Goal: Task Accomplishment & Management: Manage account settings

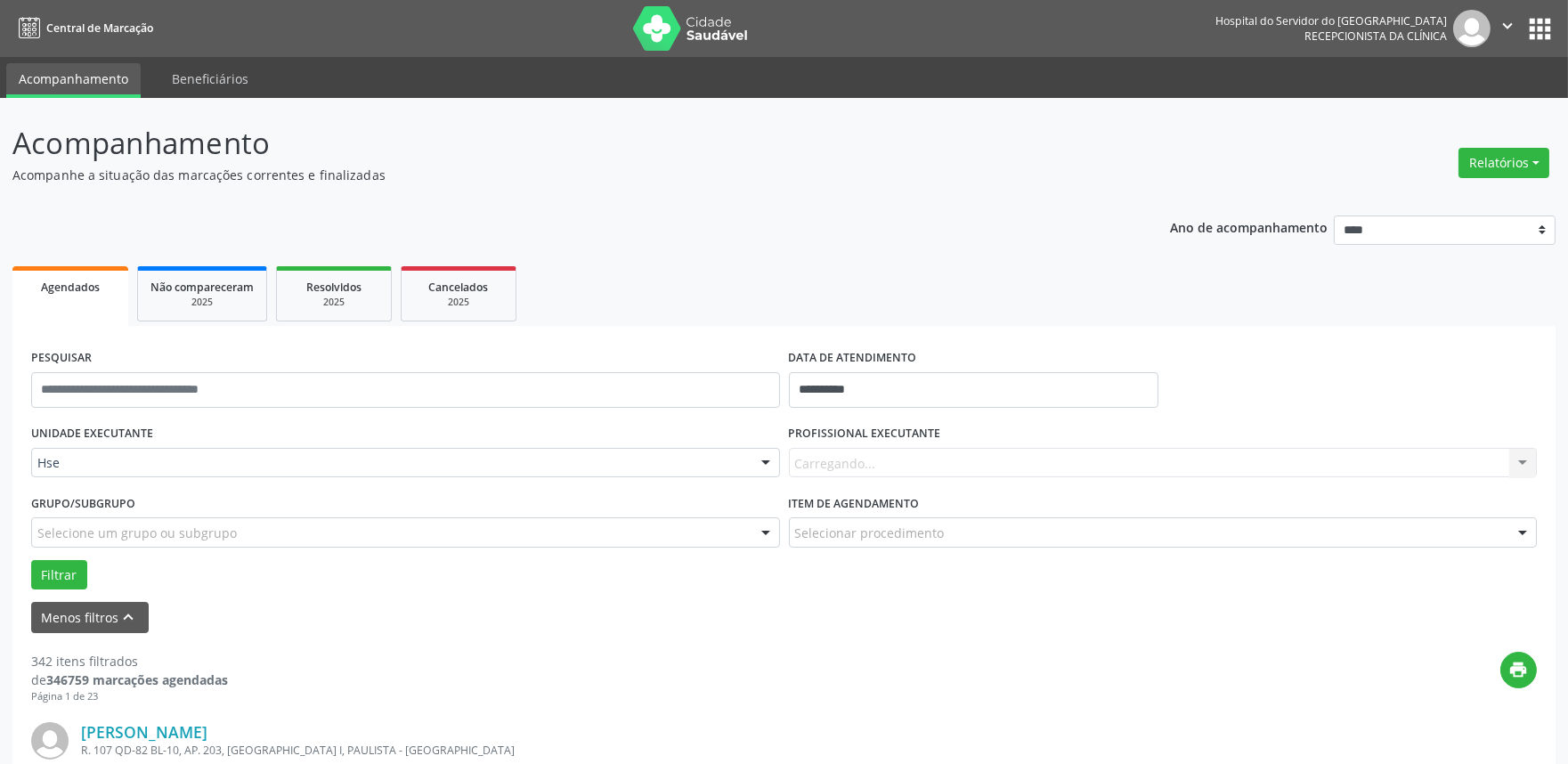
click at [1493, 464] on div "Carregando... Nenhum resultado encontrado para: " " Não há nenhuma opção para s…" at bounding box center [1163, 463] width 749 height 31
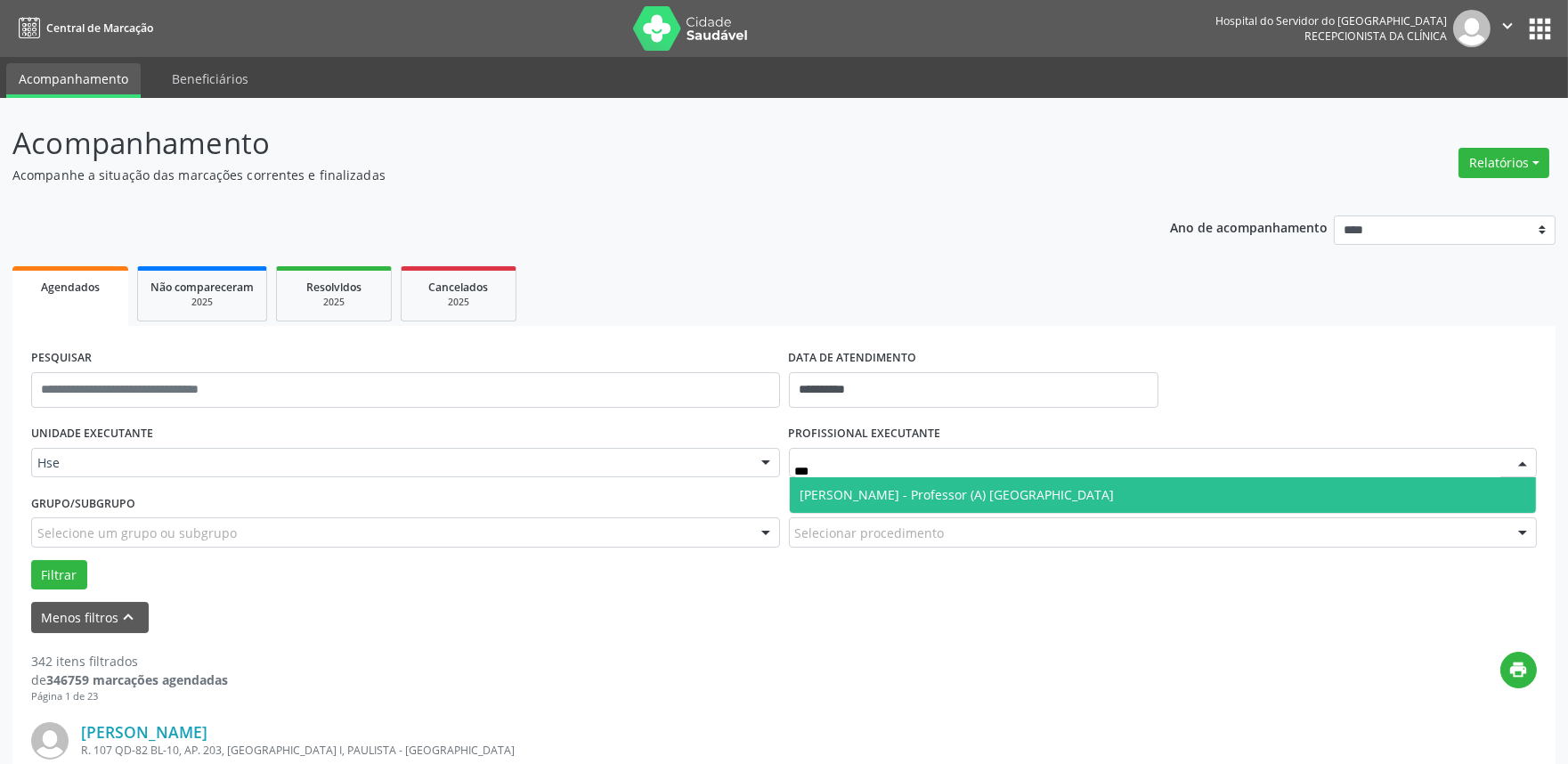
type input "****"
click at [981, 492] on span "[PERSON_NAME] - Professor (A) [GEOGRAPHIC_DATA]" at bounding box center [957, 494] width 314 height 17
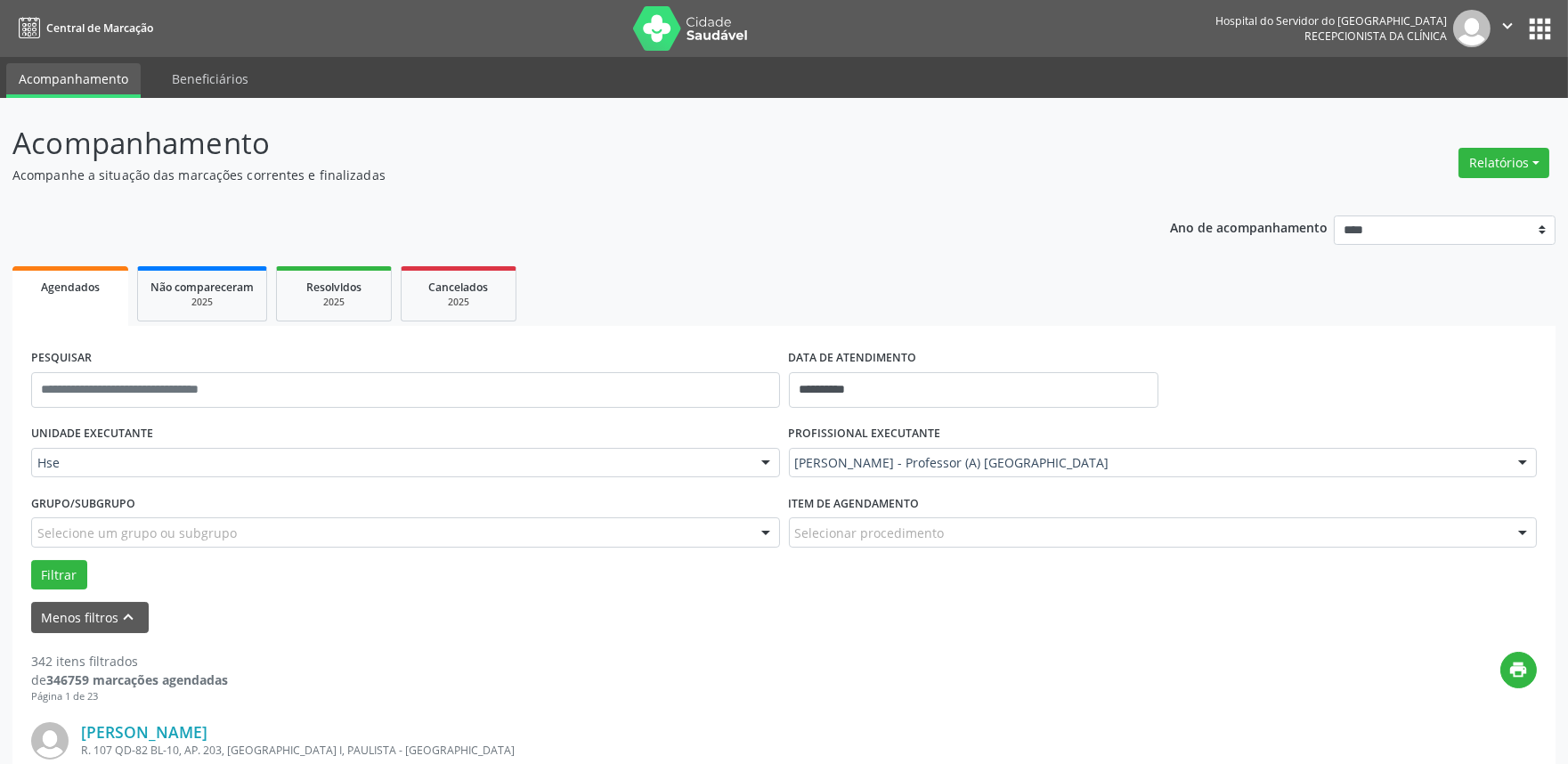
click at [950, 510] on div "Item de agendamento Selecionar procedimento #0000 - Alergologia #0001 - Angiolo…" at bounding box center [1163, 518] width 749 height 57
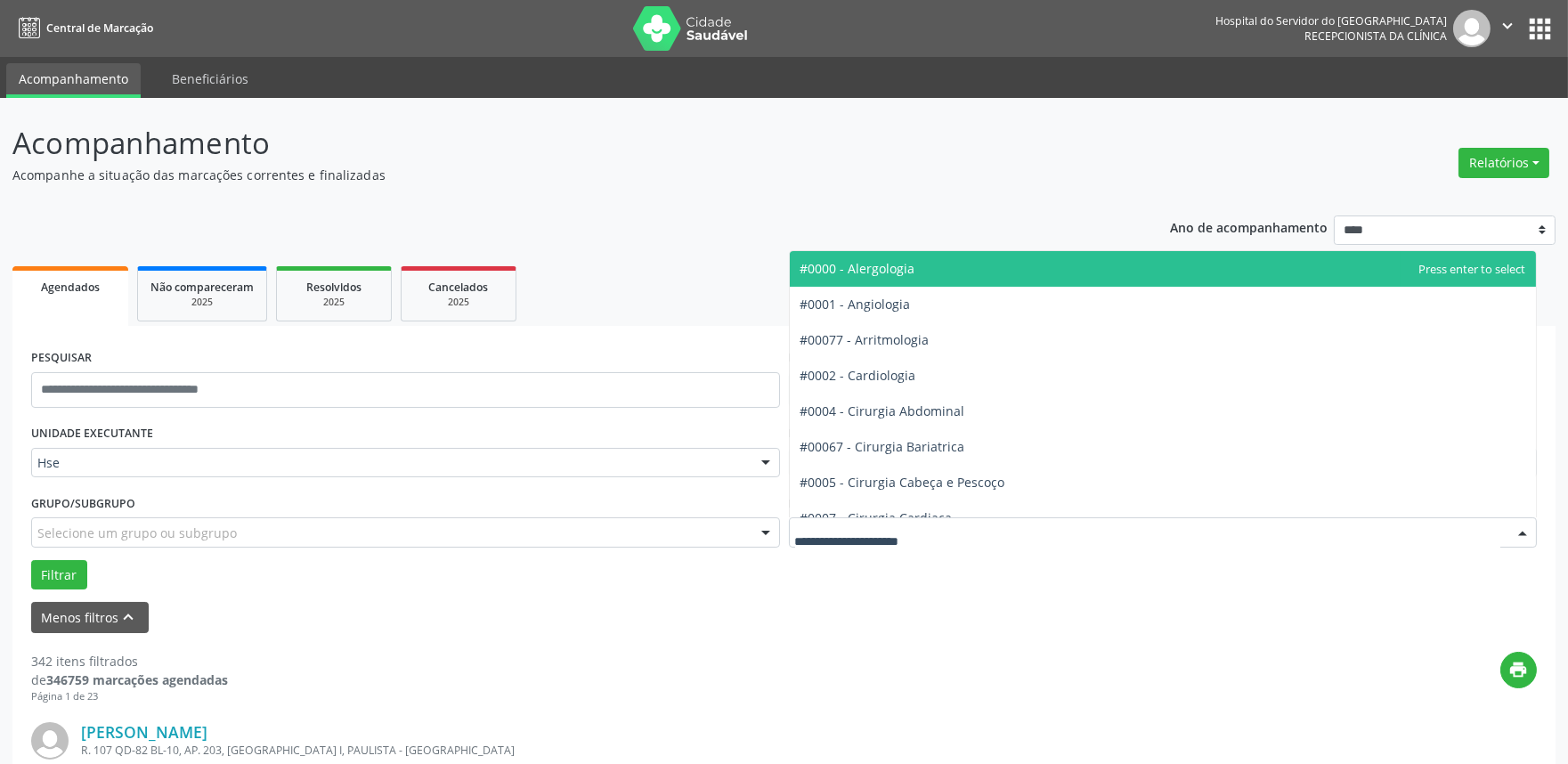
click at [950, 524] on div at bounding box center [1163, 533] width 749 height 31
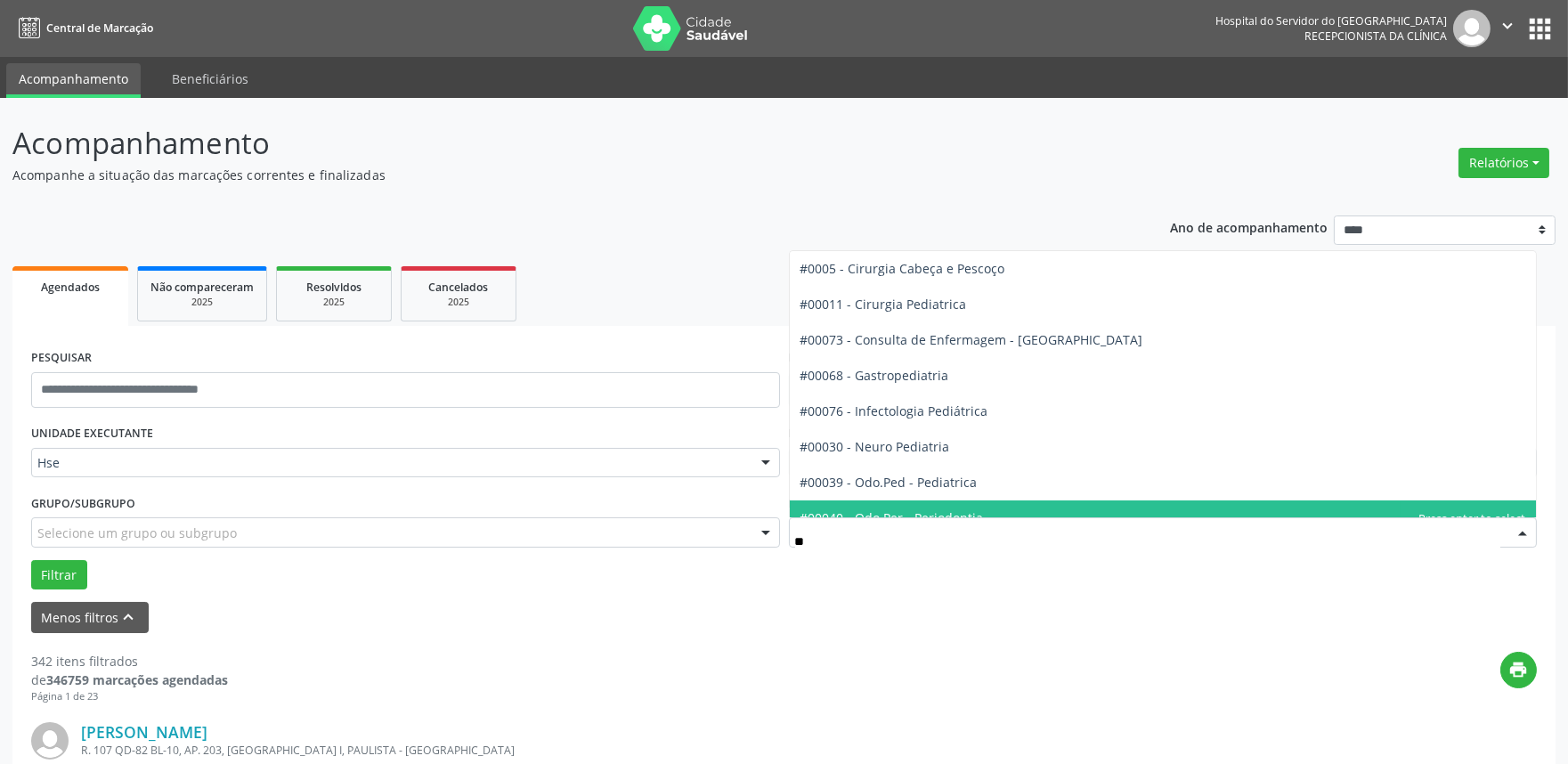
type input "***"
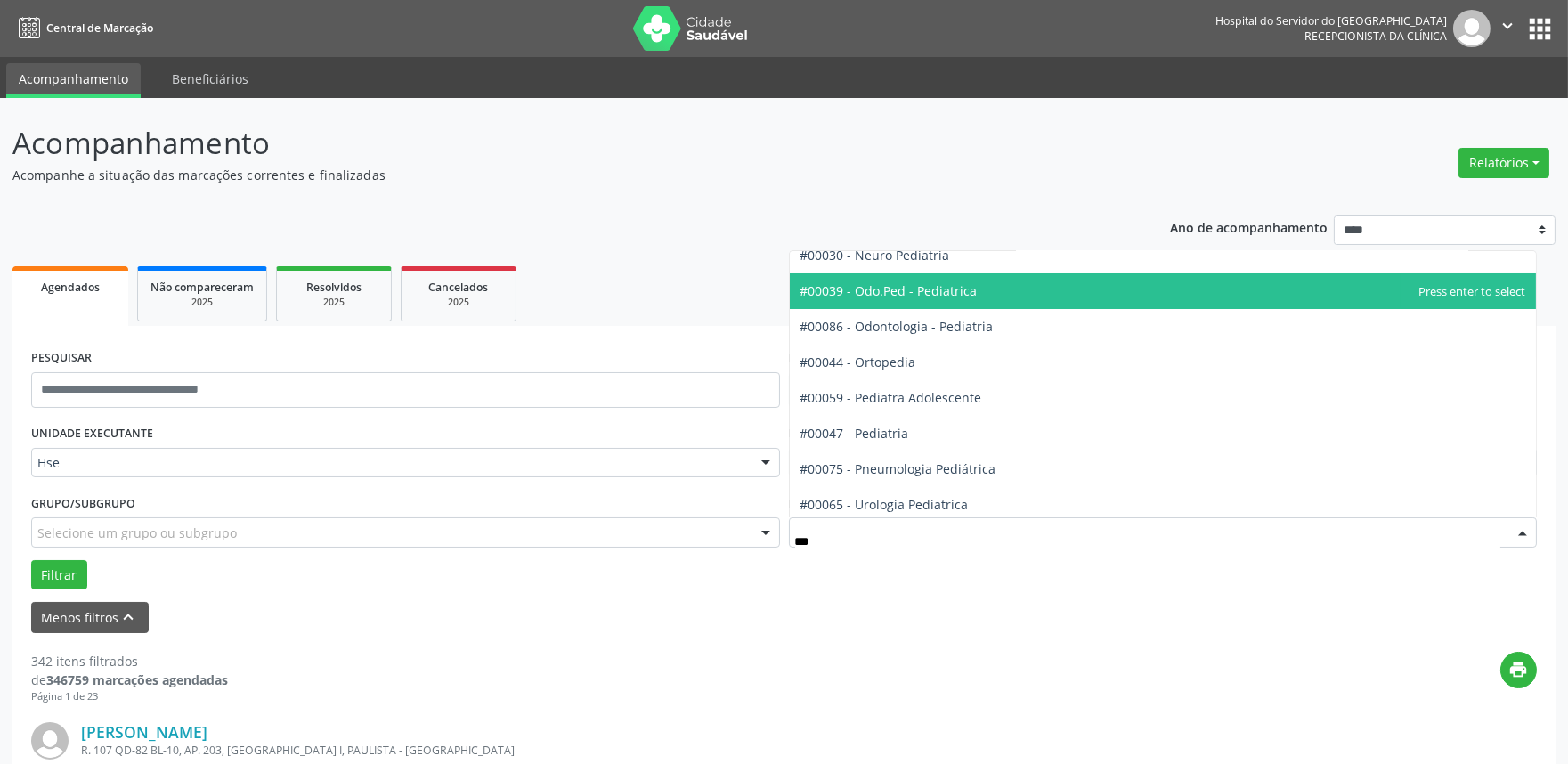
scroll to position [126, 0]
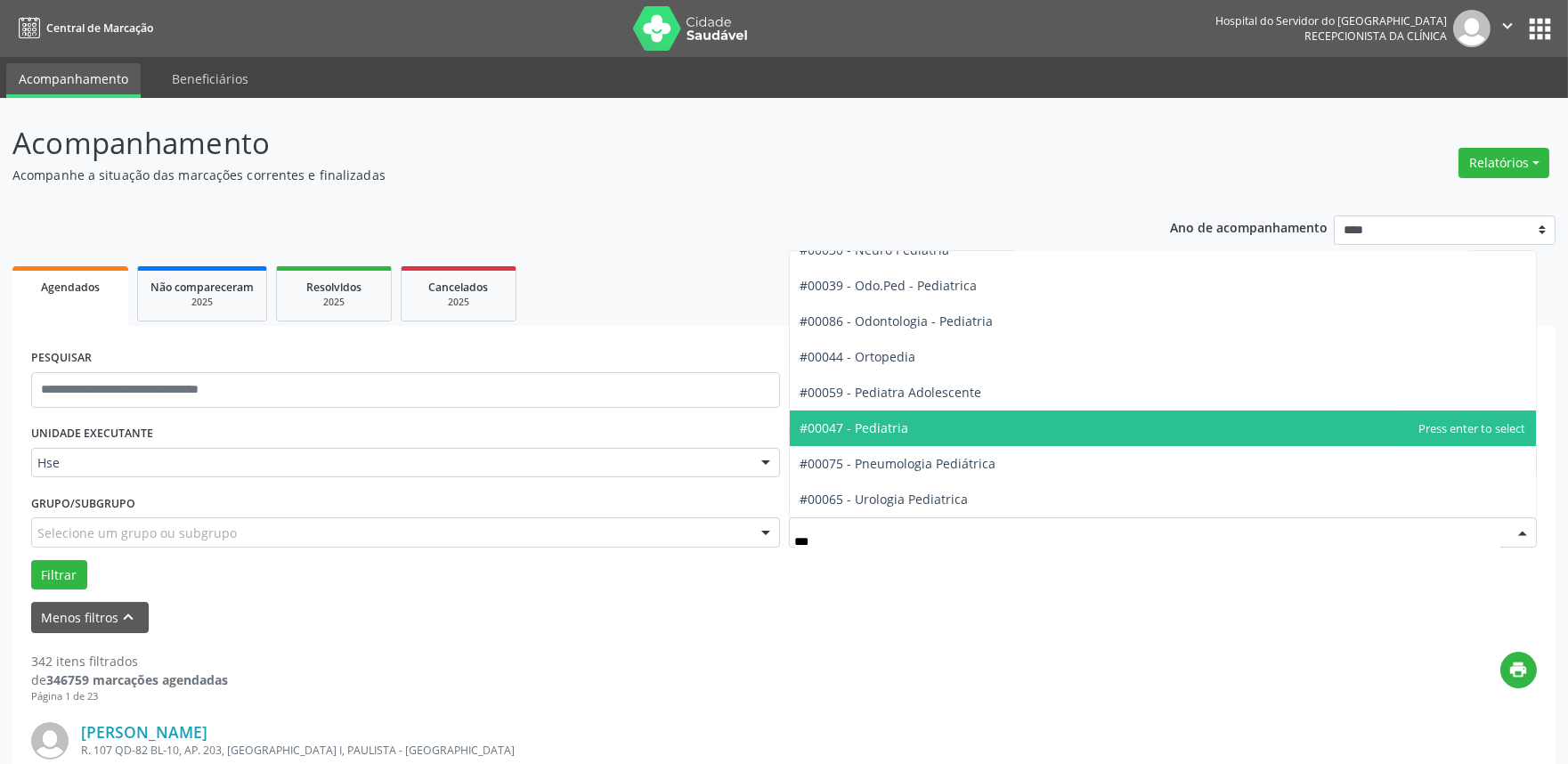
click at [964, 421] on span "#00047 - Pediatria" at bounding box center [1162, 429] width 747 height 36
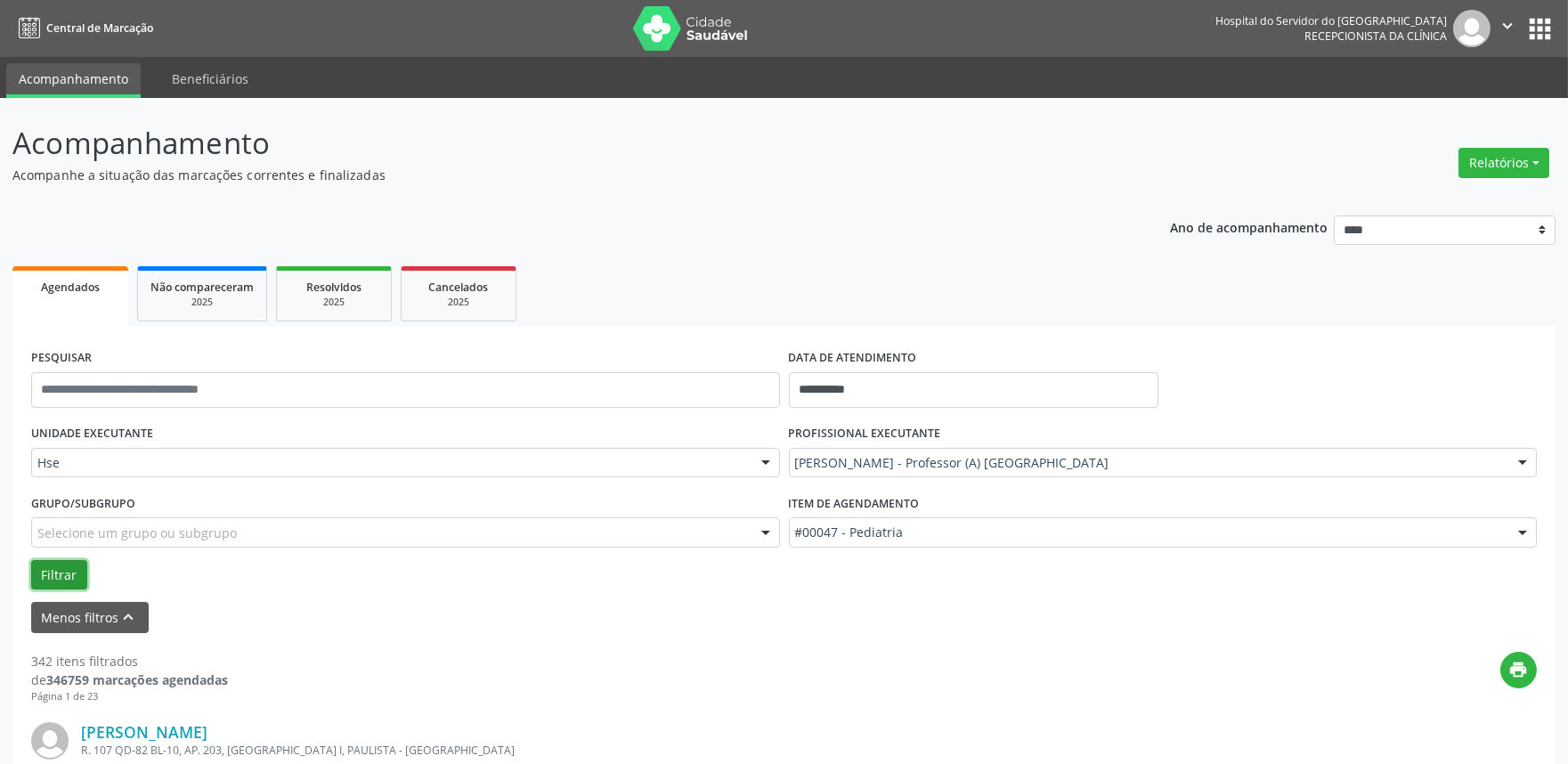
click at [45, 573] on button "Filtrar" at bounding box center [59, 575] width 57 height 31
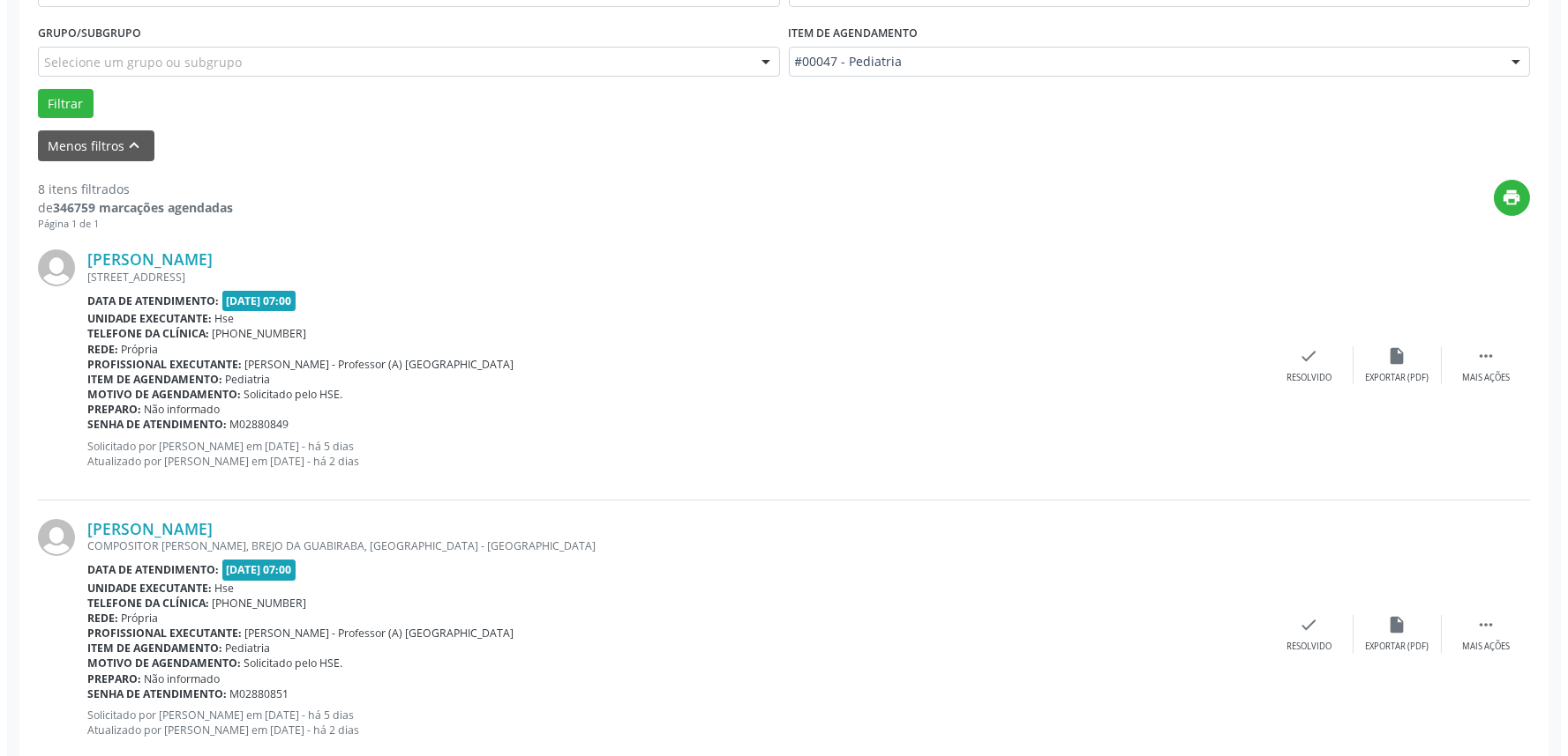
scroll to position [489, 0]
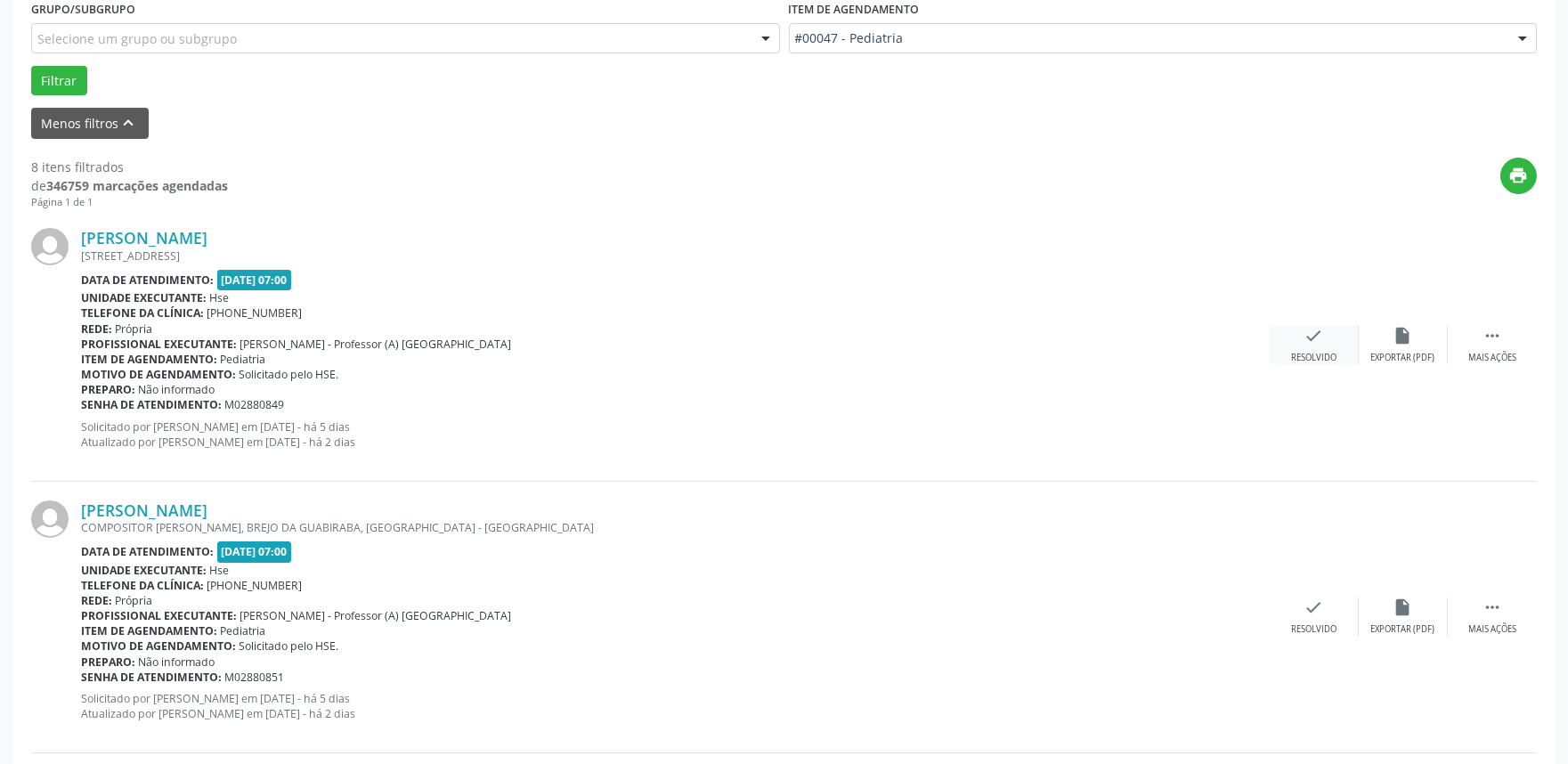
click at [1305, 331] on icon "check" at bounding box center [1314, 336] width 20 height 20
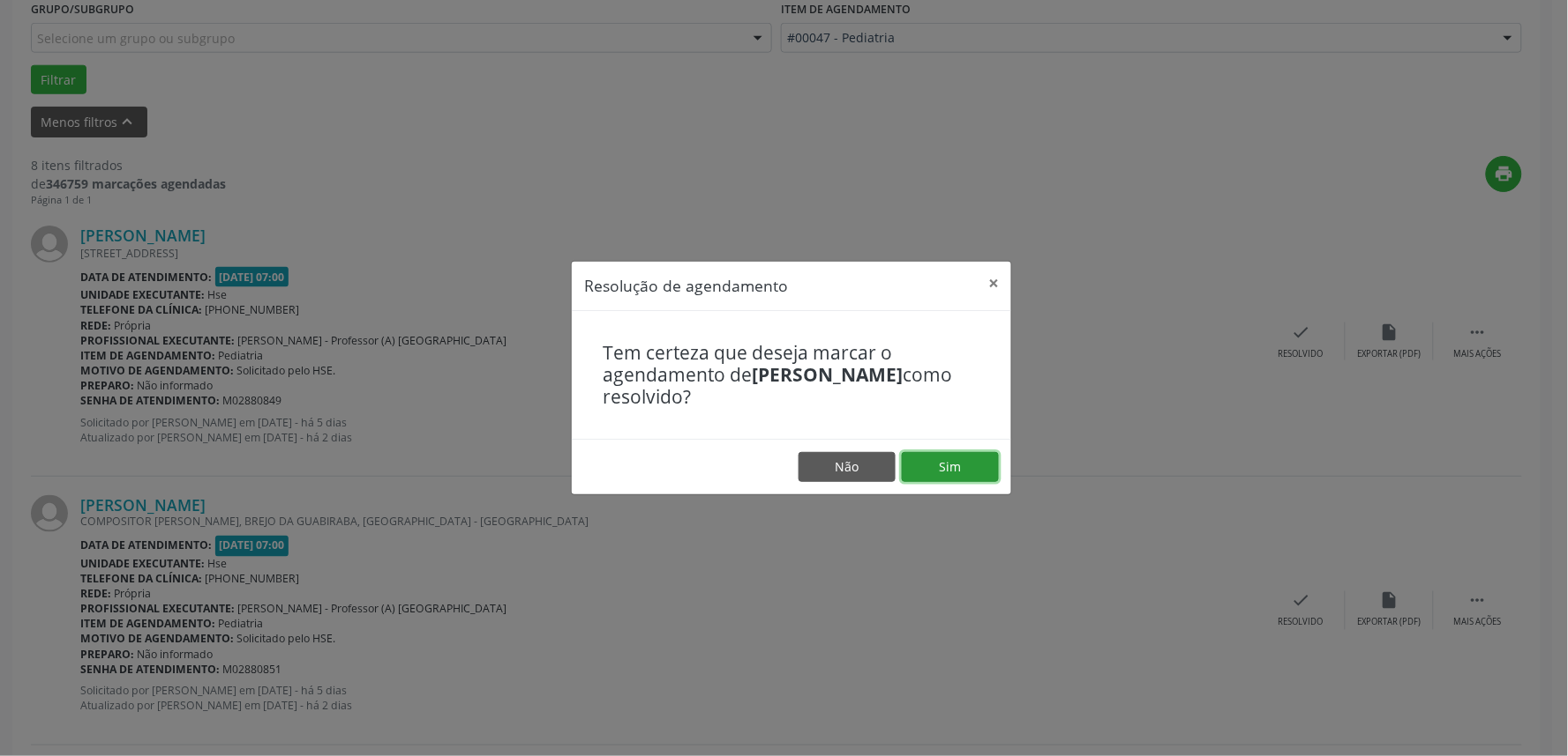
click at [948, 459] on button "Sim" at bounding box center [950, 467] width 97 height 30
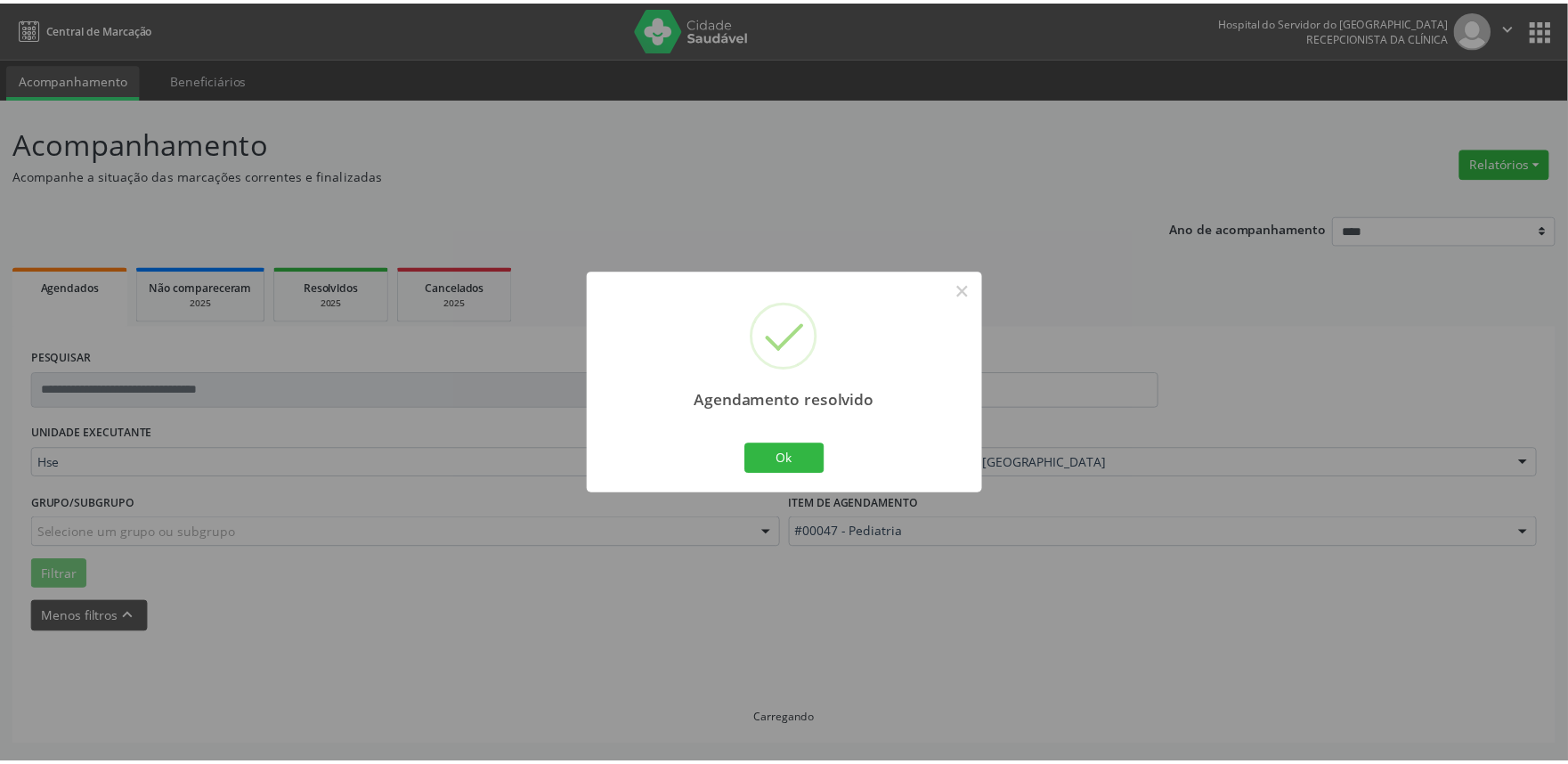
scroll to position [0, 0]
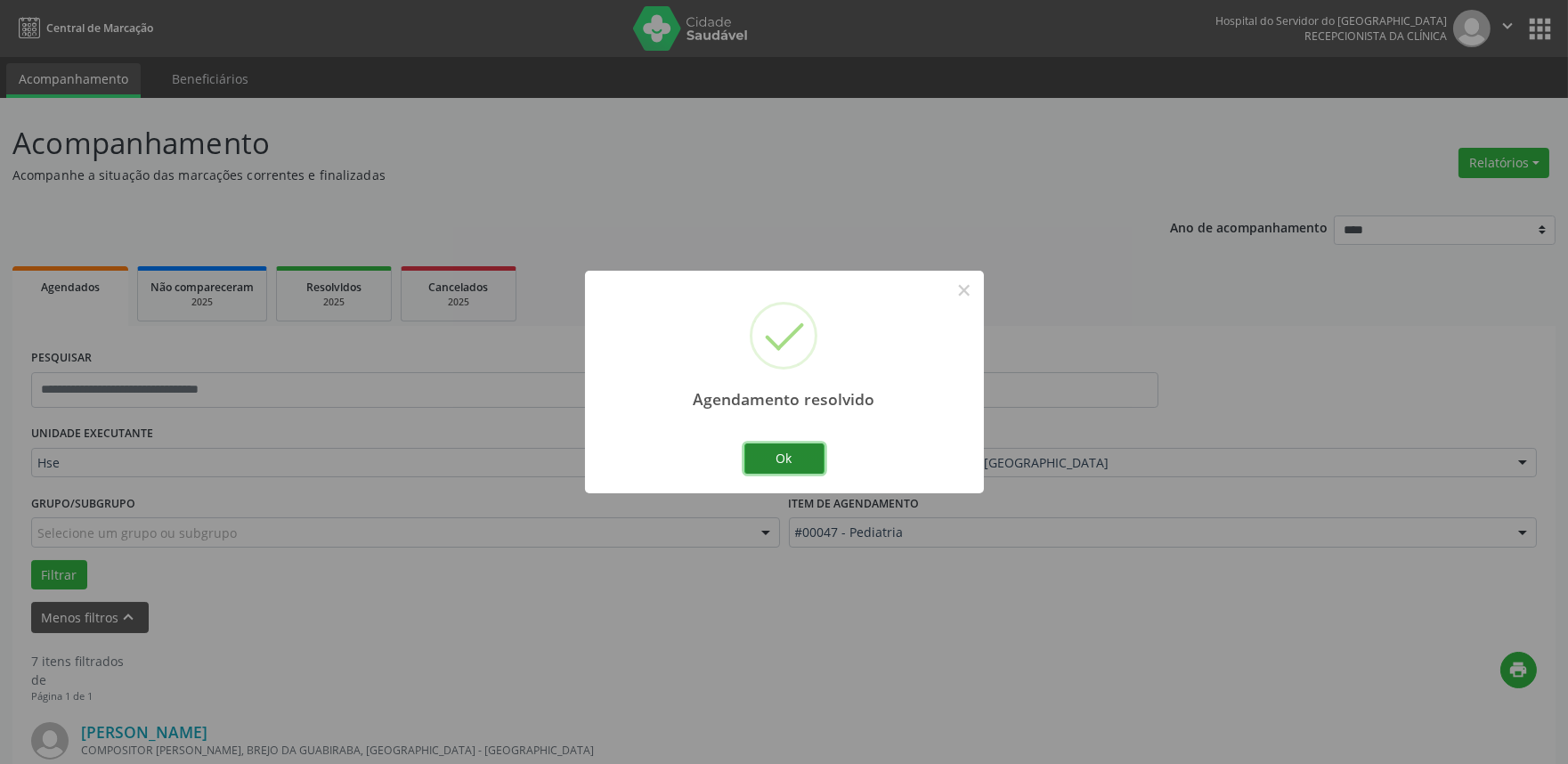
click at [793, 459] on button "Ok" at bounding box center [784, 458] width 80 height 31
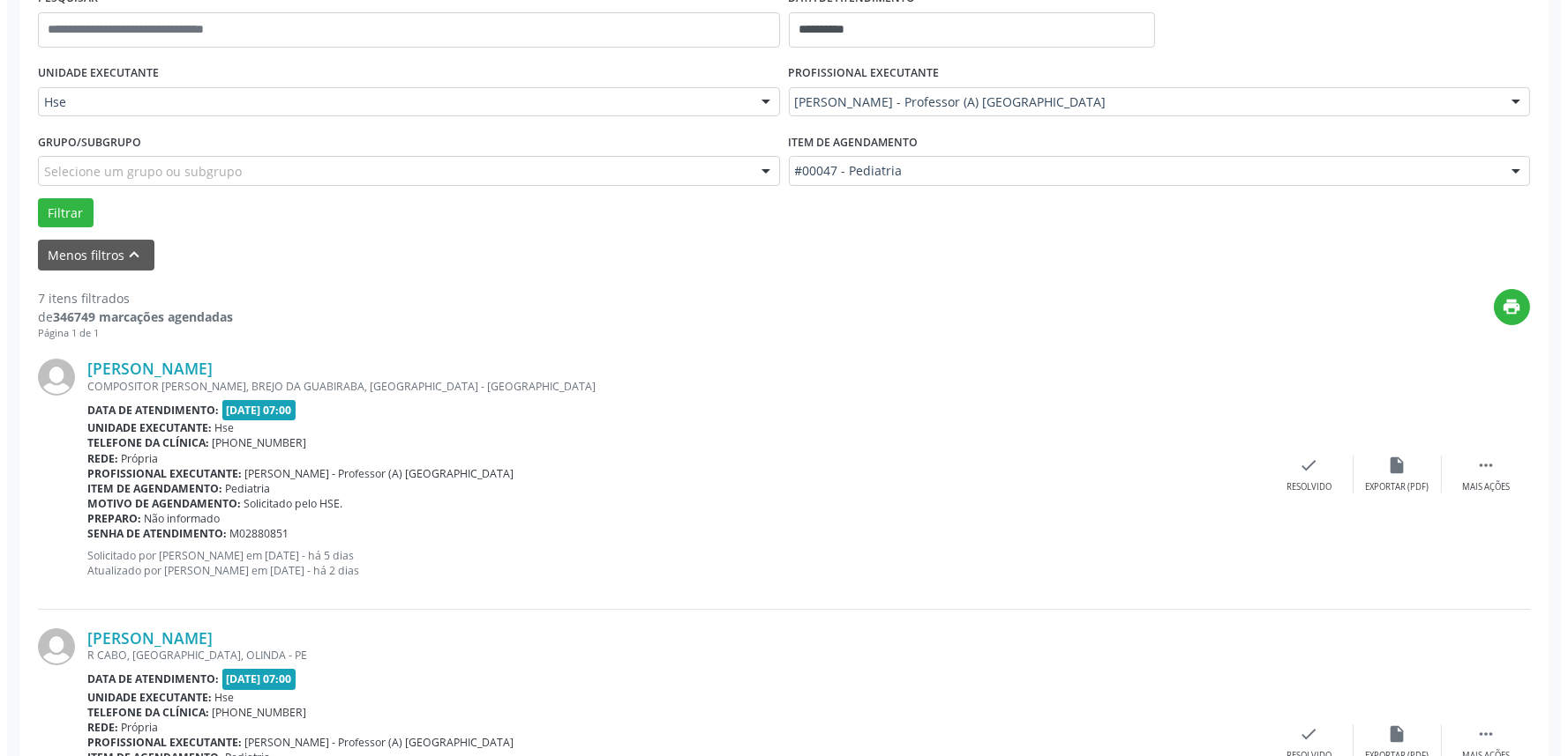
scroll to position [392, 0]
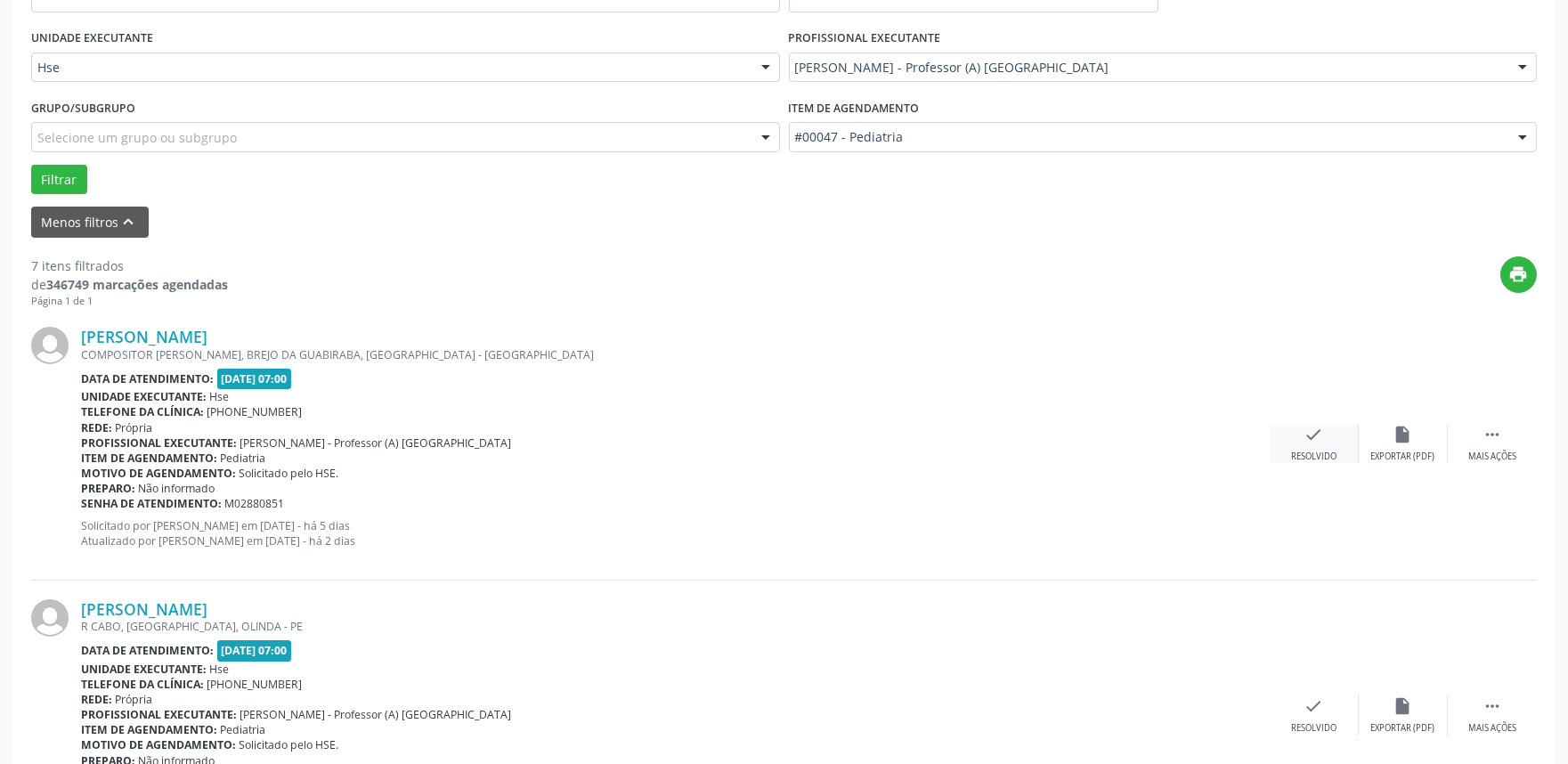
click at [1319, 432] on icon "check" at bounding box center [1314, 435] width 20 height 20
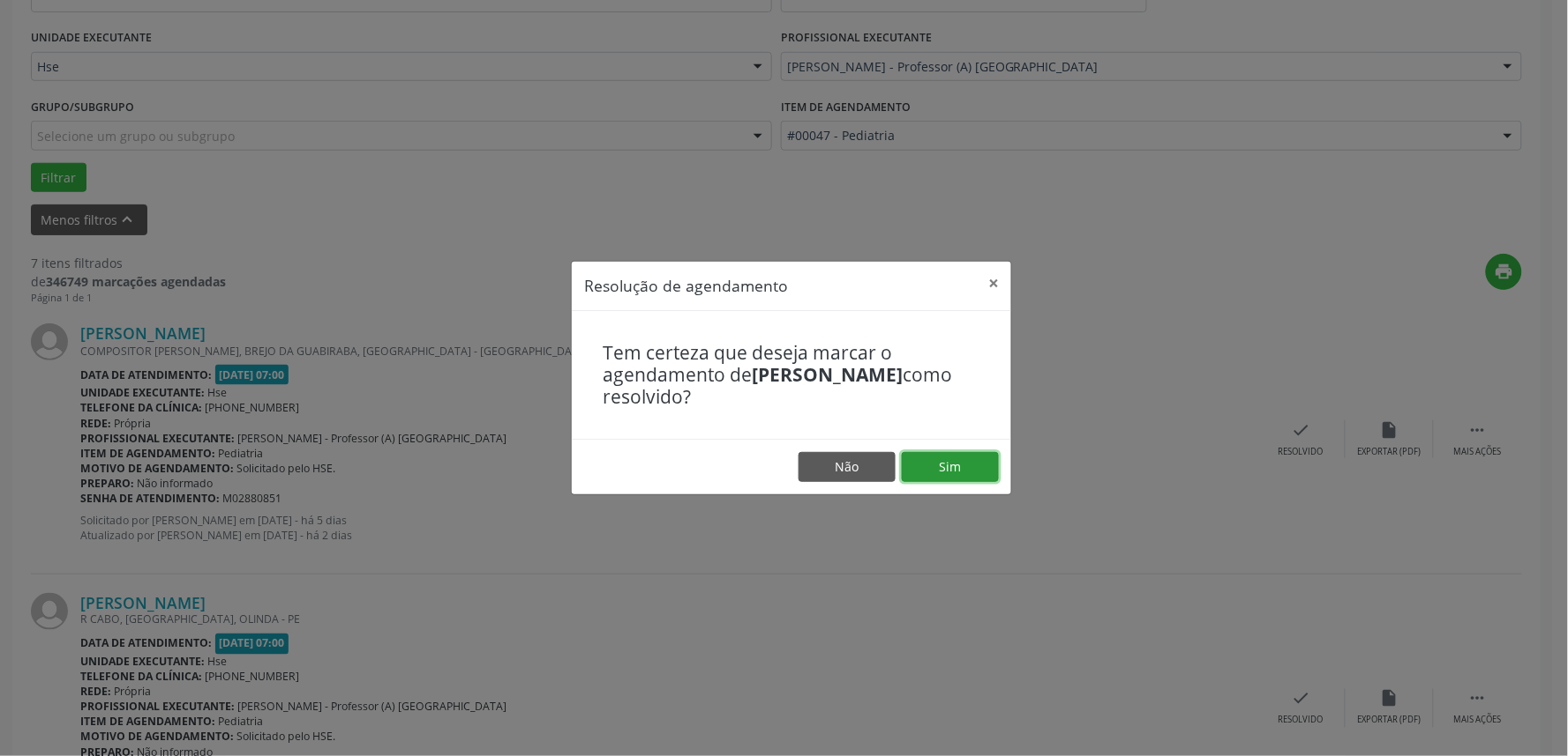
click at [960, 459] on button "Sim" at bounding box center [950, 467] width 97 height 30
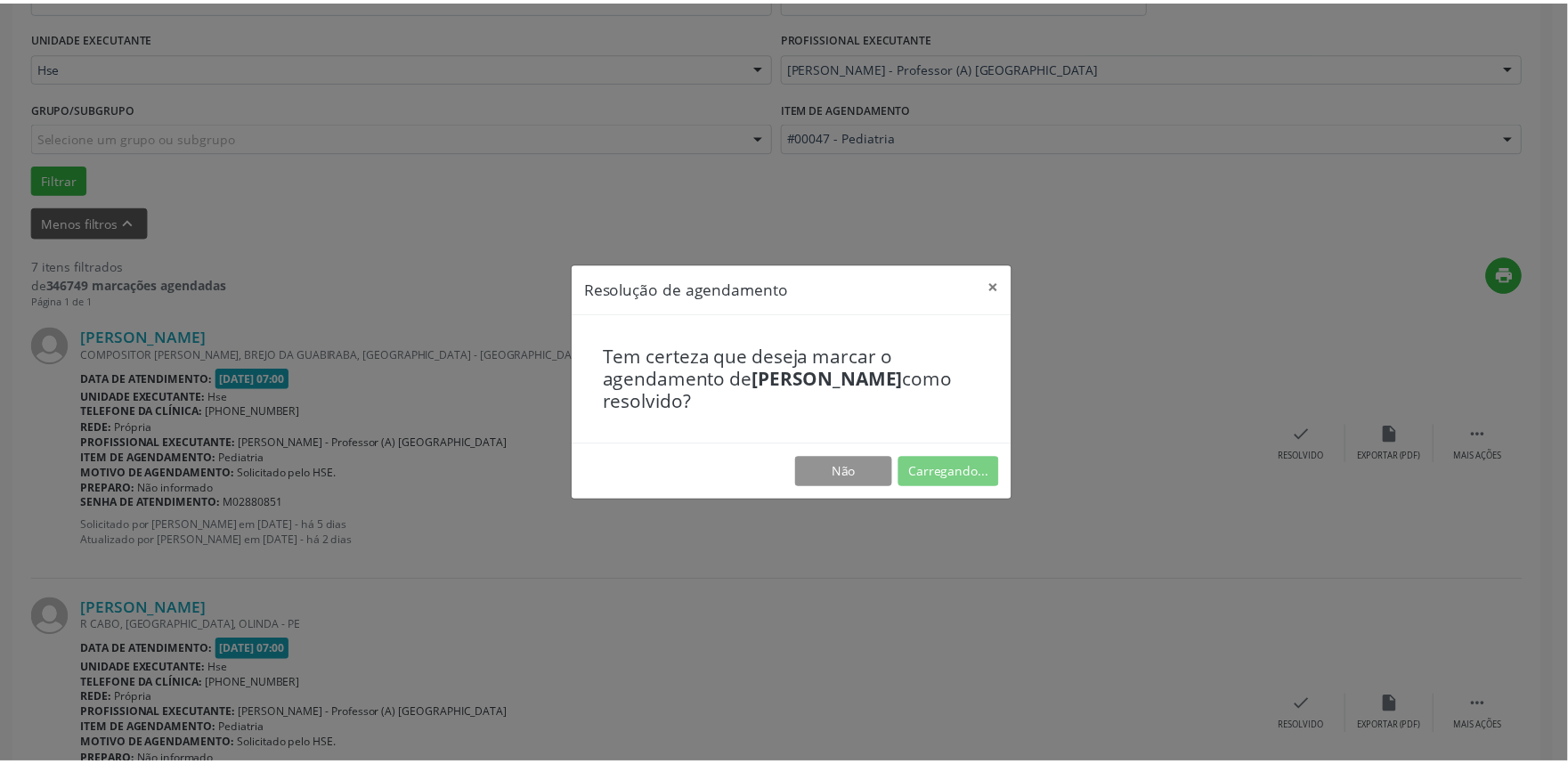
scroll to position [0, 0]
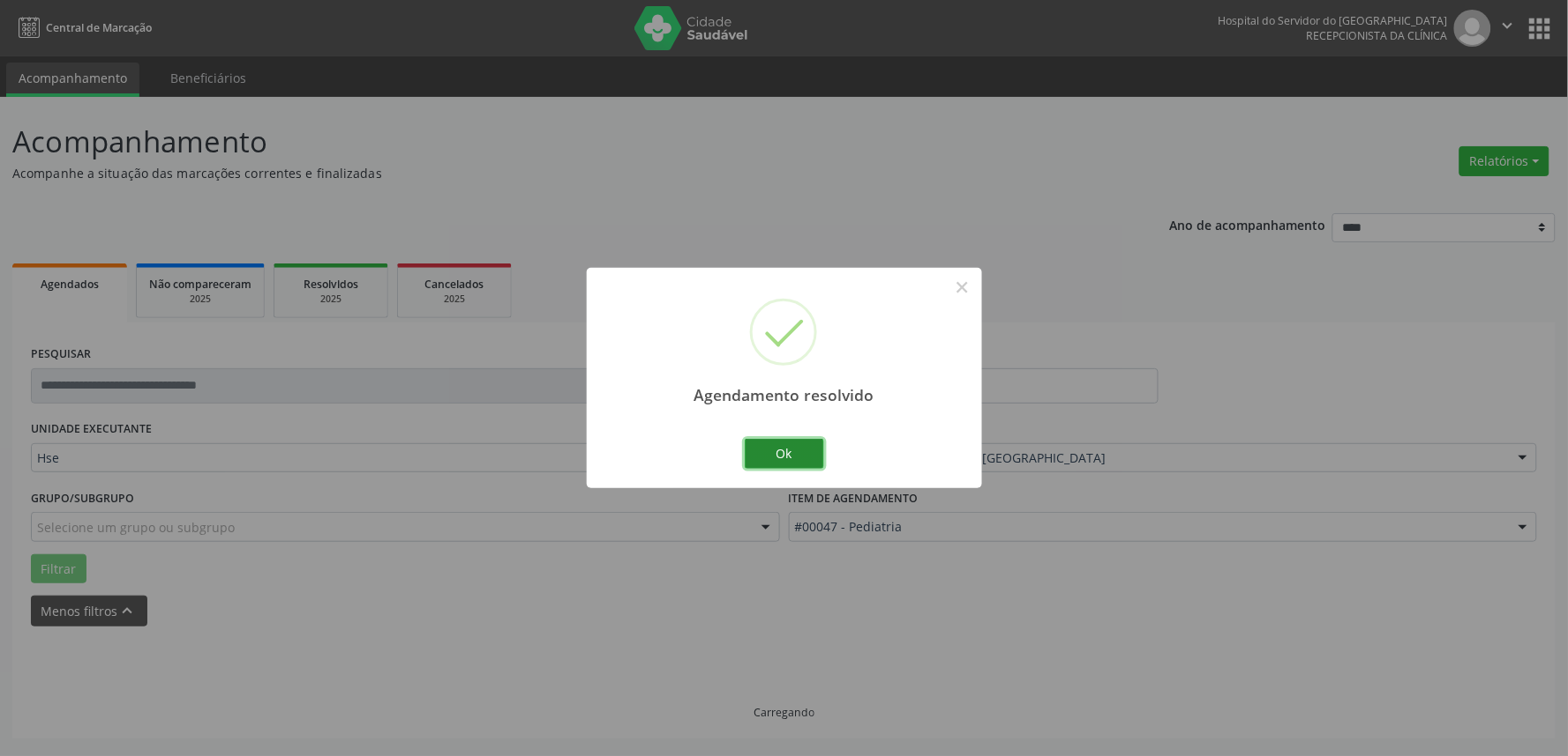
click at [790, 454] on button "Ok" at bounding box center [784, 454] width 80 height 30
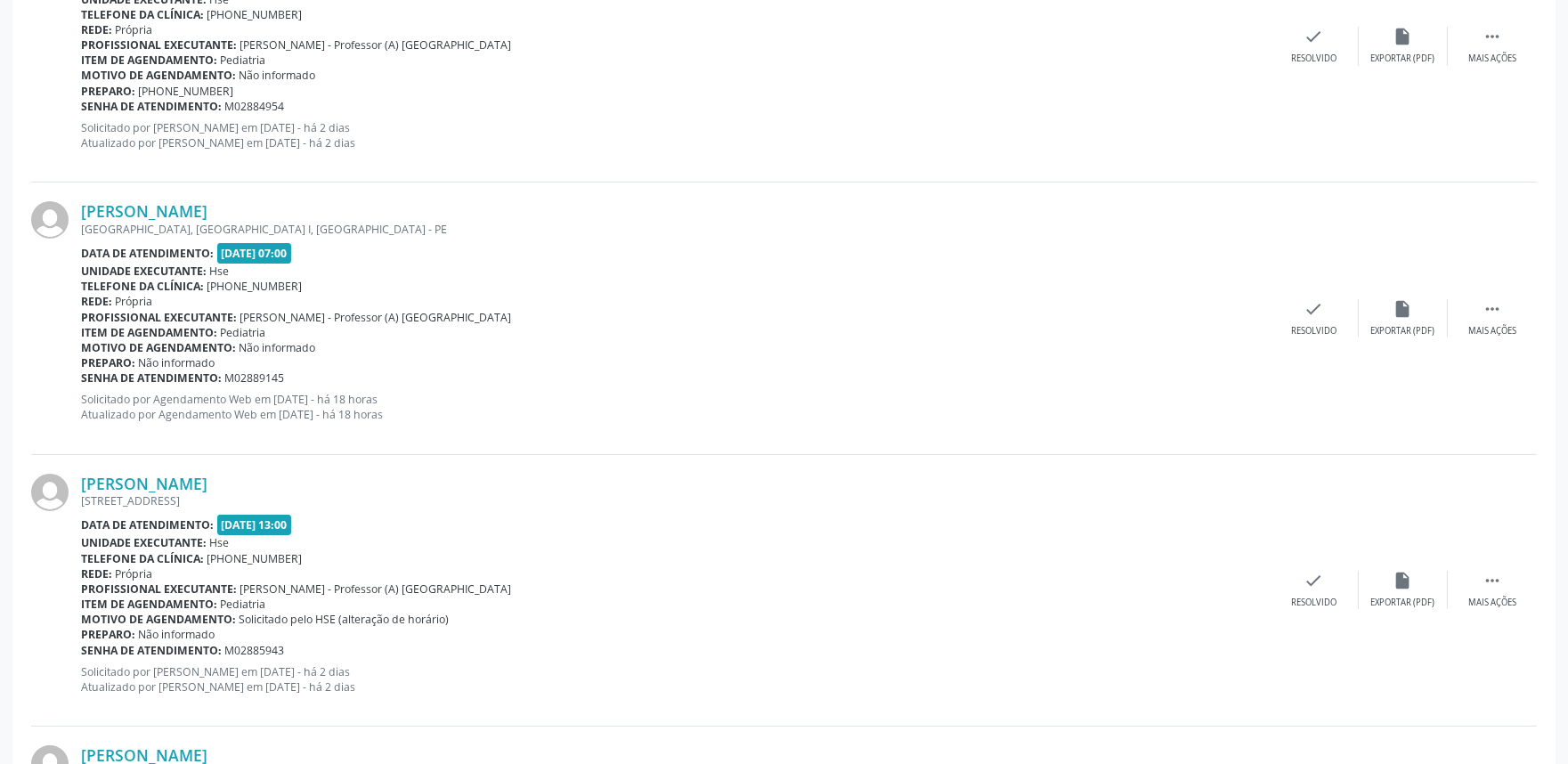
scroll to position [1088, 0]
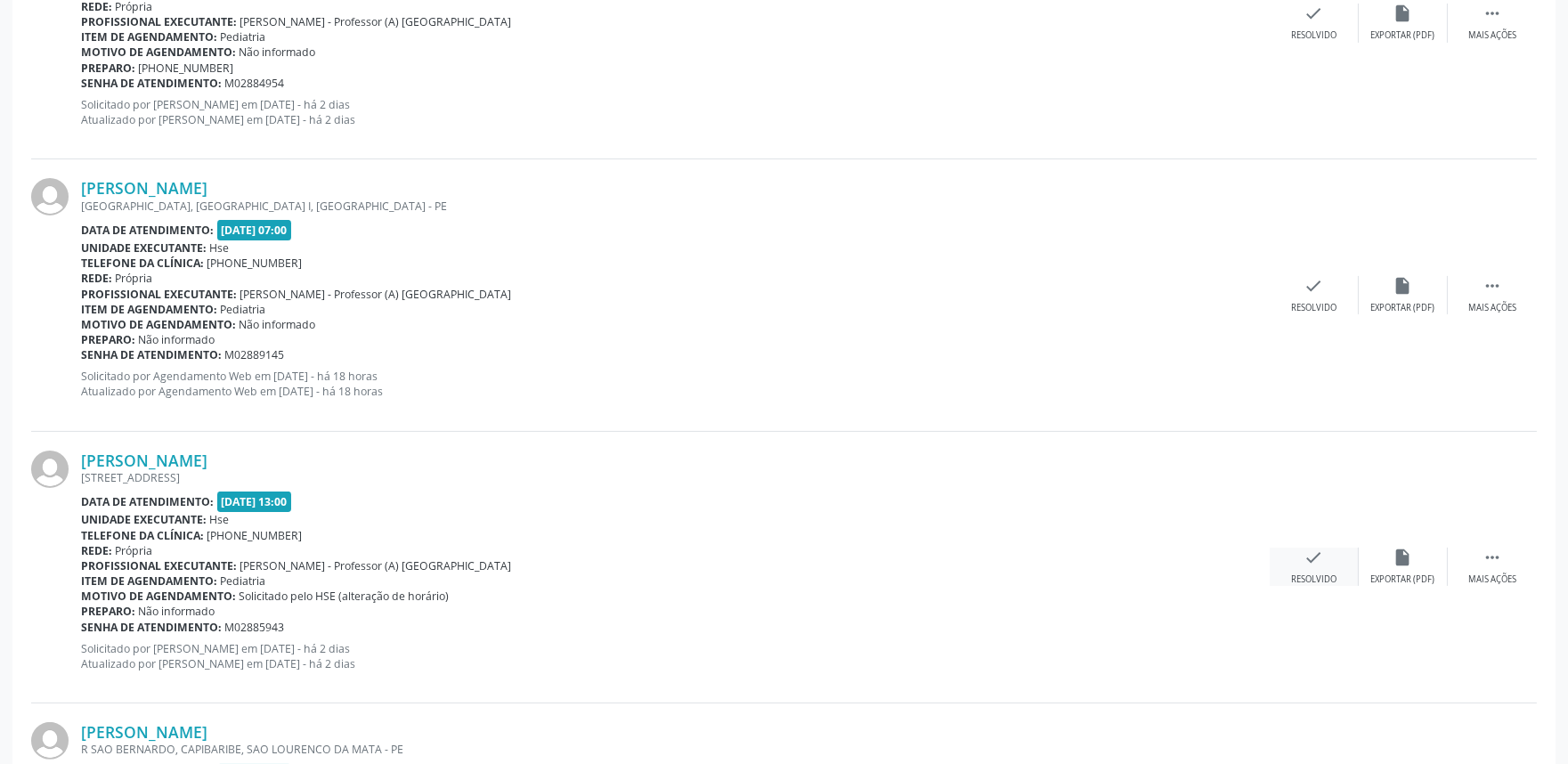
click at [1309, 556] on icon "check" at bounding box center [1314, 558] width 20 height 20
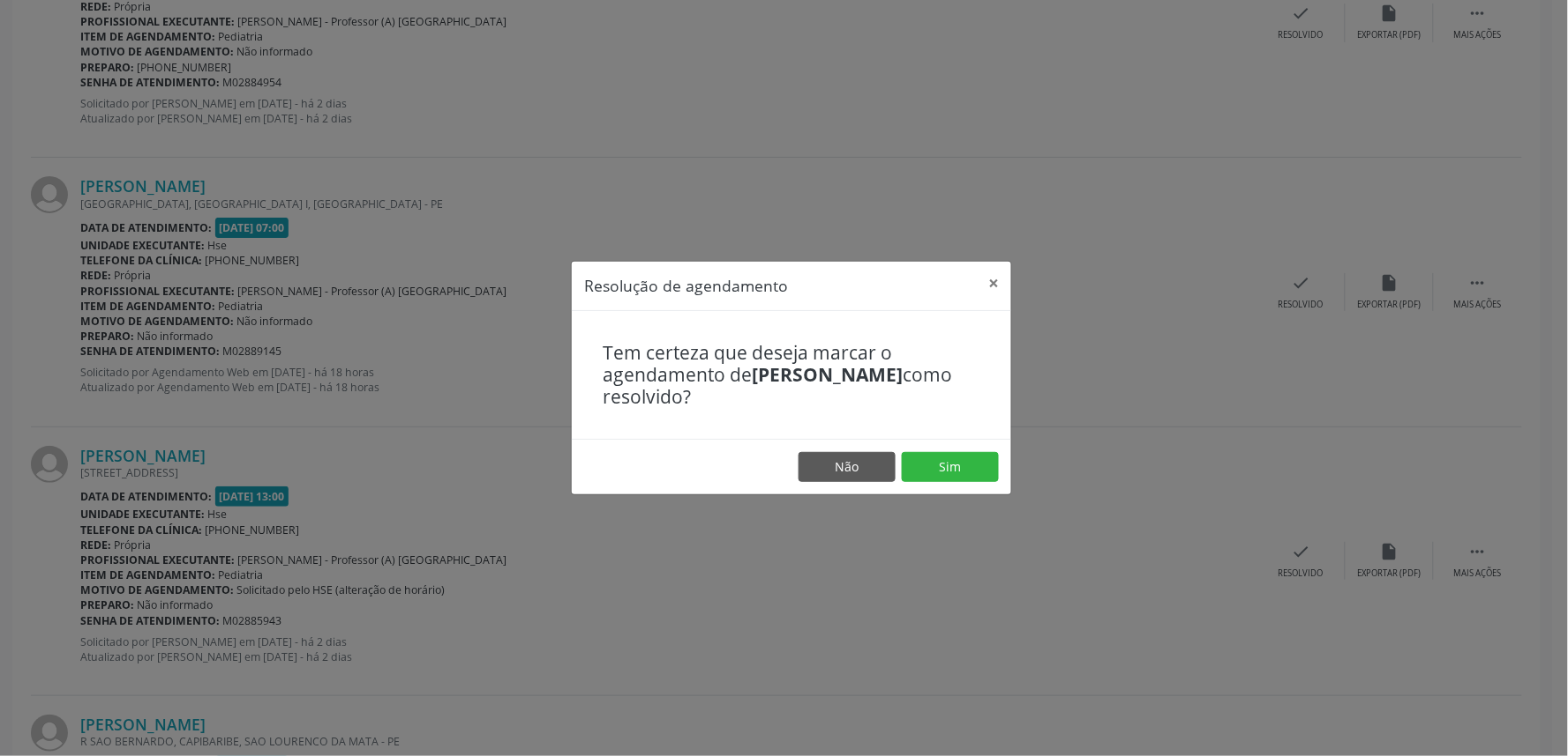
click at [816, 523] on div "Resolução de agendamento × Tem certeza que deseja marcar o agendamento de [PERS…" at bounding box center [784, 378] width 1568 height 756
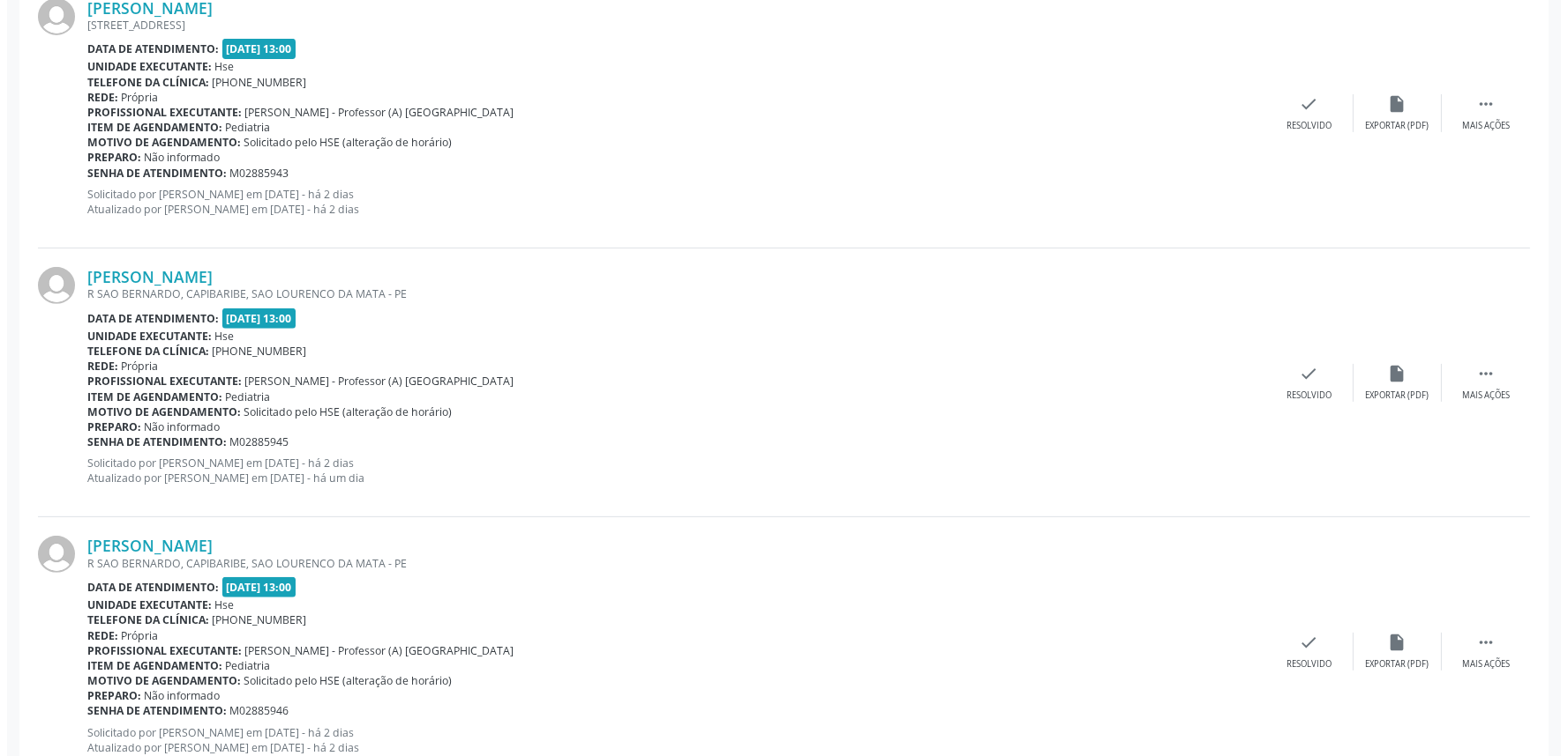
scroll to position [1567, 0]
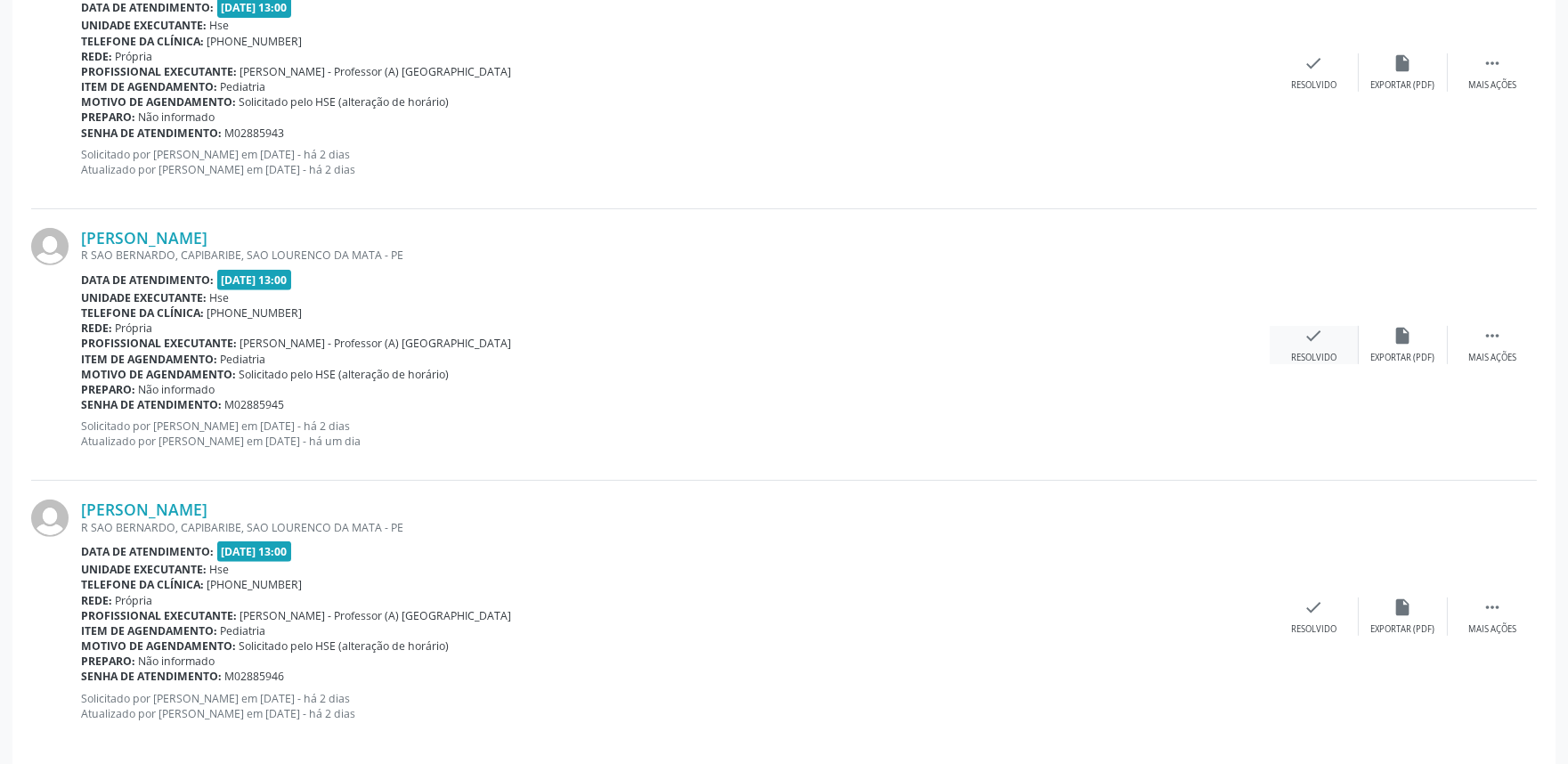
click at [1304, 338] on icon "check" at bounding box center [1314, 336] width 20 height 20
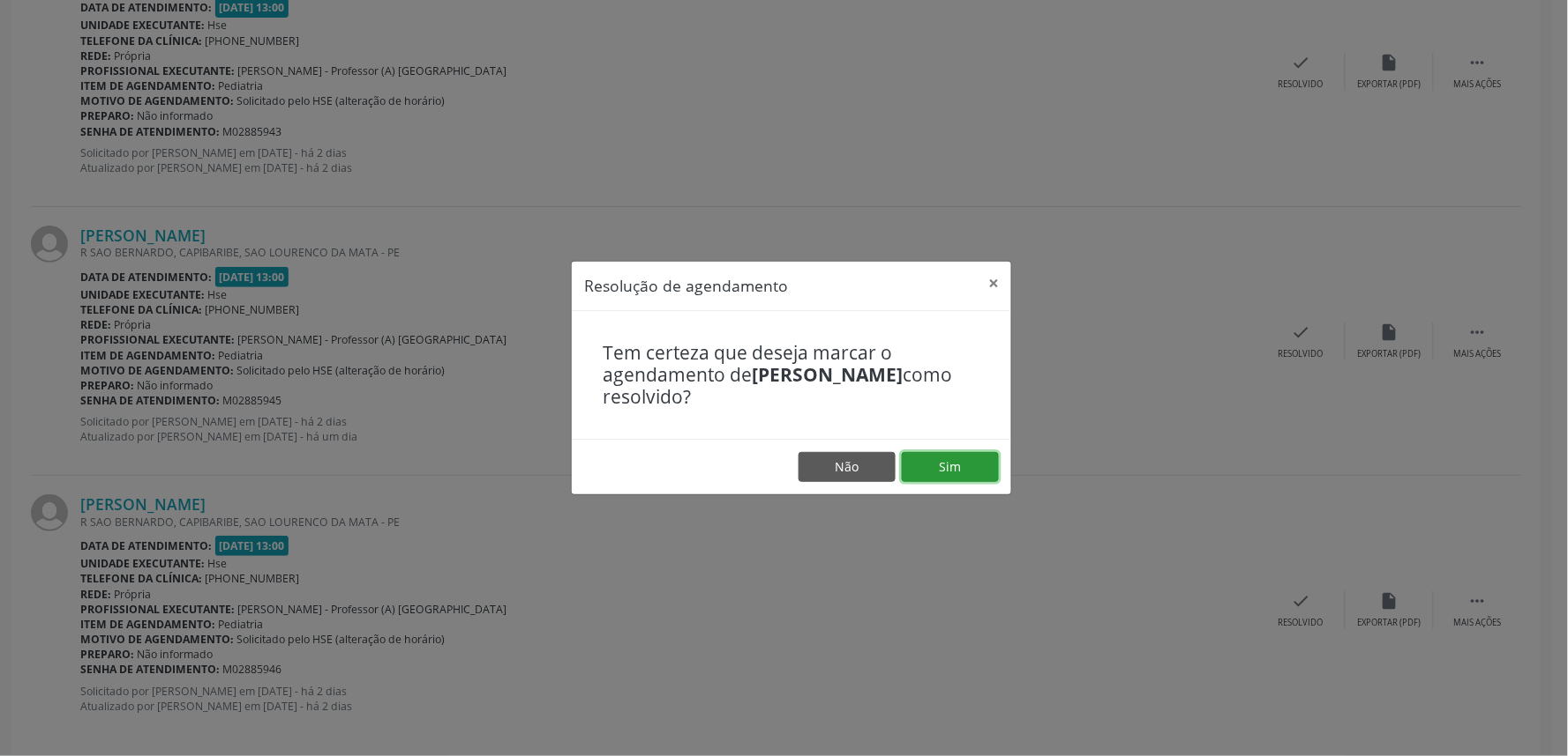
click at [981, 461] on button "Sim" at bounding box center [950, 467] width 97 height 30
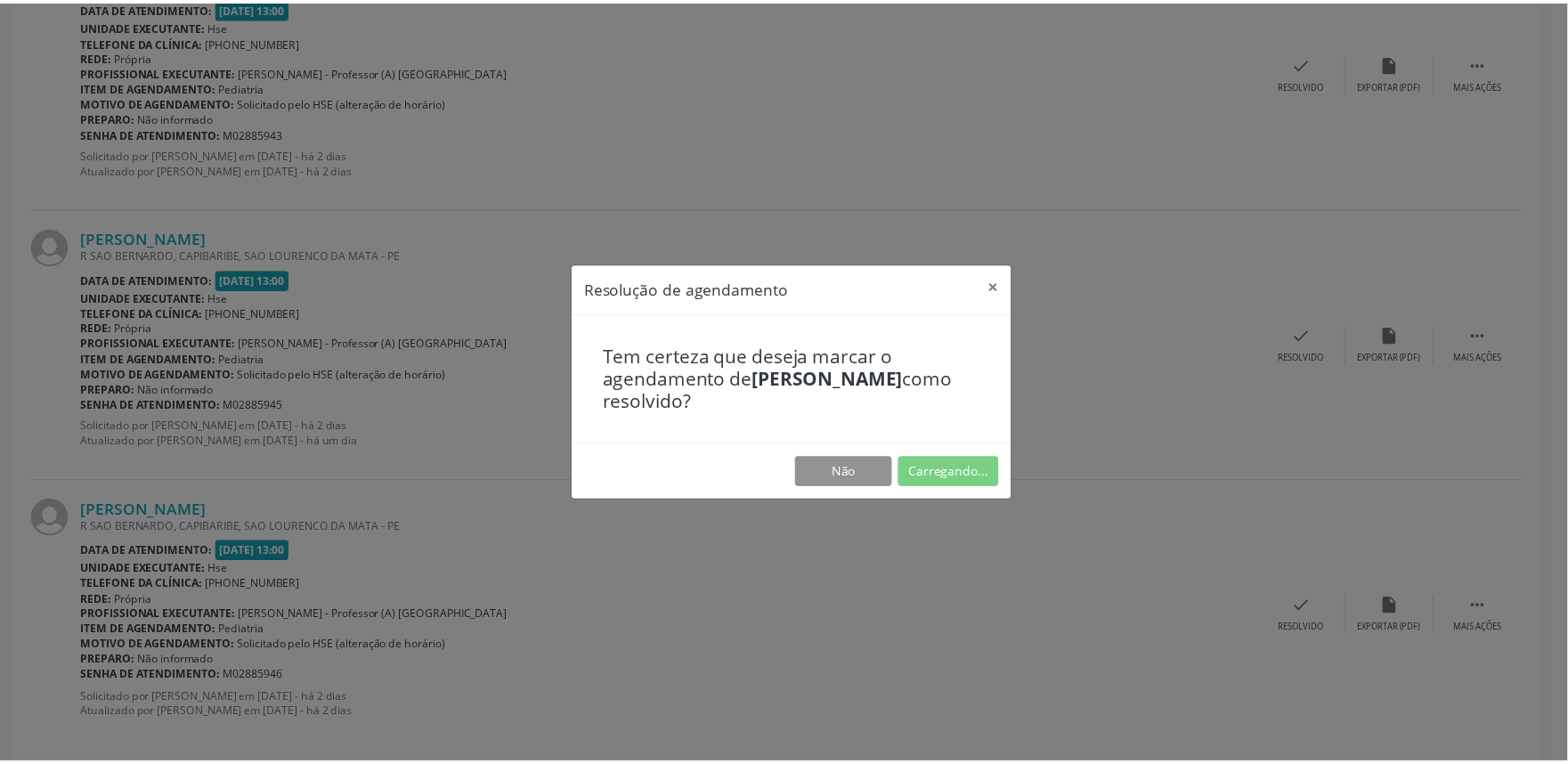
scroll to position [0, 0]
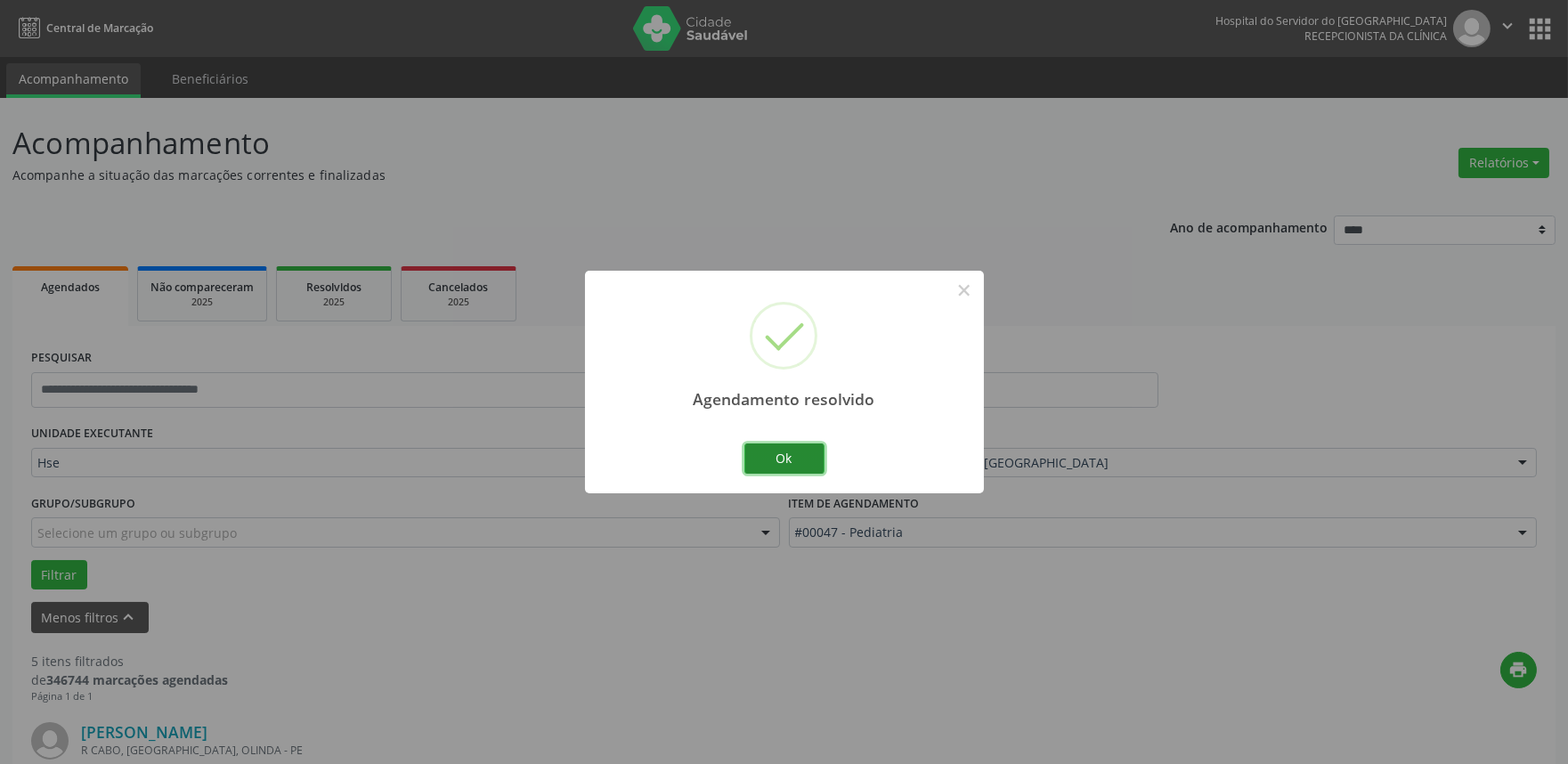
click at [793, 460] on button "Ok" at bounding box center [784, 458] width 80 height 31
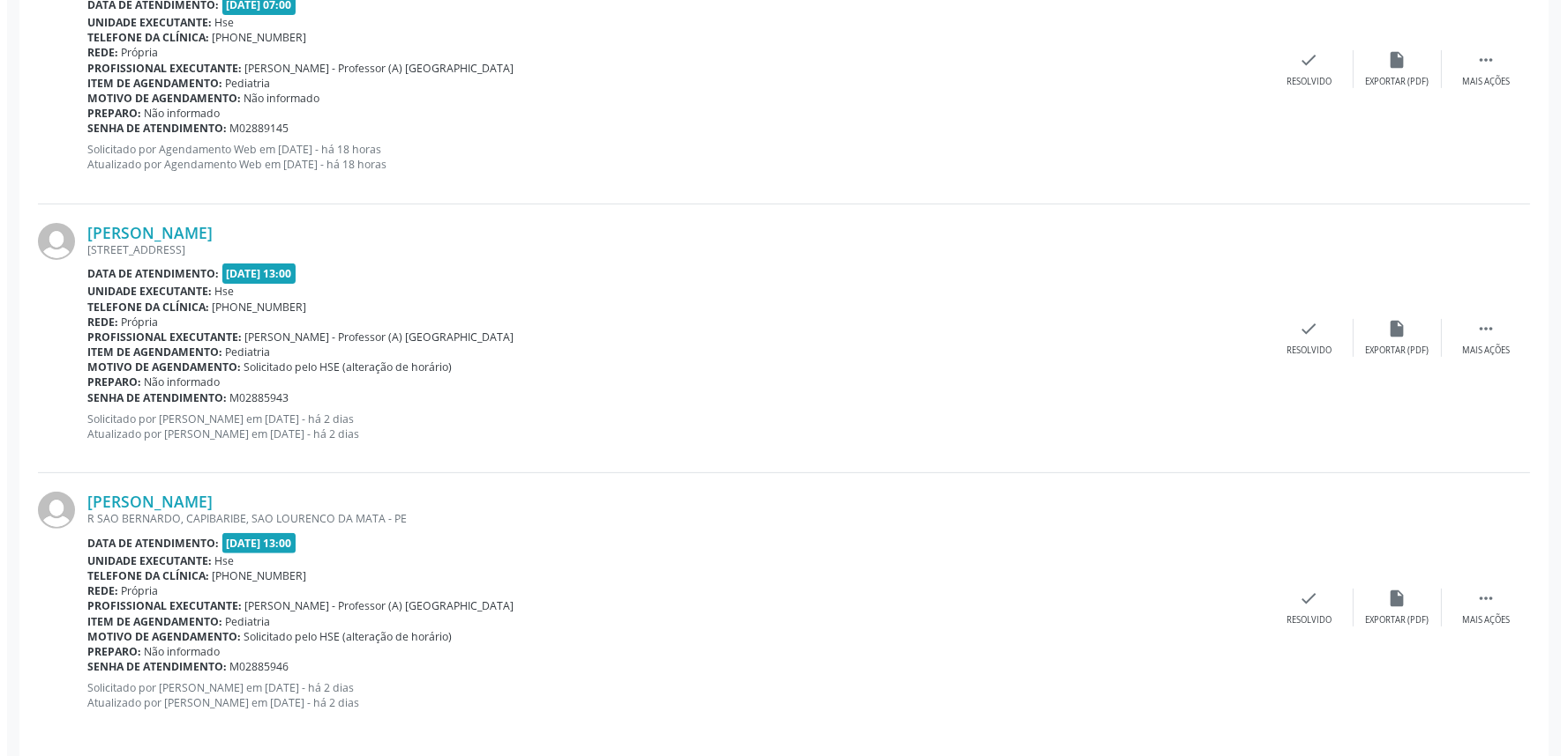
scroll to position [1316, 0]
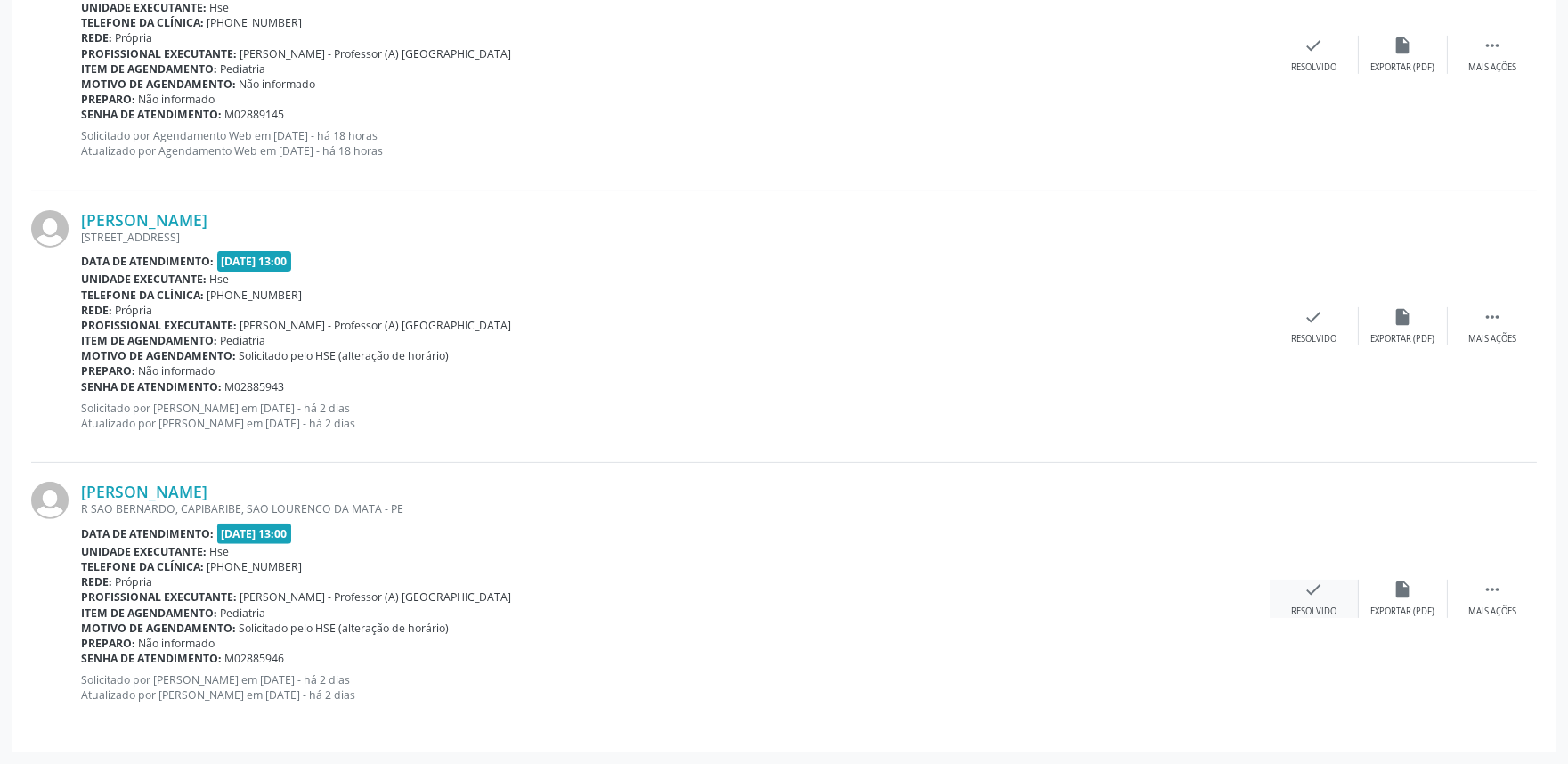
click at [1309, 591] on icon "check" at bounding box center [1314, 590] width 20 height 20
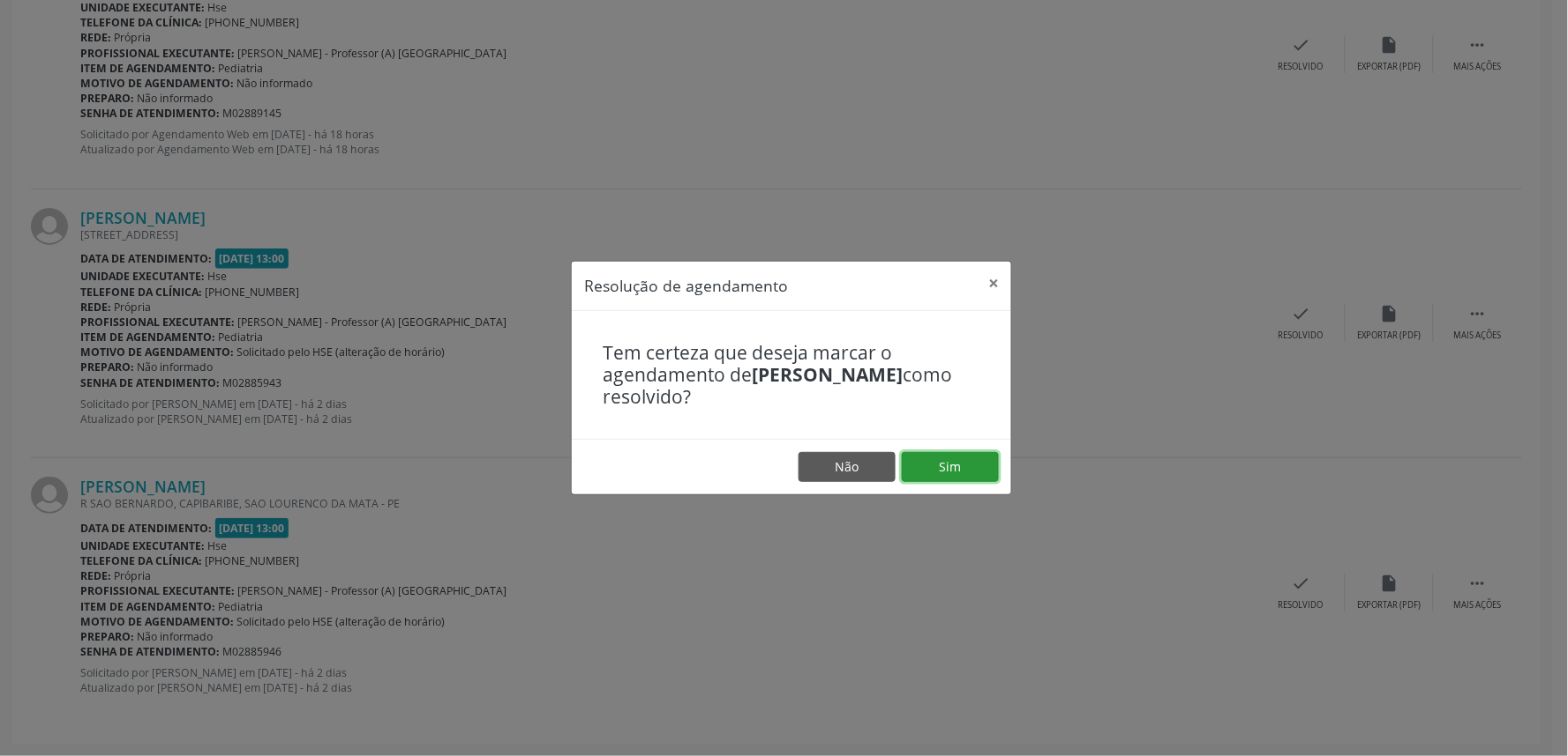
click at [935, 468] on button "Sim" at bounding box center [950, 467] width 97 height 30
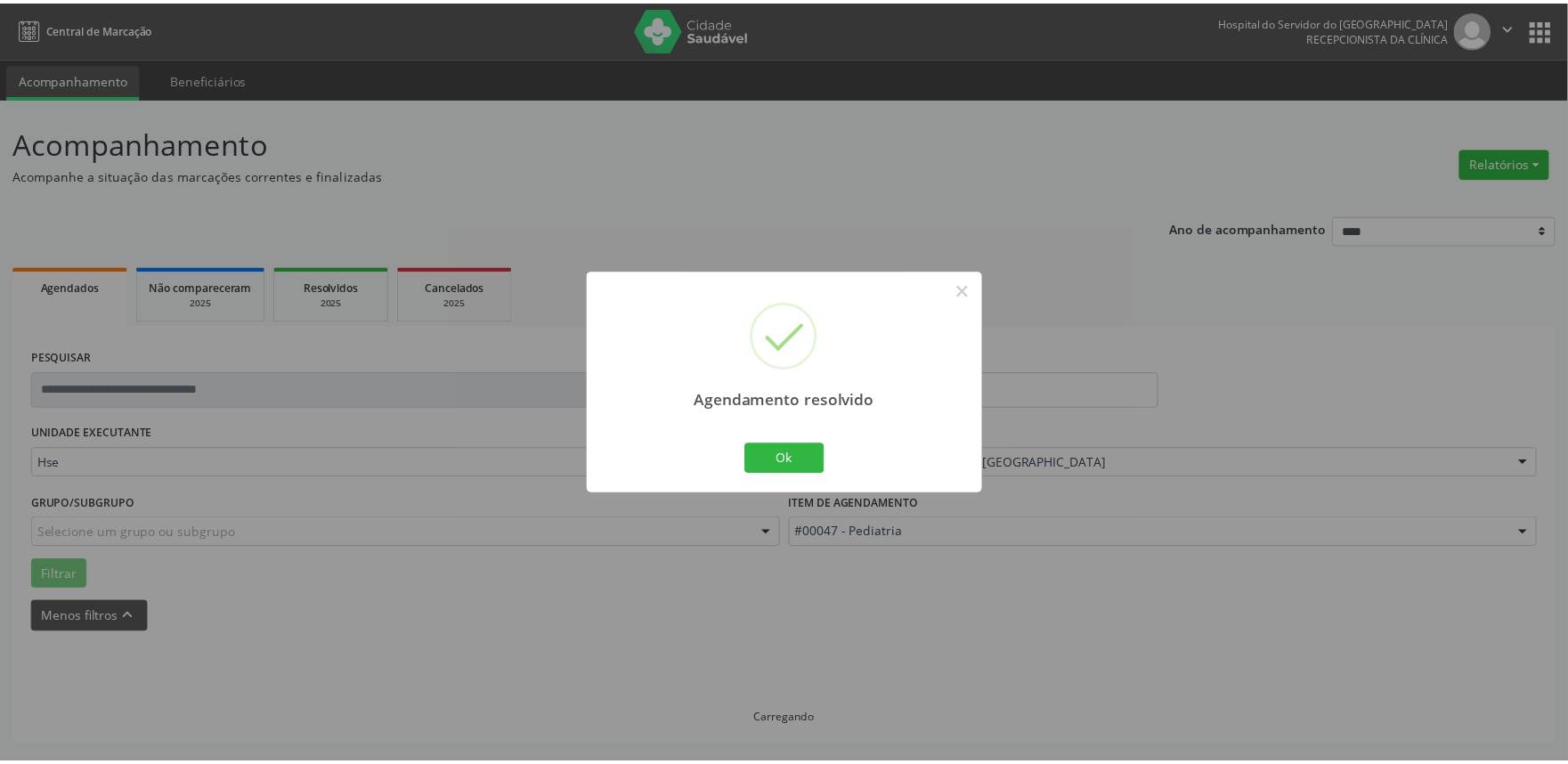
scroll to position [0, 0]
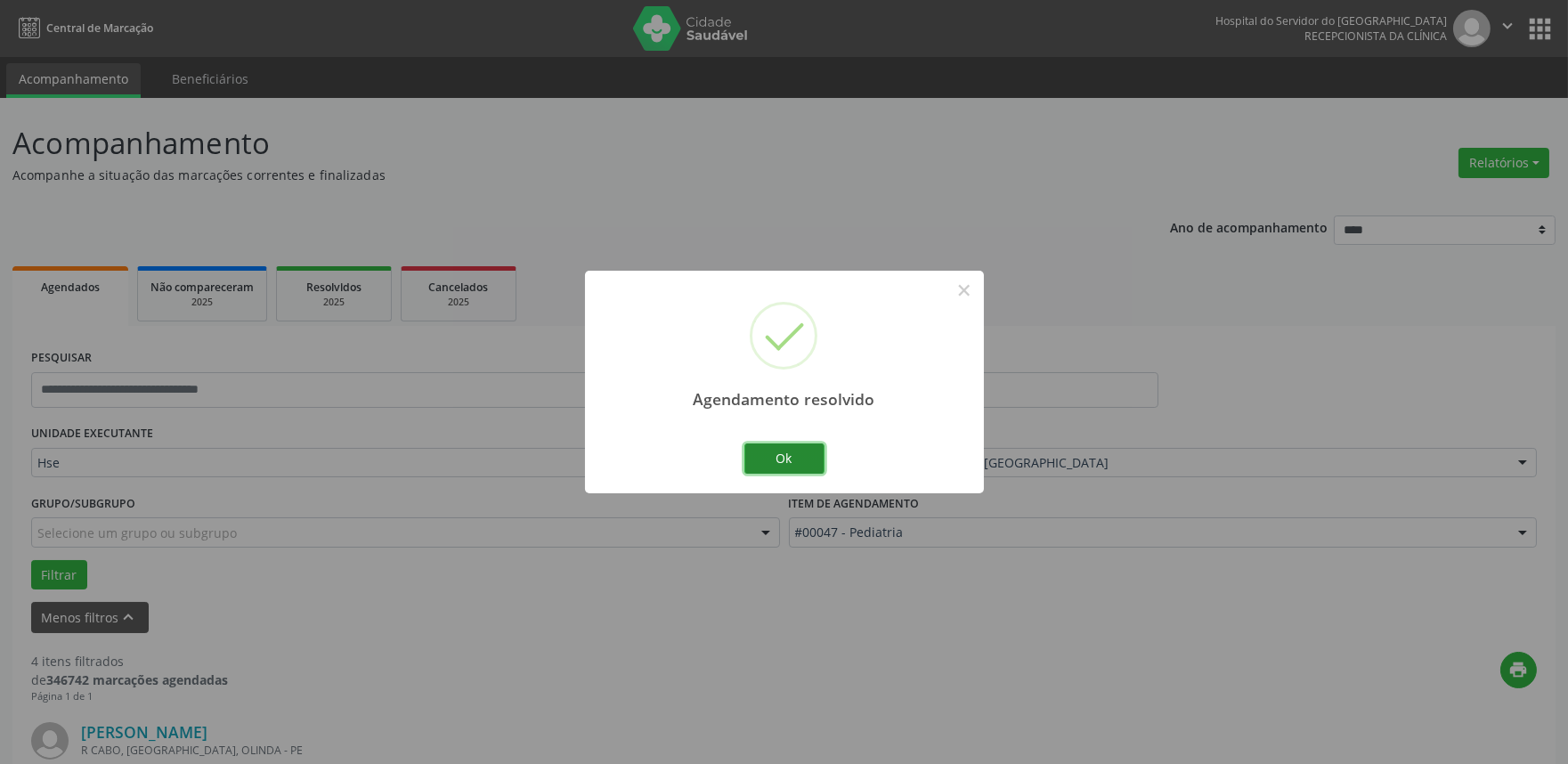
click at [788, 459] on button "Ok" at bounding box center [784, 458] width 80 height 31
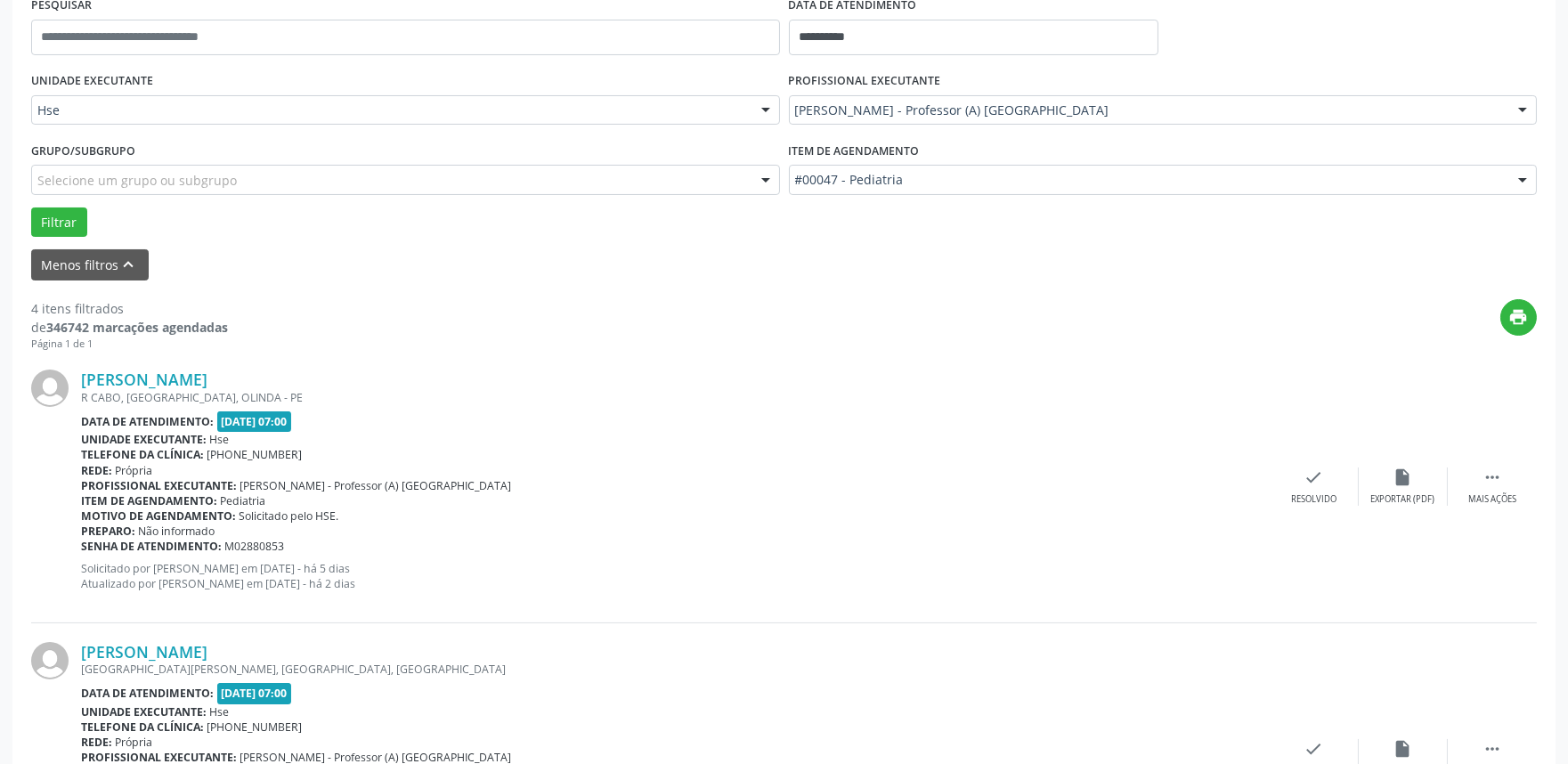
scroll to position [463, 0]
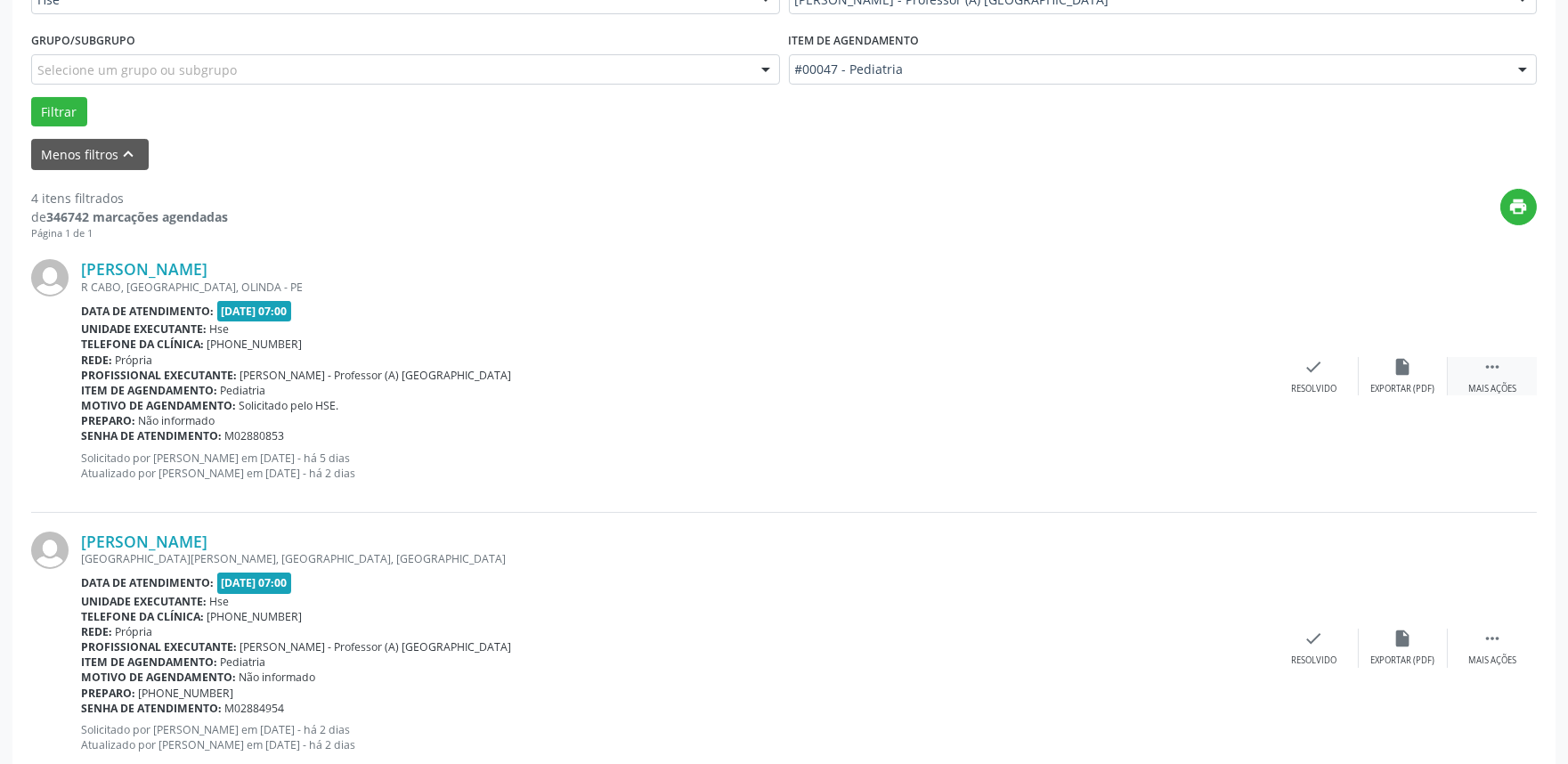
click at [1490, 371] on icon "" at bounding box center [1493, 367] width 20 height 20
click at [1392, 379] on div "alarm_off Não compareceu" at bounding box center [1403, 376] width 89 height 39
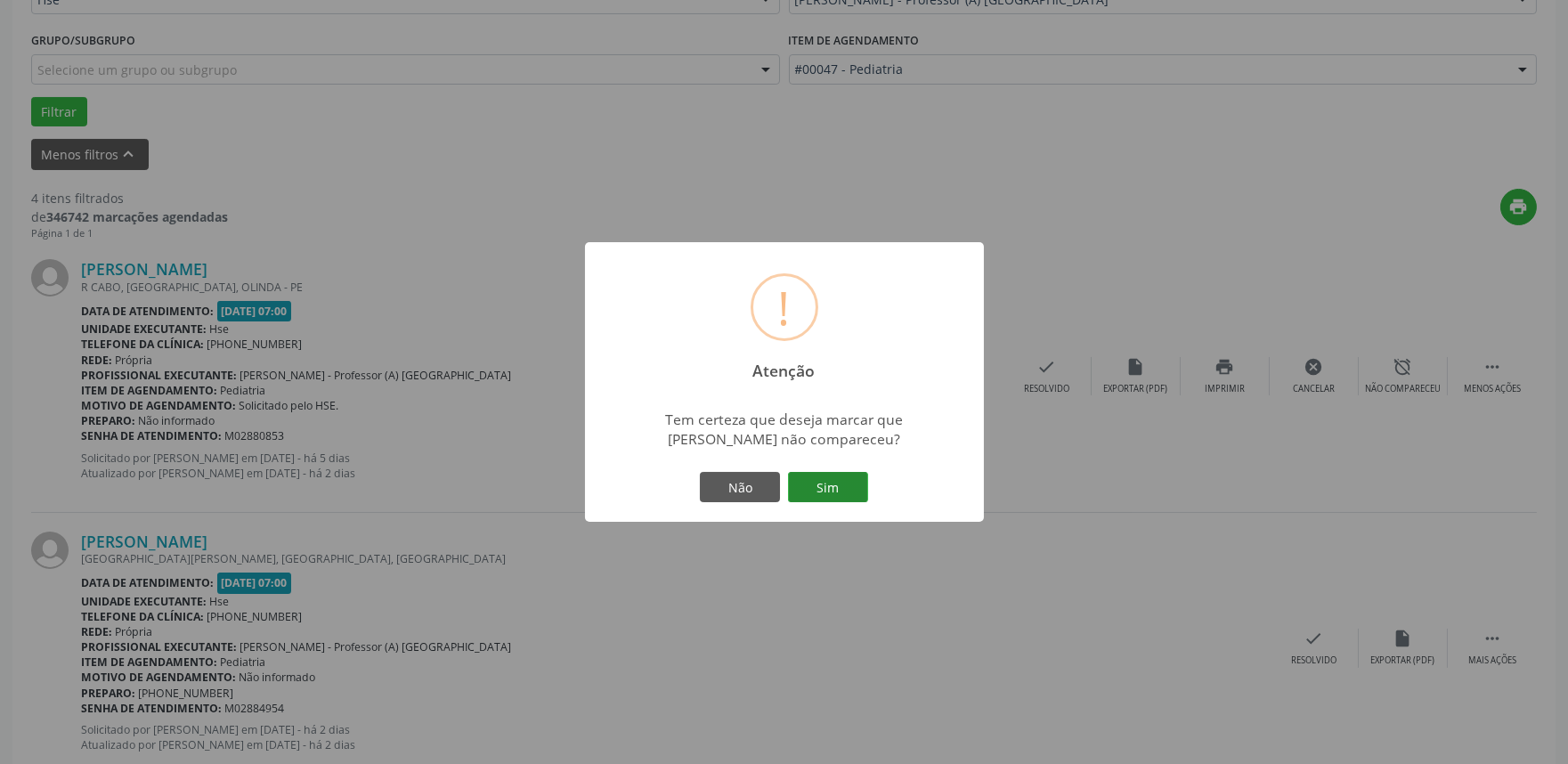
click at [814, 482] on button "Sim" at bounding box center [828, 487] width 80 height 31
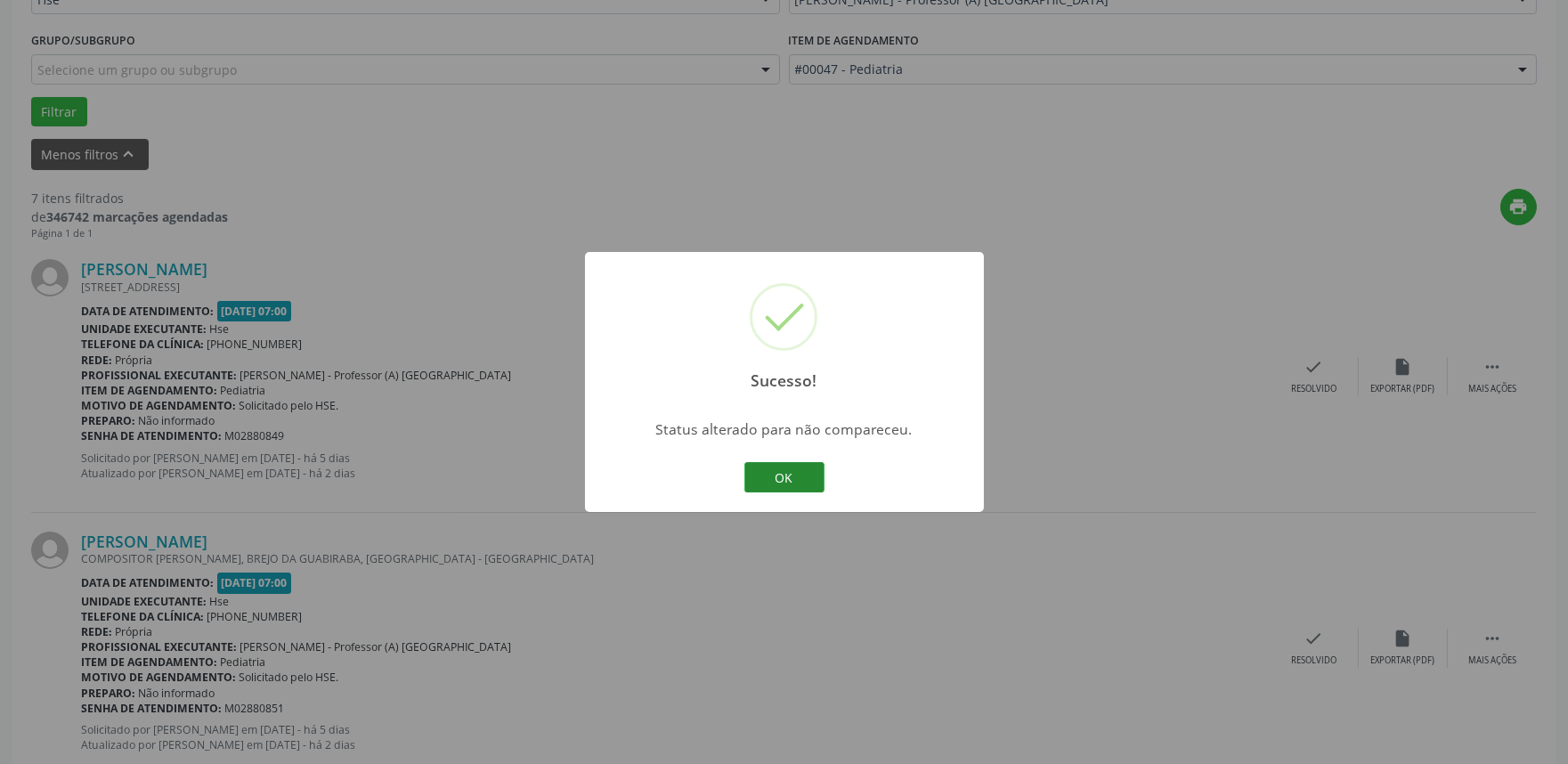
click at [792, 482] on button "OK" at bounding box center [784, 477] width 80 height 31
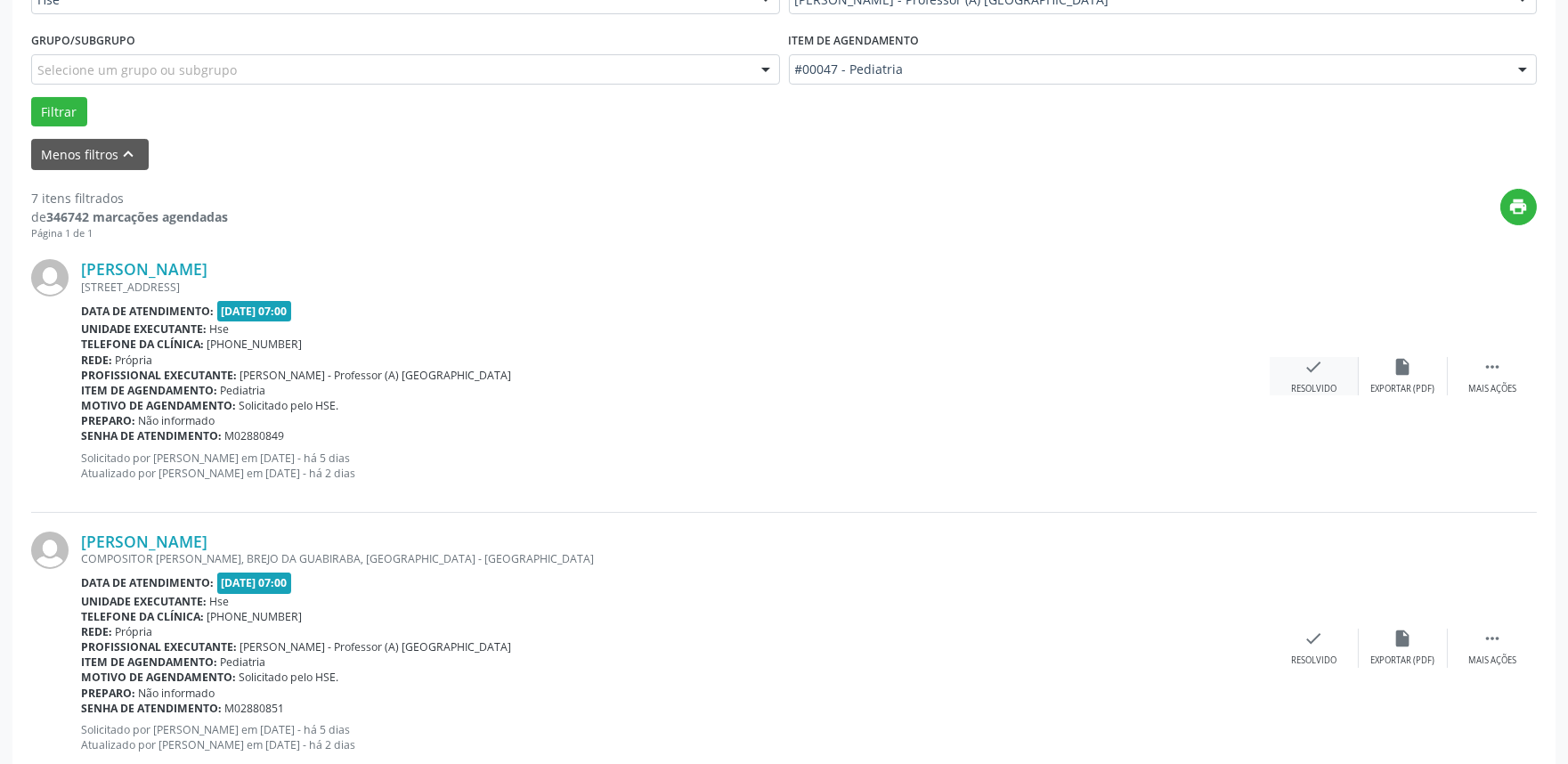
click at [1304, 378] on div "check Resolvido" at bounding box center [1314, 376] width 89 height 39
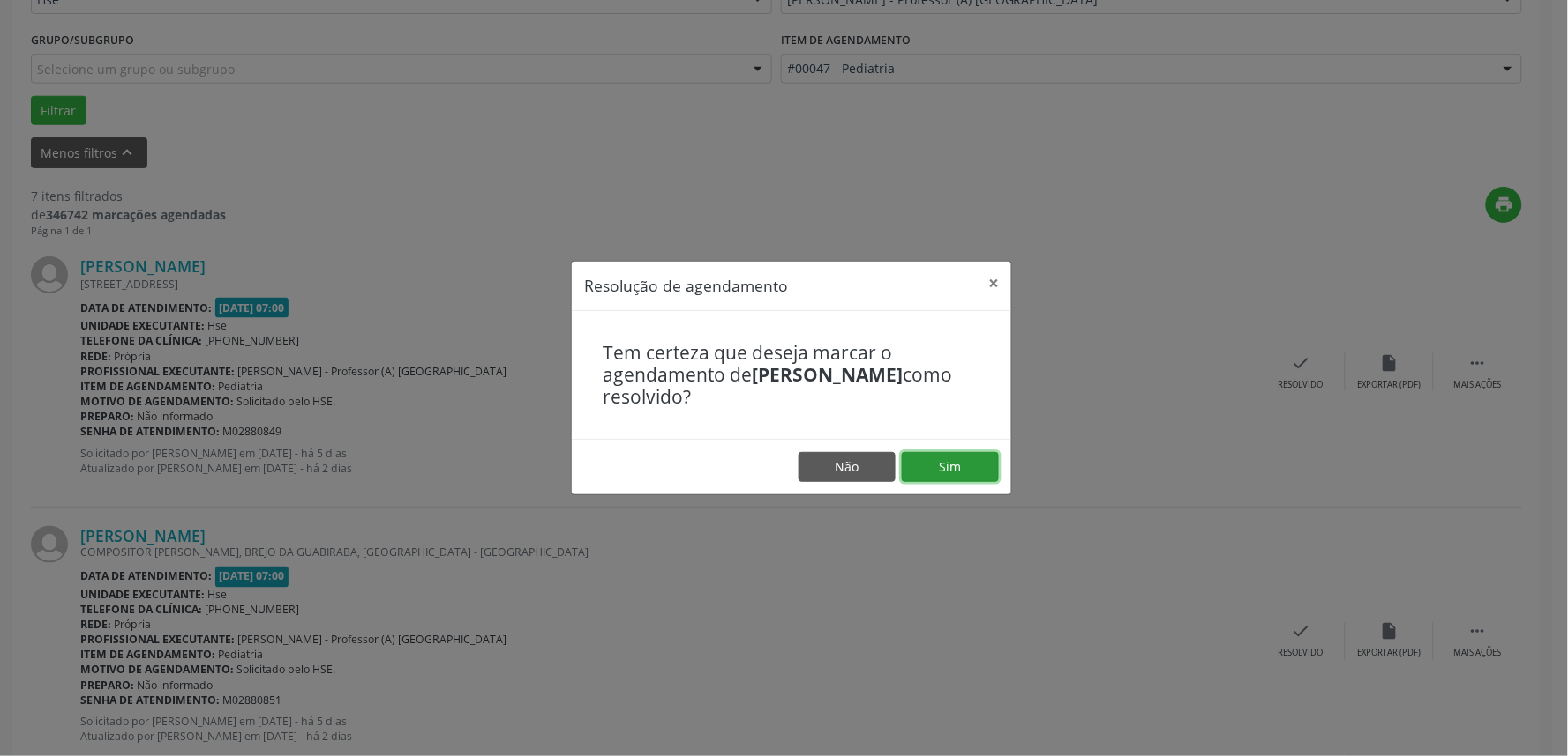
click at [949, 460] on button "Sim" at bounding box center [950, 467] width 97 height 30
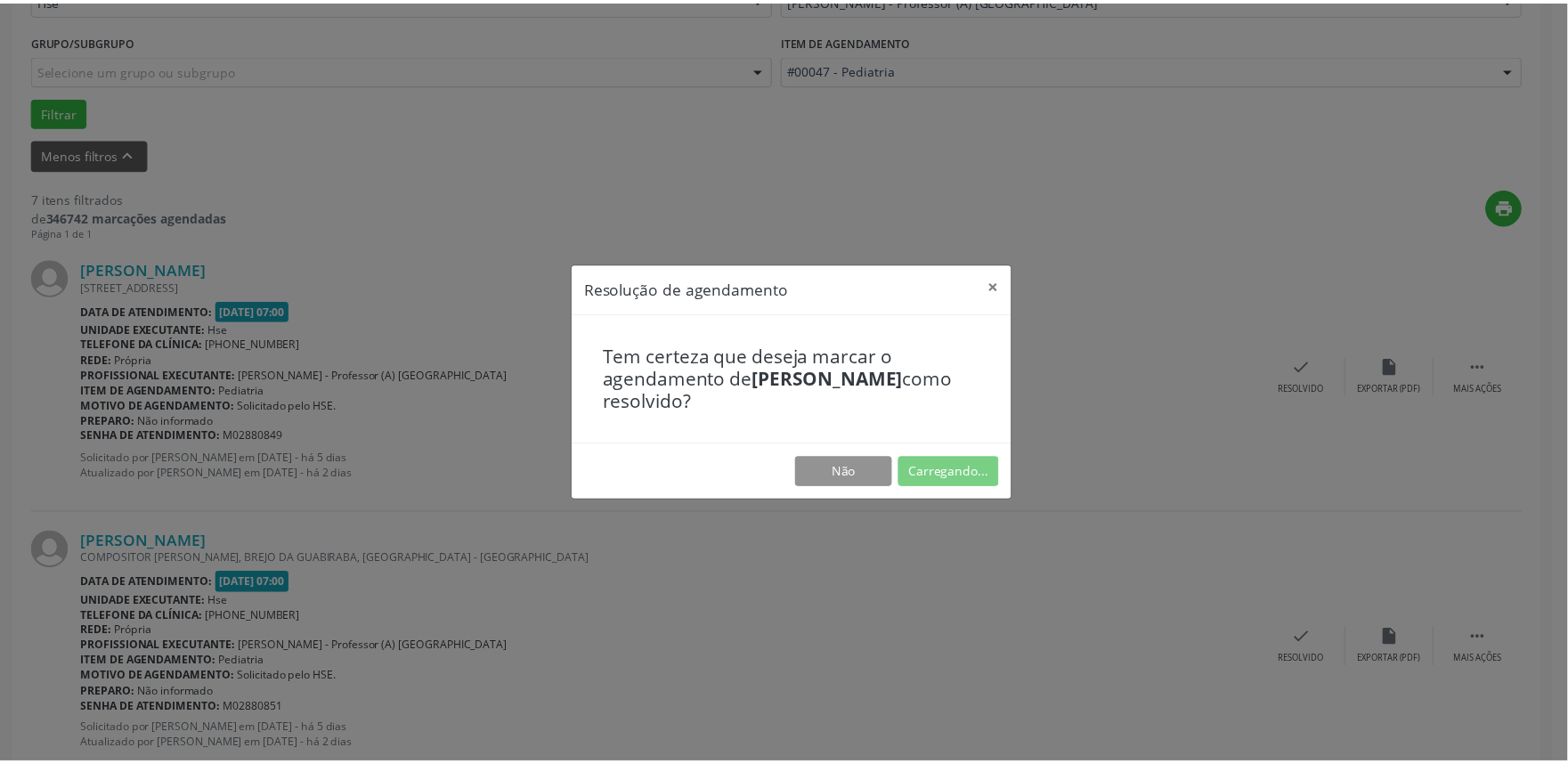
scroll to position [0, 0]
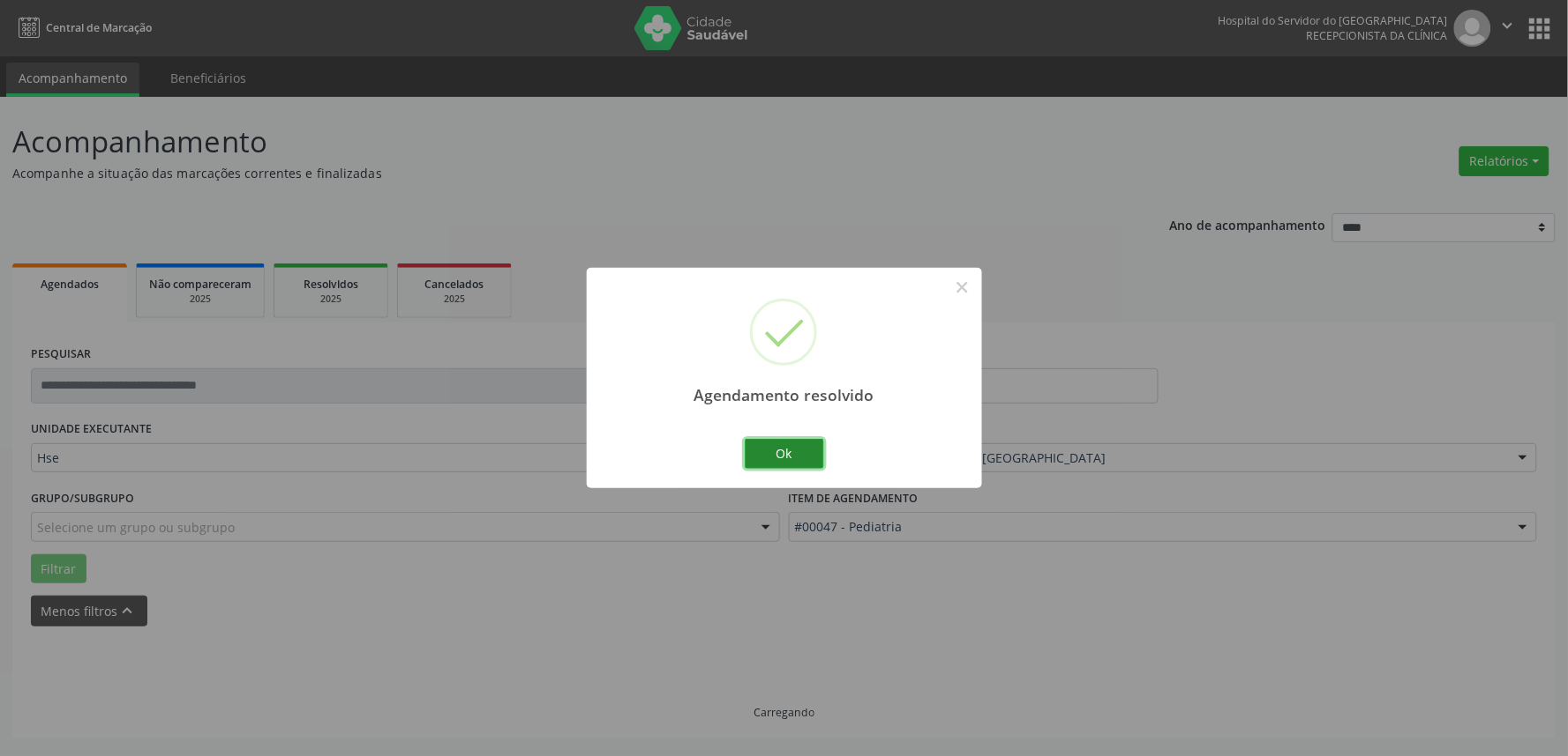
click at [773, 448] on button "Ok" at bounding box center [784, 454] width 80 height 30
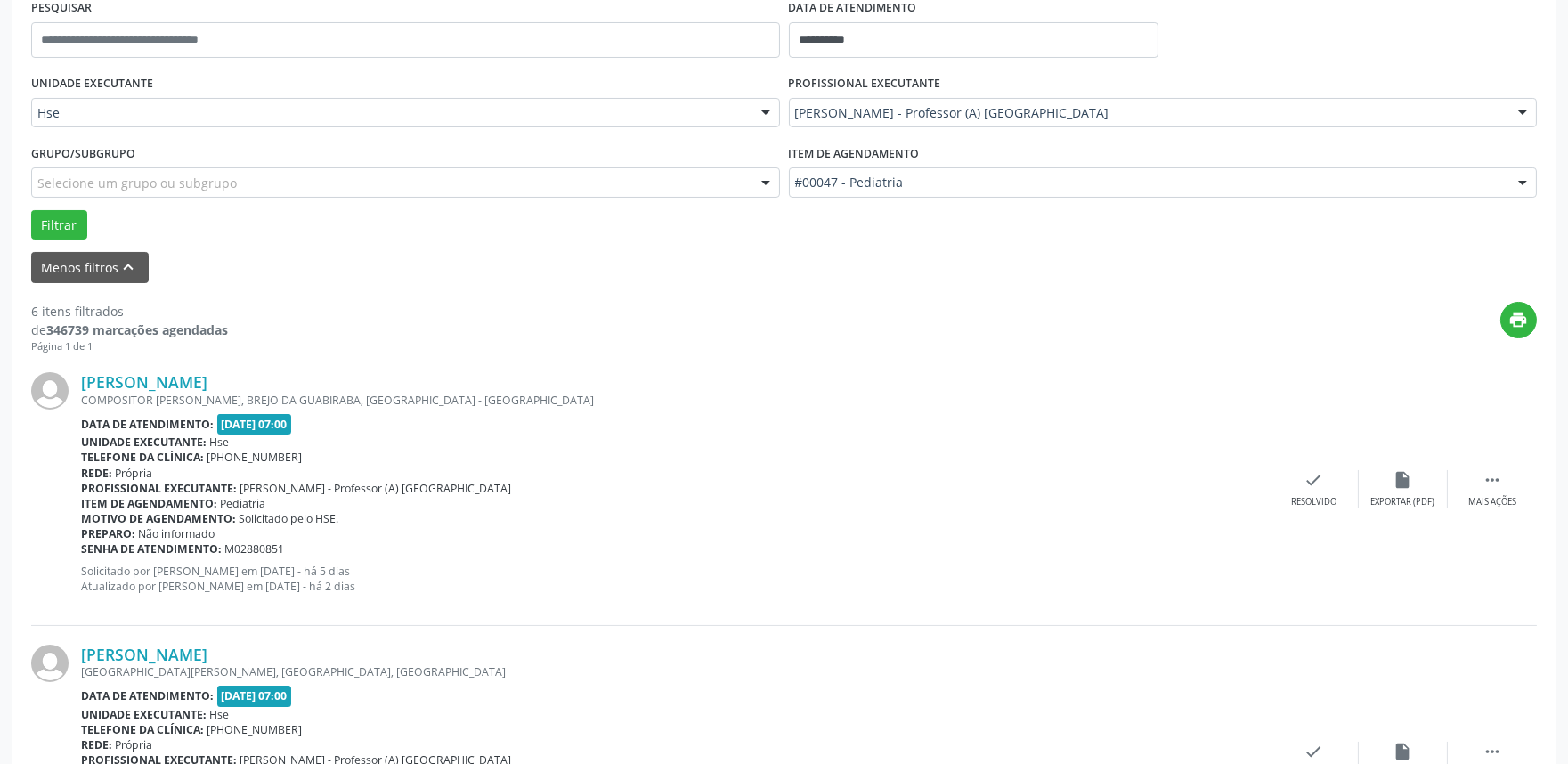
scroll to position [396, 0]
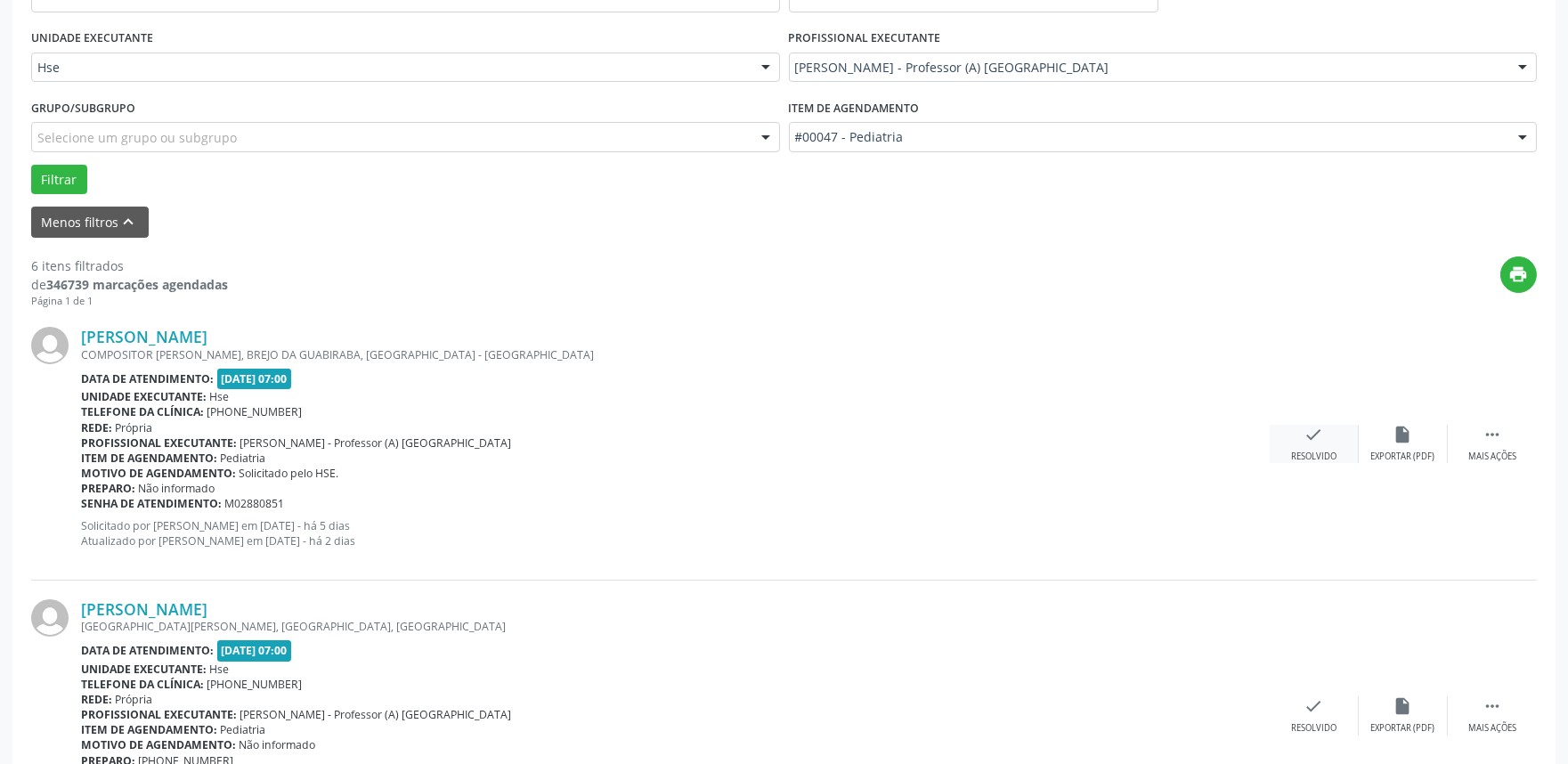
click at [1321, 442] on icon "check" at bounding box center [1314, 435] width 20 height 20
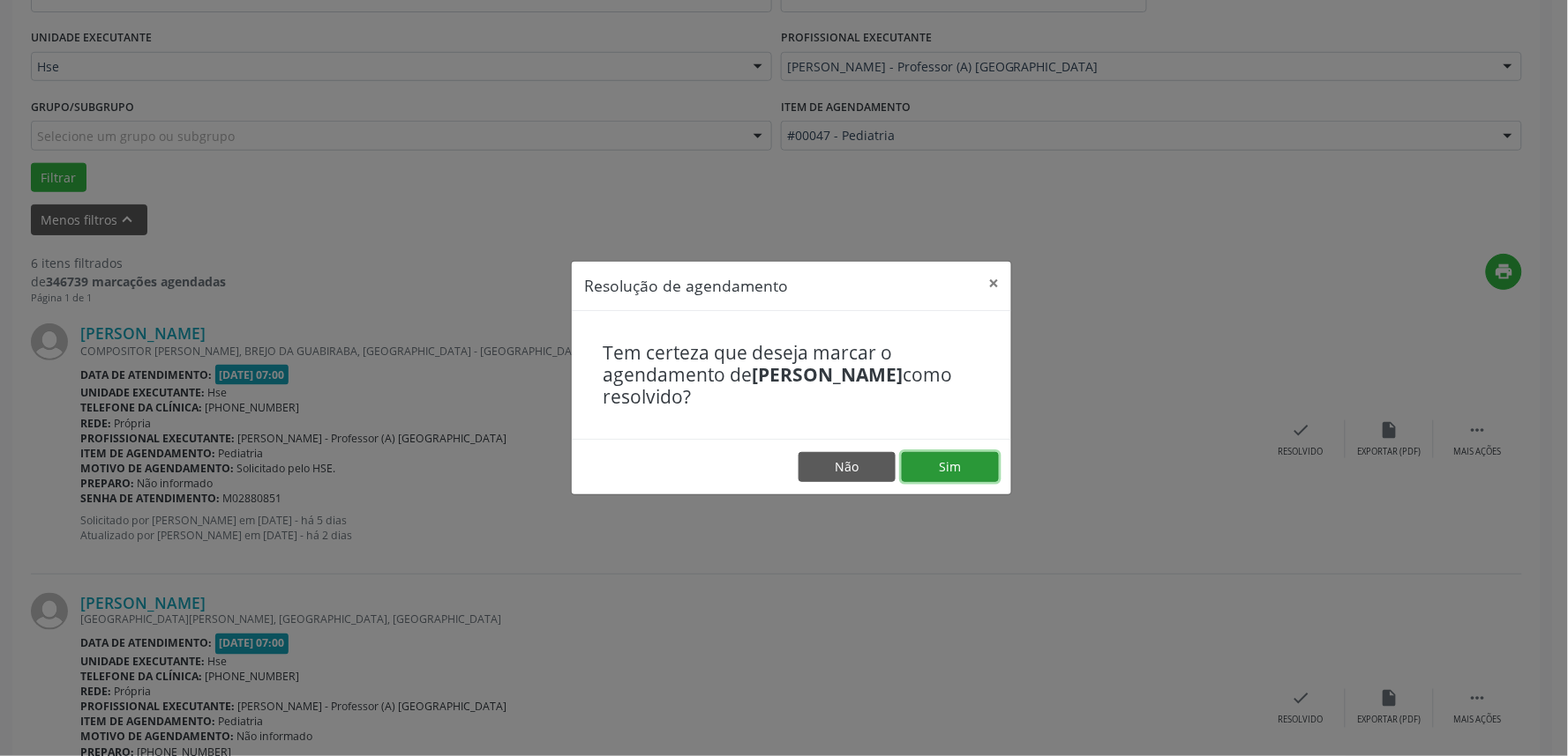
click at [969, 459] on button "Sim" at bounding box center [950, 467] width 97 height 30
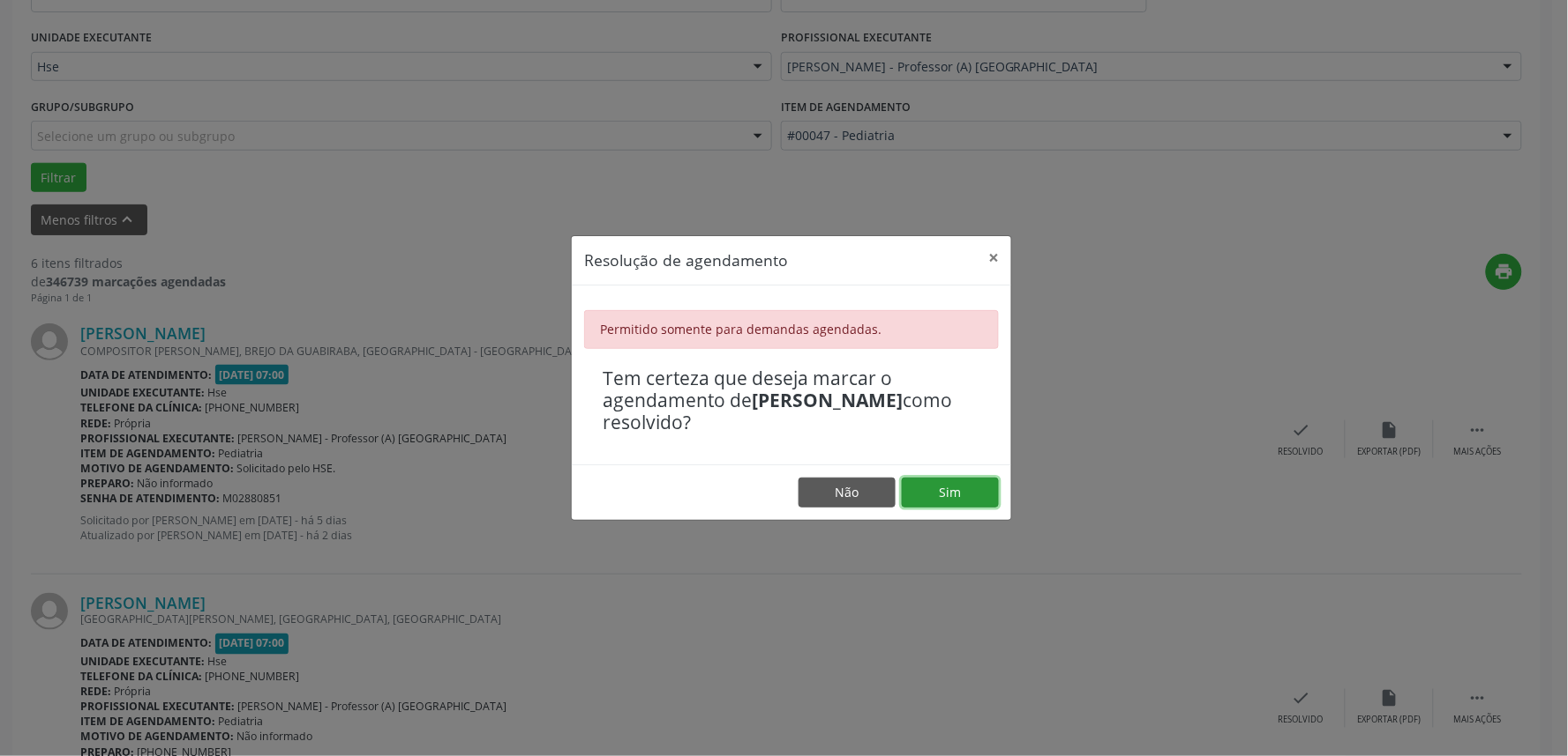
click at [949, 489] on button "Sim" at bounding box center [950, 493] width 97 height 30
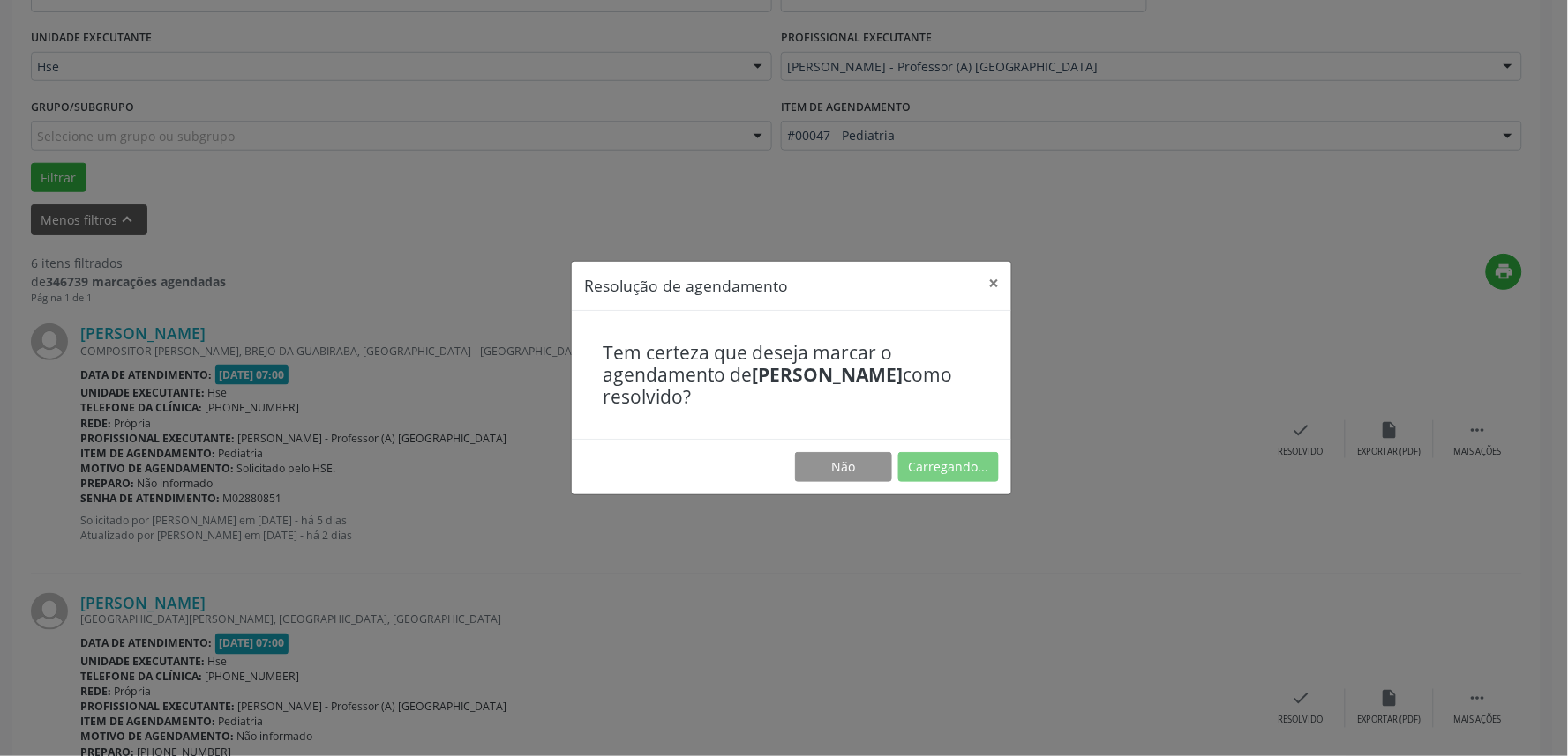
click at [949, 489] on footer "Não Carregando..." at bounding box center [791, 466] width 439 height 56
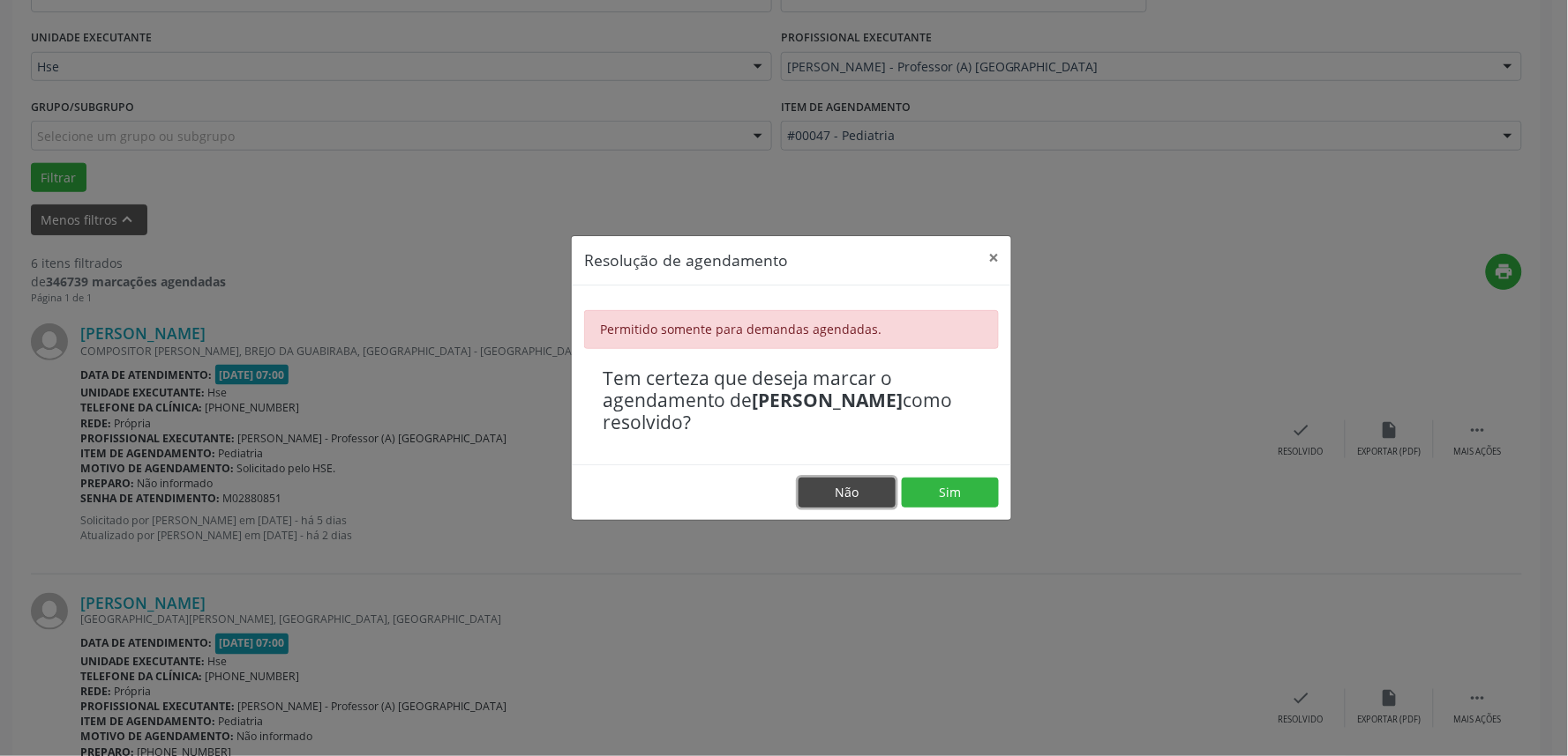
click at [843, 491] on button "Não" at bounding box center [847, 493] width 97 height 30
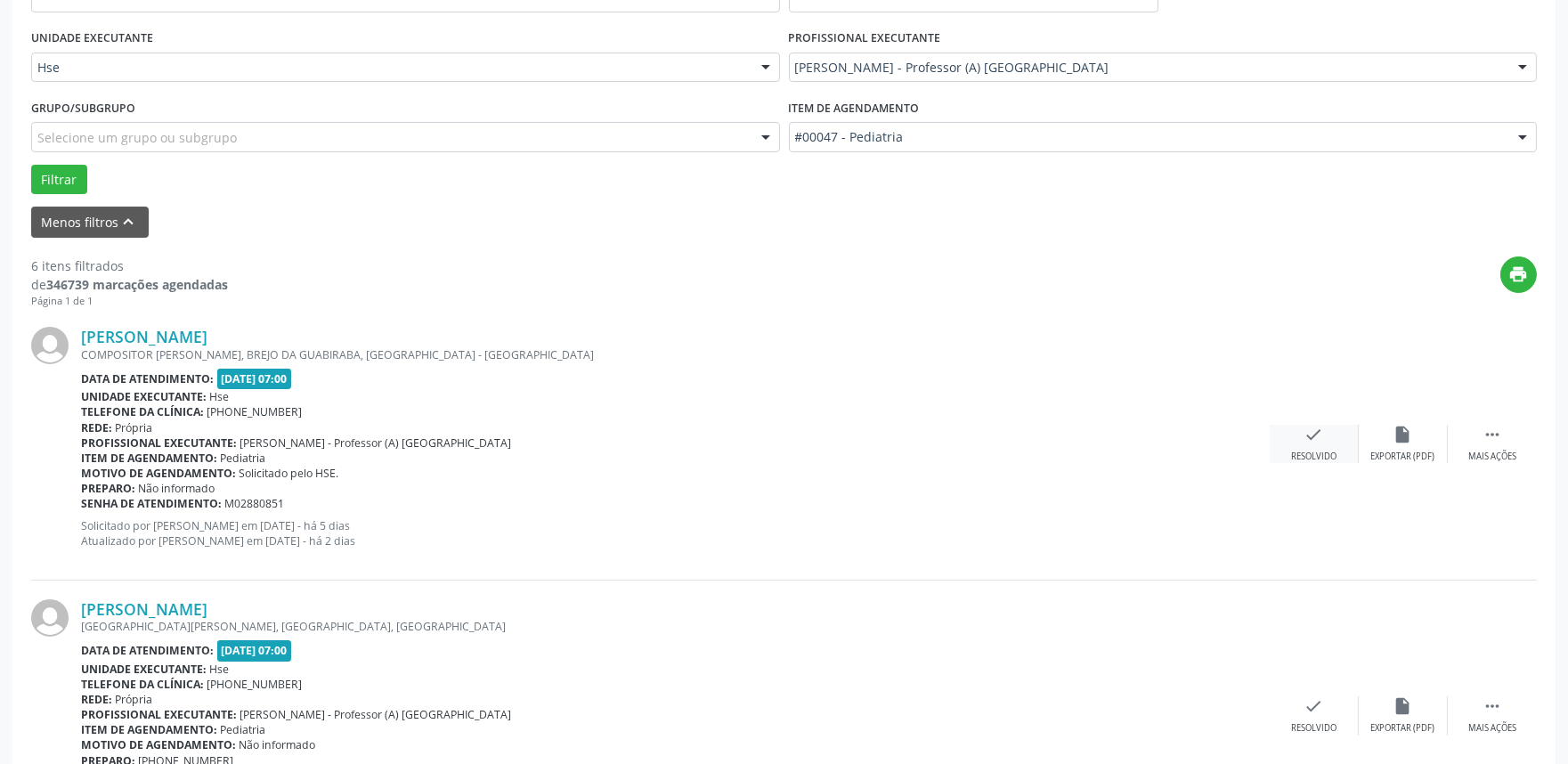
click at [1296, 440] on div "check Resolvido" at bounding box center [1314, 444] width 89 height 39
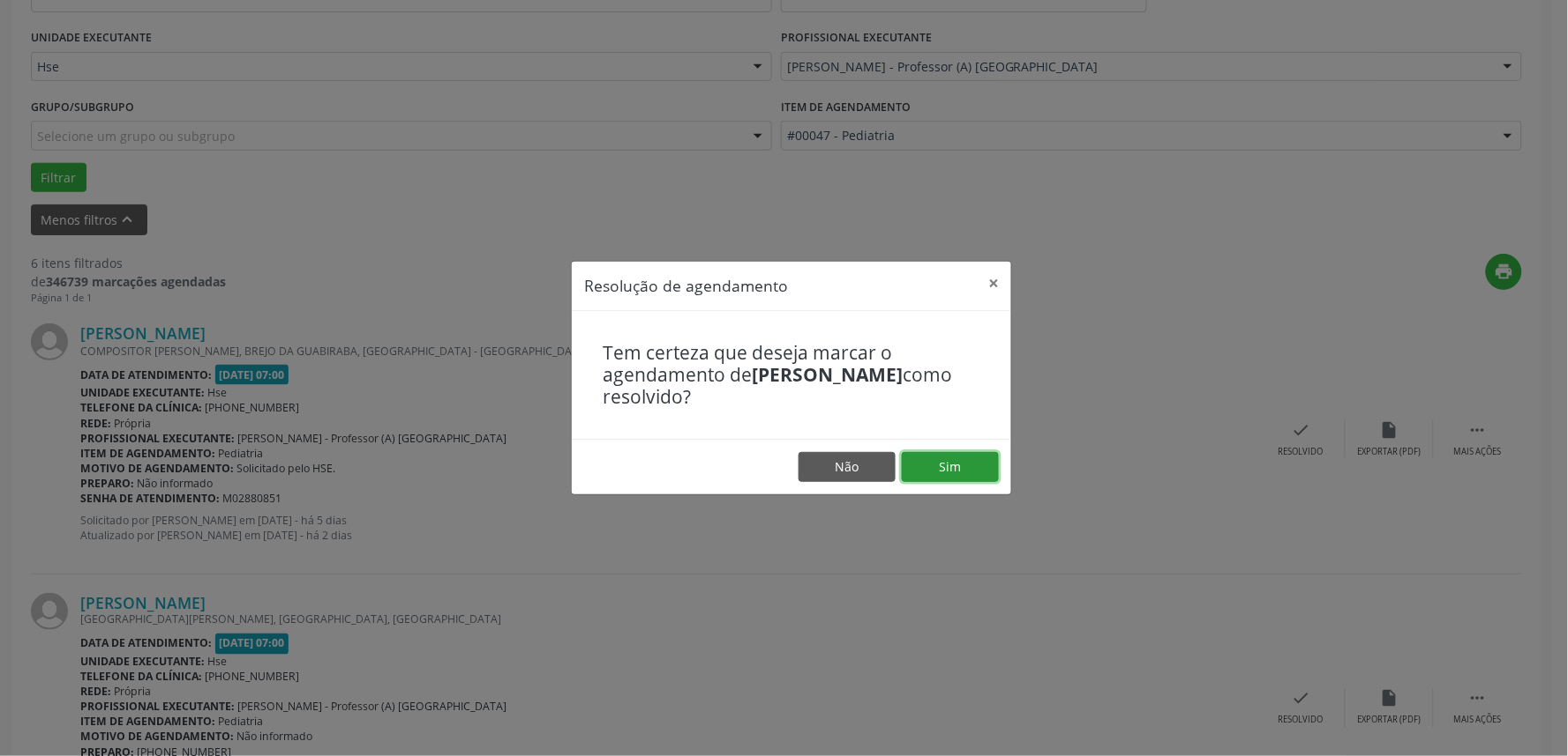
click at [929, 459] on button "Sim" at bounding box center [950, 467] width 97 height 30
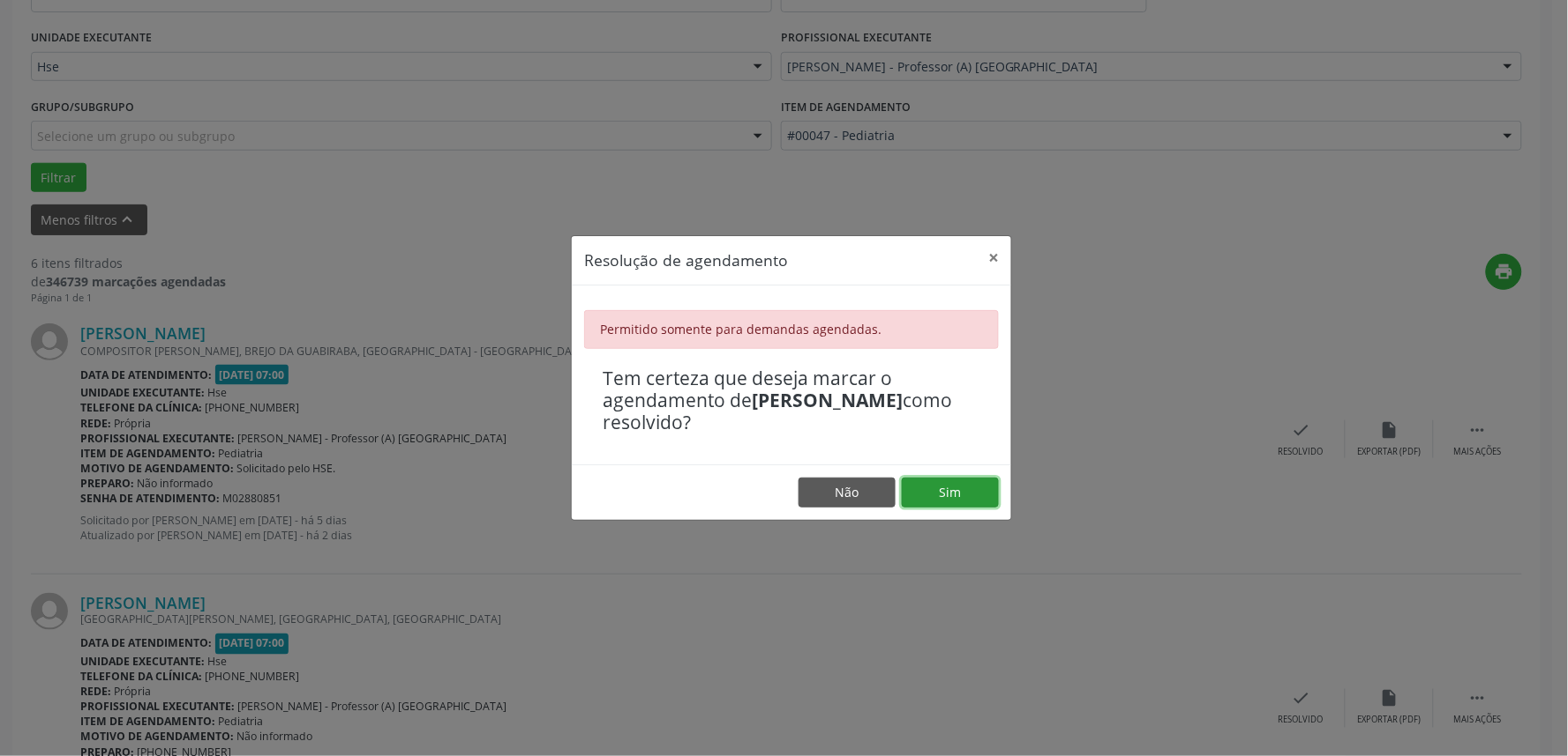
click at [941, 489] on button "Sim" at bounding box center [950, 493] width 97 height 30
click at [941, 489] on footer "Não Sim" at bounding box center [791, 492] width 439 height 56
click at [941, 489] on button "Sim" at bounding box center [950, 493] width 97 height 30
click at [854, 490] on button "Não" at bounding box center [847, 493] width 97 height 30
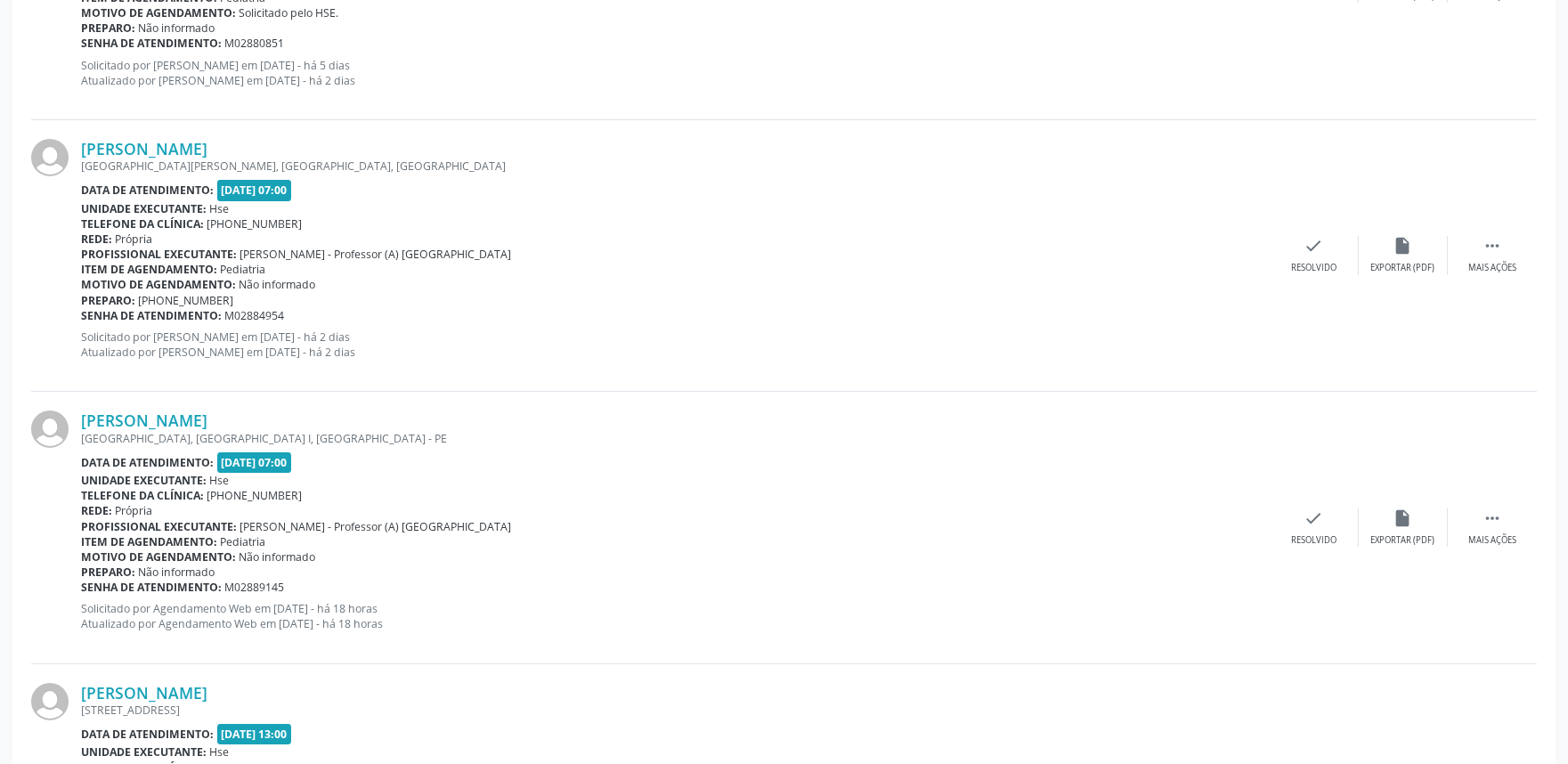
scroll to position [891, 0]
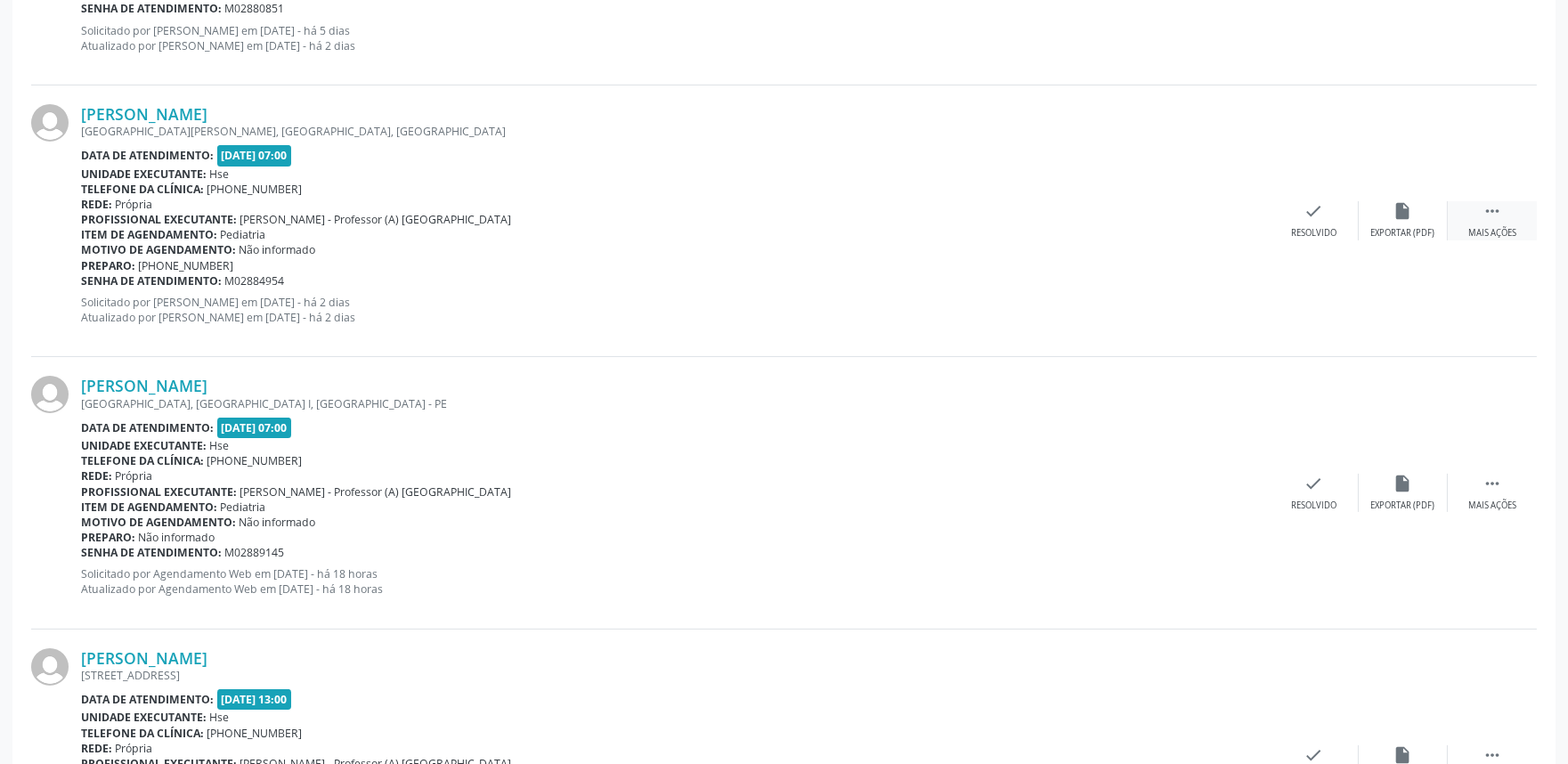
click at [1501, 225] on div " Mais ações" at bounding box center [1493, 220] width 89 height 39
click at [1392, 227] on div "Não compareceu" at bounding box center [1402, 233] width 75 height 13
click at [1386, 208] on div "alarm_off Não compareceu" at bounding box center [1403, 220] width 89 height 39
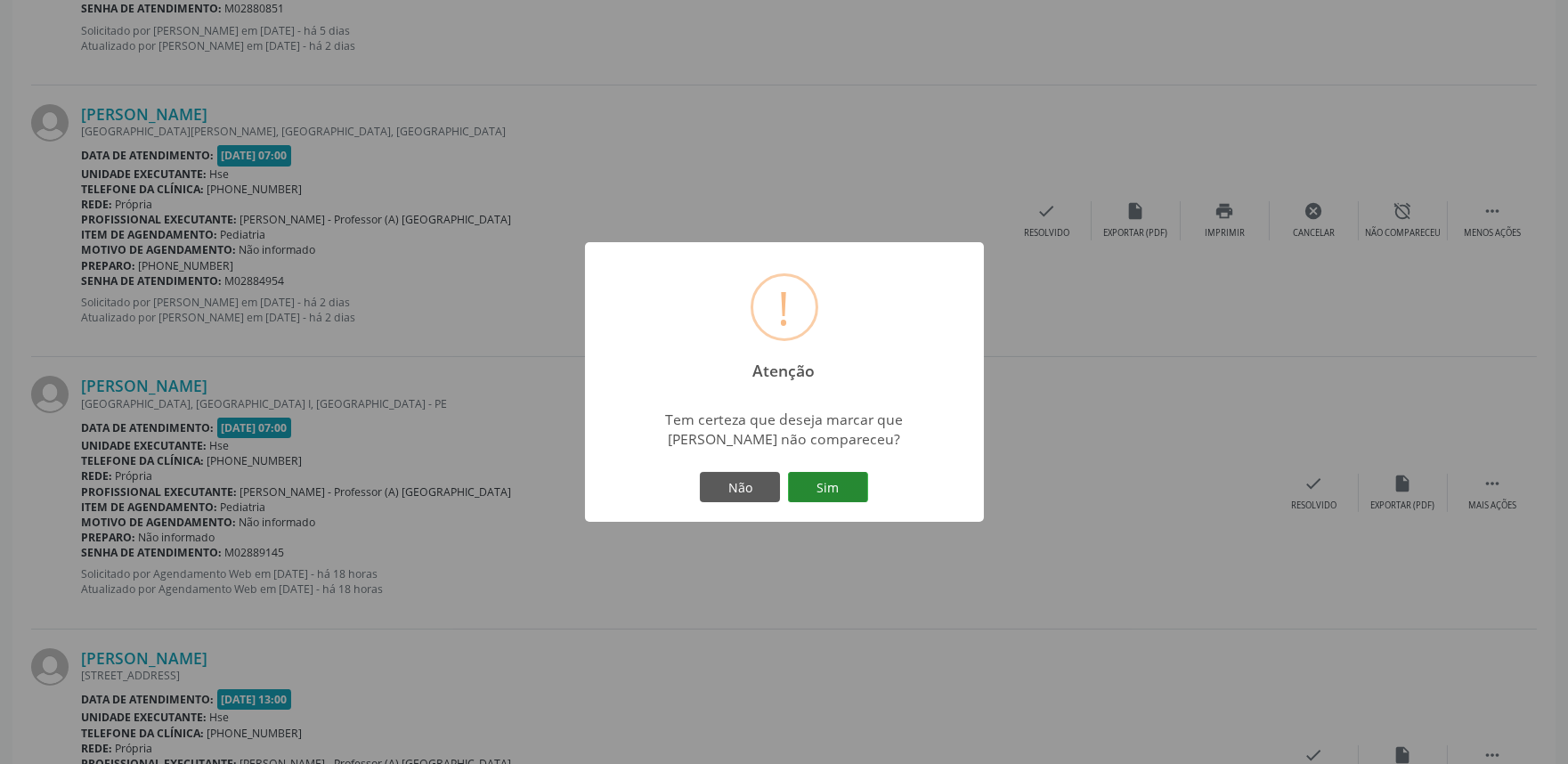
click at [833, 484] on button "Sim" at bounding box center [828, 487] width 80 height 31
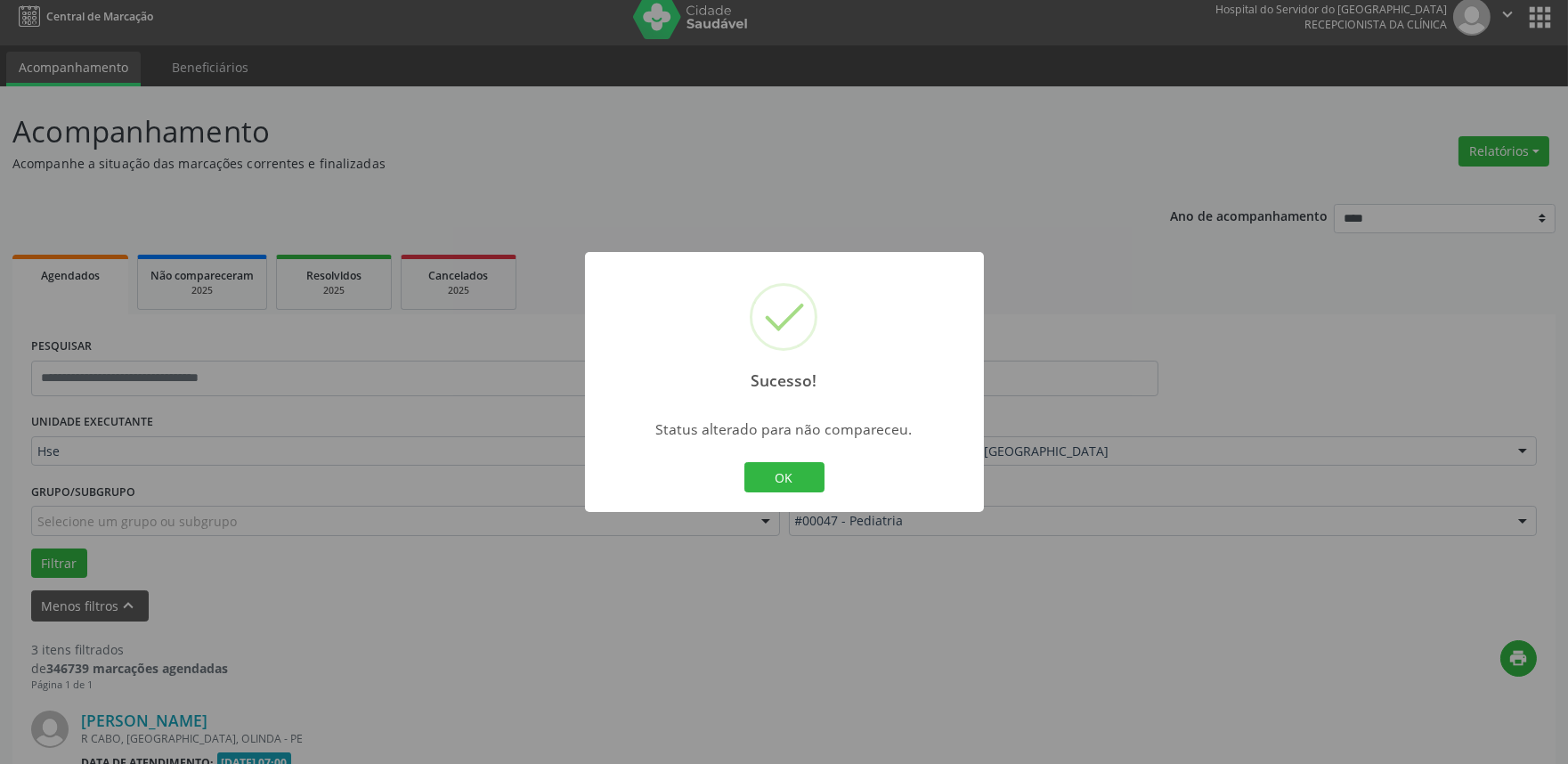
scroll to position [785, 0]
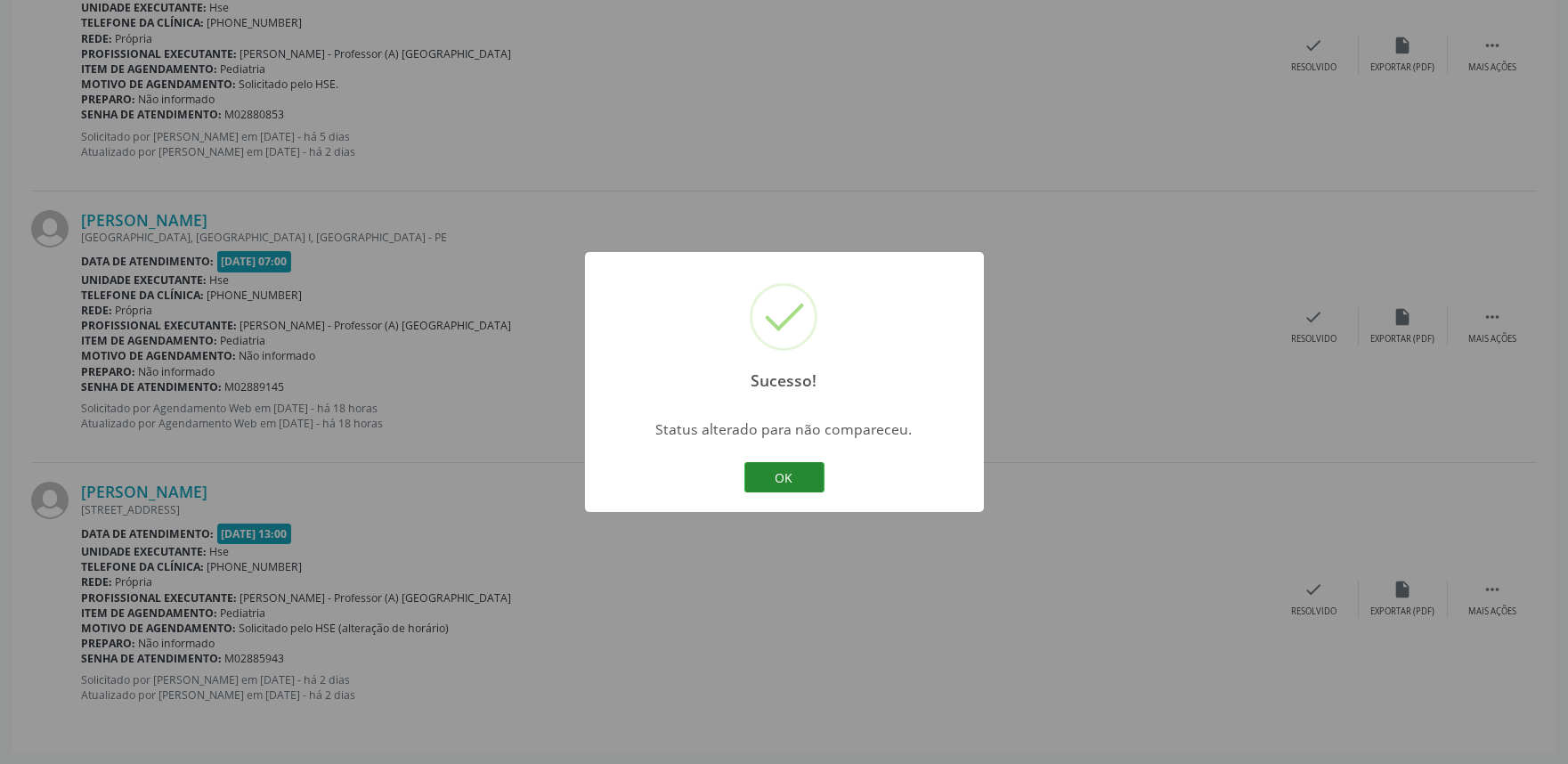
click at [799, 478] on button "OK" at bounding box center [784, 477] width 80 height 31
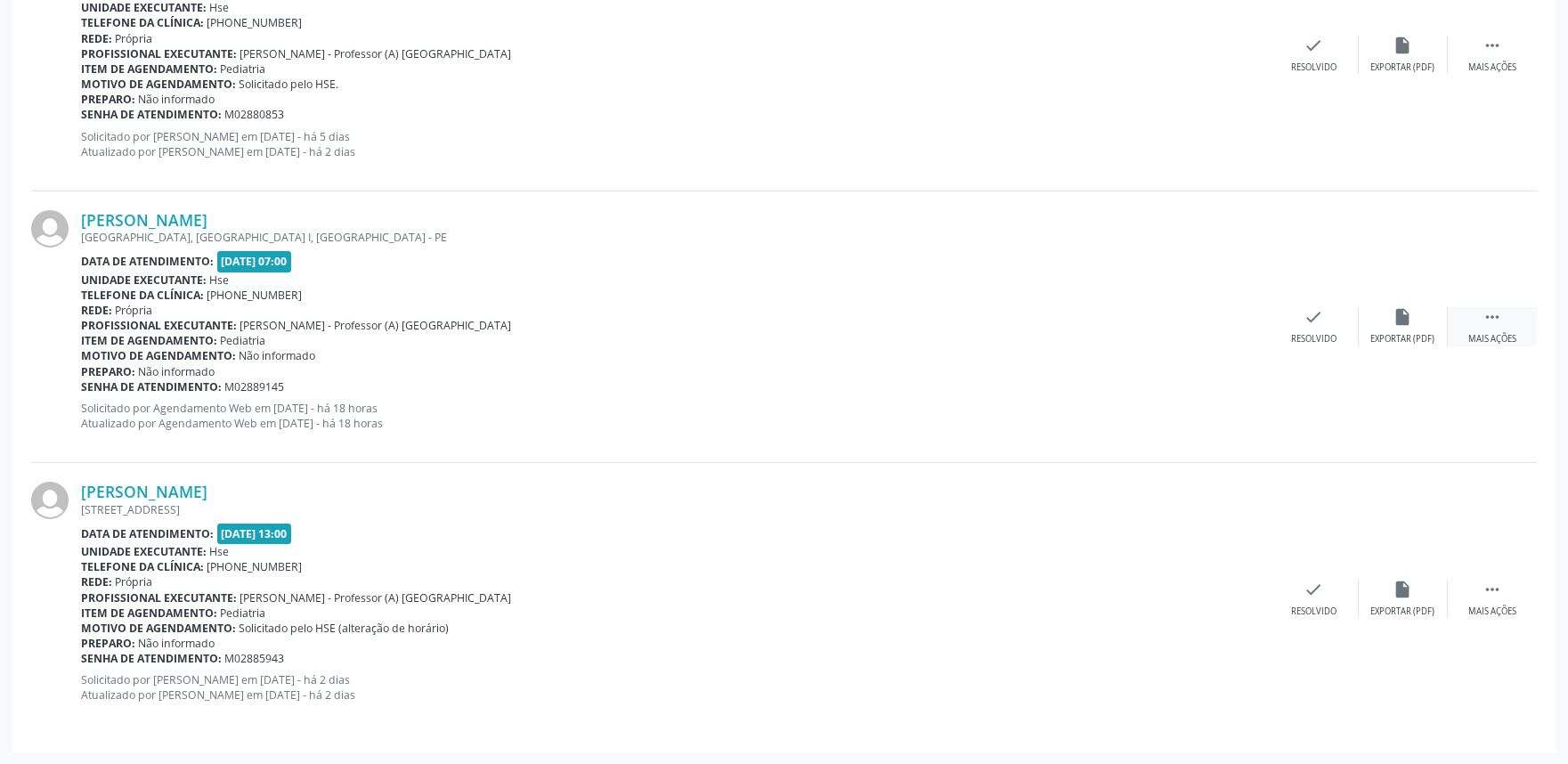
click at [1504, 325] on div " Mais ações" at bounding box center [1493, 326] width 89 height 39
click at [1395, 326] on icon "alarm_off" at bounding box center [1403, 318] width 20 height 20
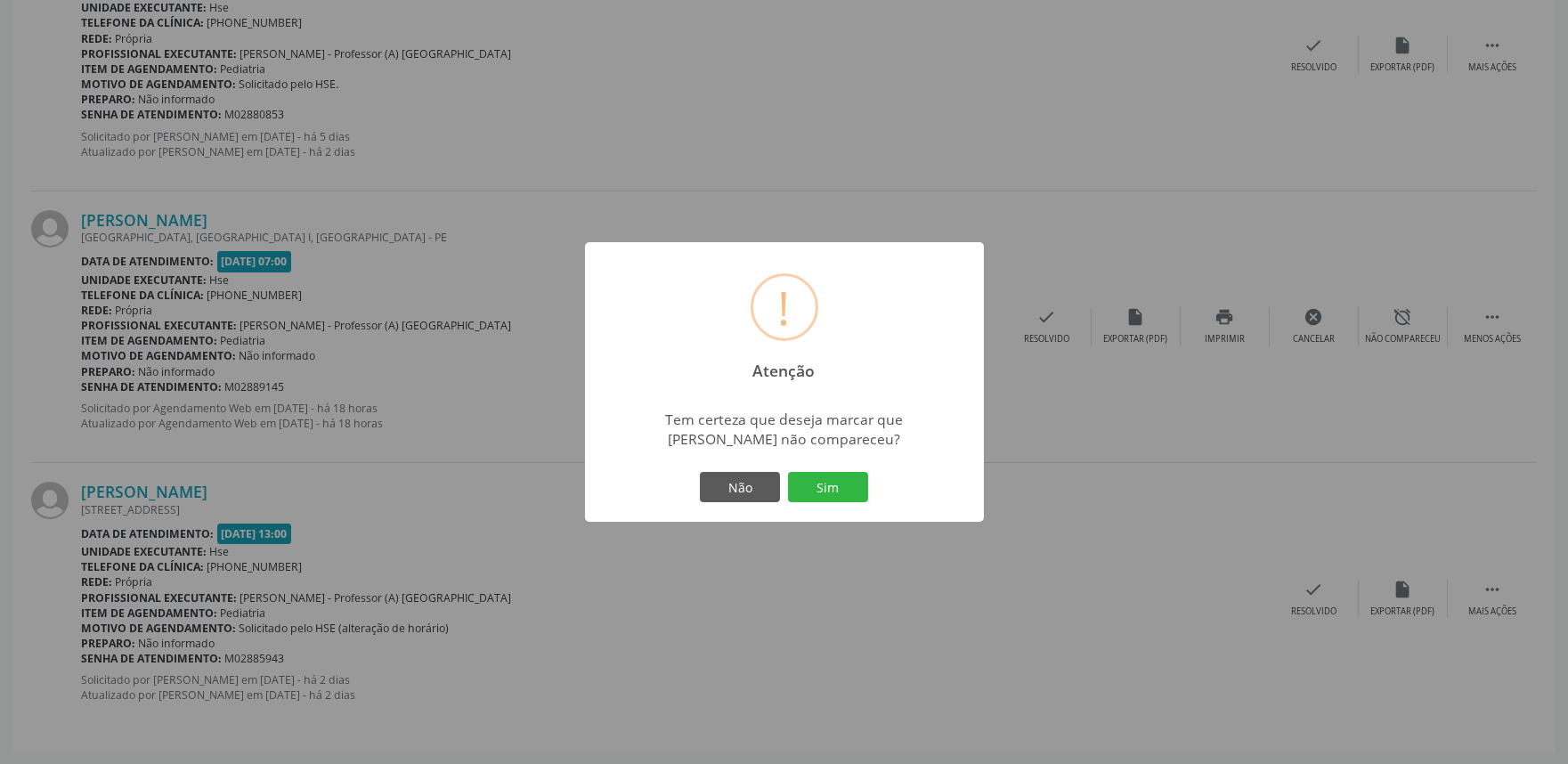
click at [844, 484] on button "Sim" at bounding box center [828, 487] width 80 height 31
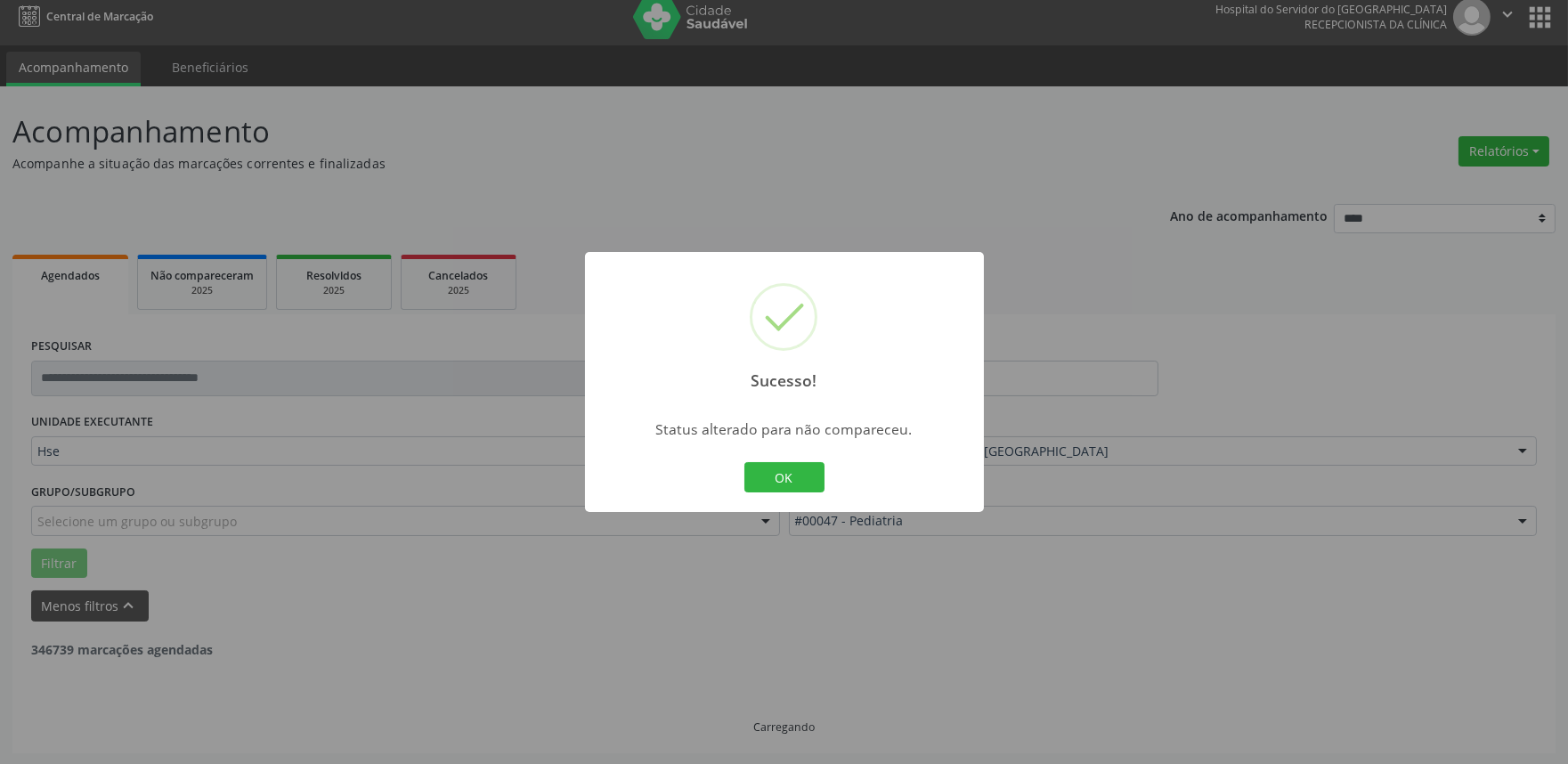
scroll to position [512, 0]
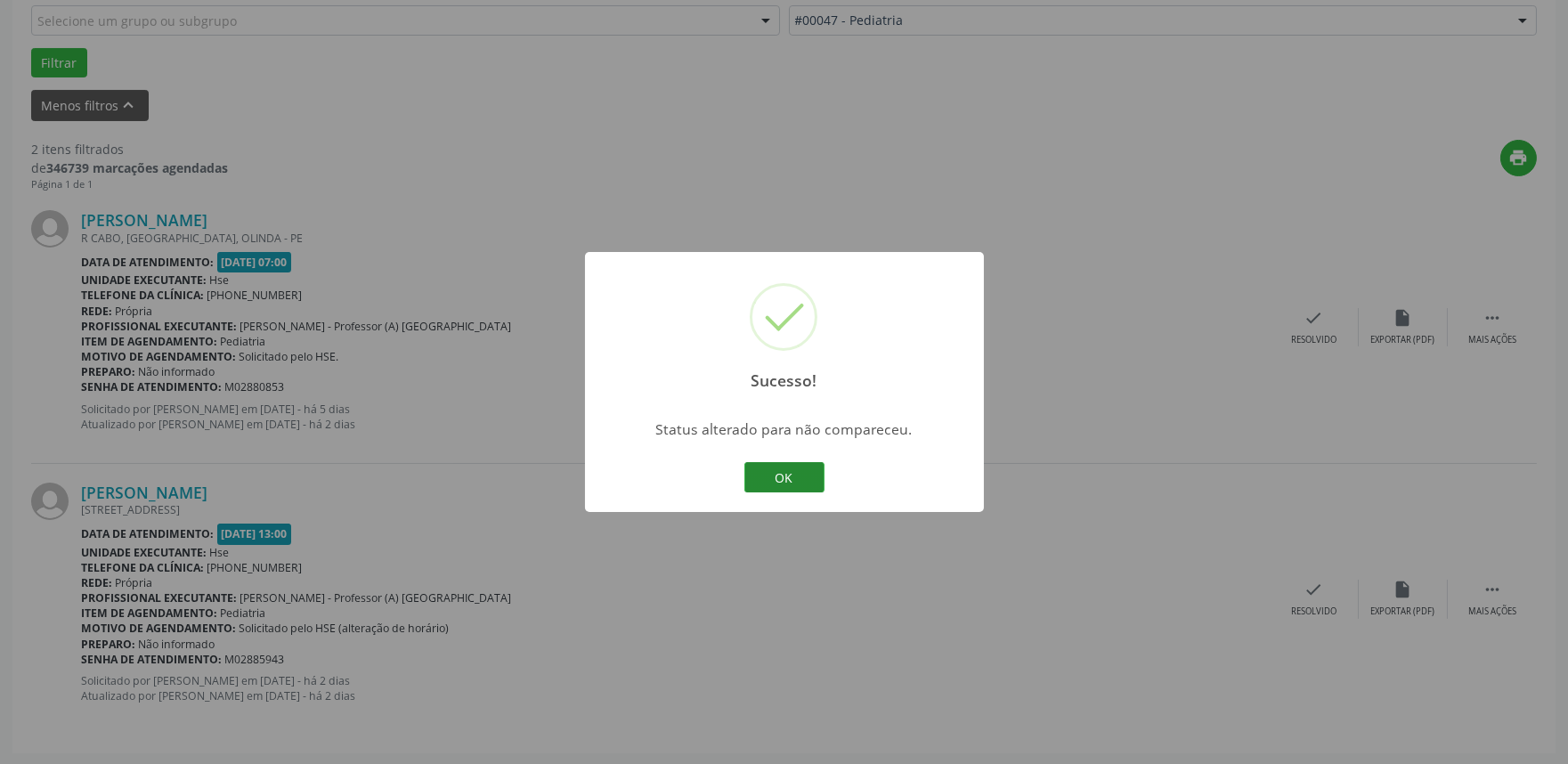
click at [803, 472] on button "OK" at bounding box center [784, 477] width 80 height 31
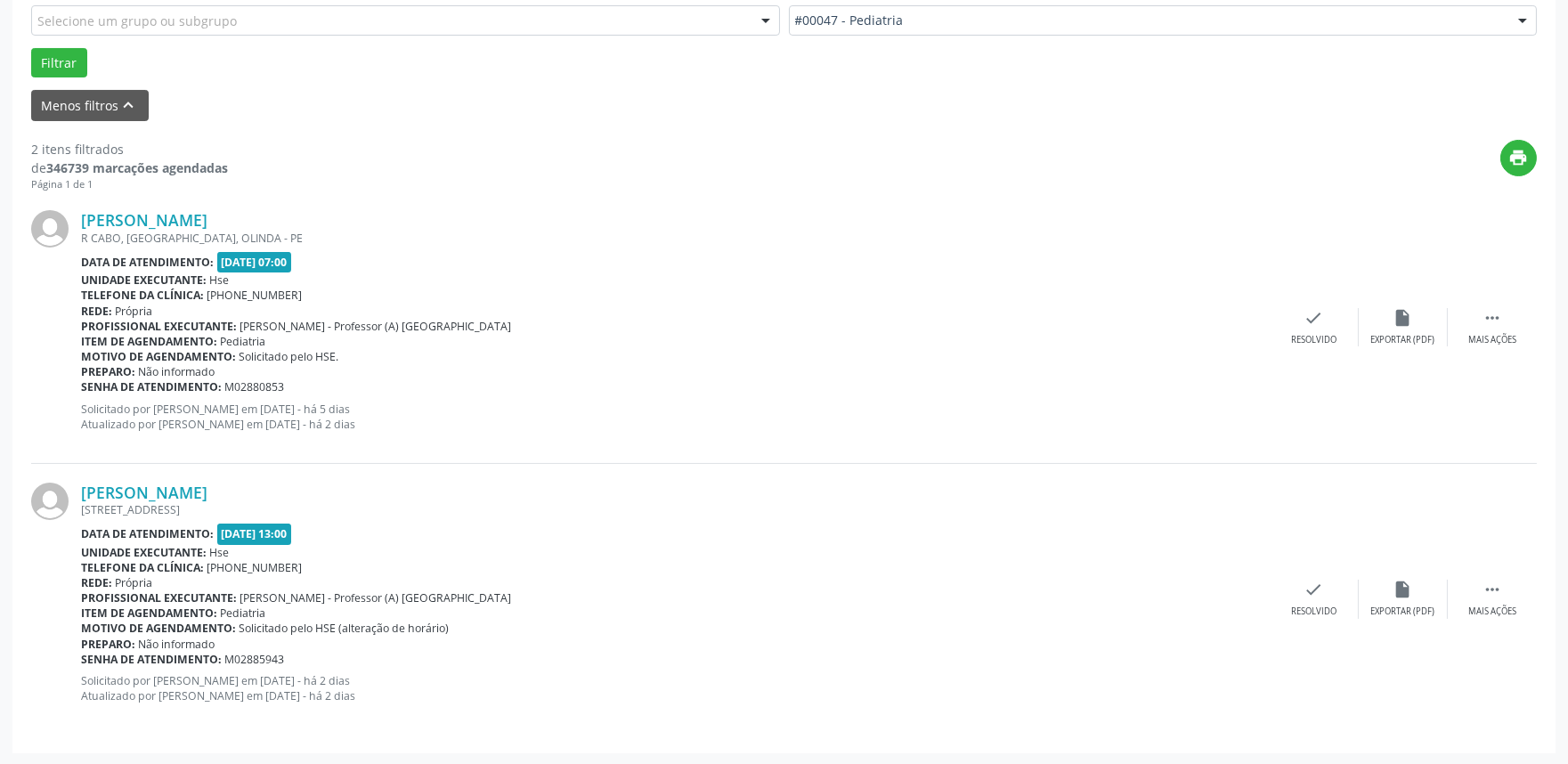
drag, startPoint x: 1490, startPoint y: 586, endPoint x: 1066, endPoint y: 601, distance: 424.3
click at [1067, 601] on div "Profissional executante: [PERSON_NAME] - Professor (A) [GEOGRAPHIC_DATA]" at bounding box center [675, 597] width 1189 height 15
click at [1495, 583] on icon "" at bounding box center [1493, 590] width 20 height 20
click at [1405, 588] on icon "alarm_off" at bounding box center [1403, 590] width 20 height 20
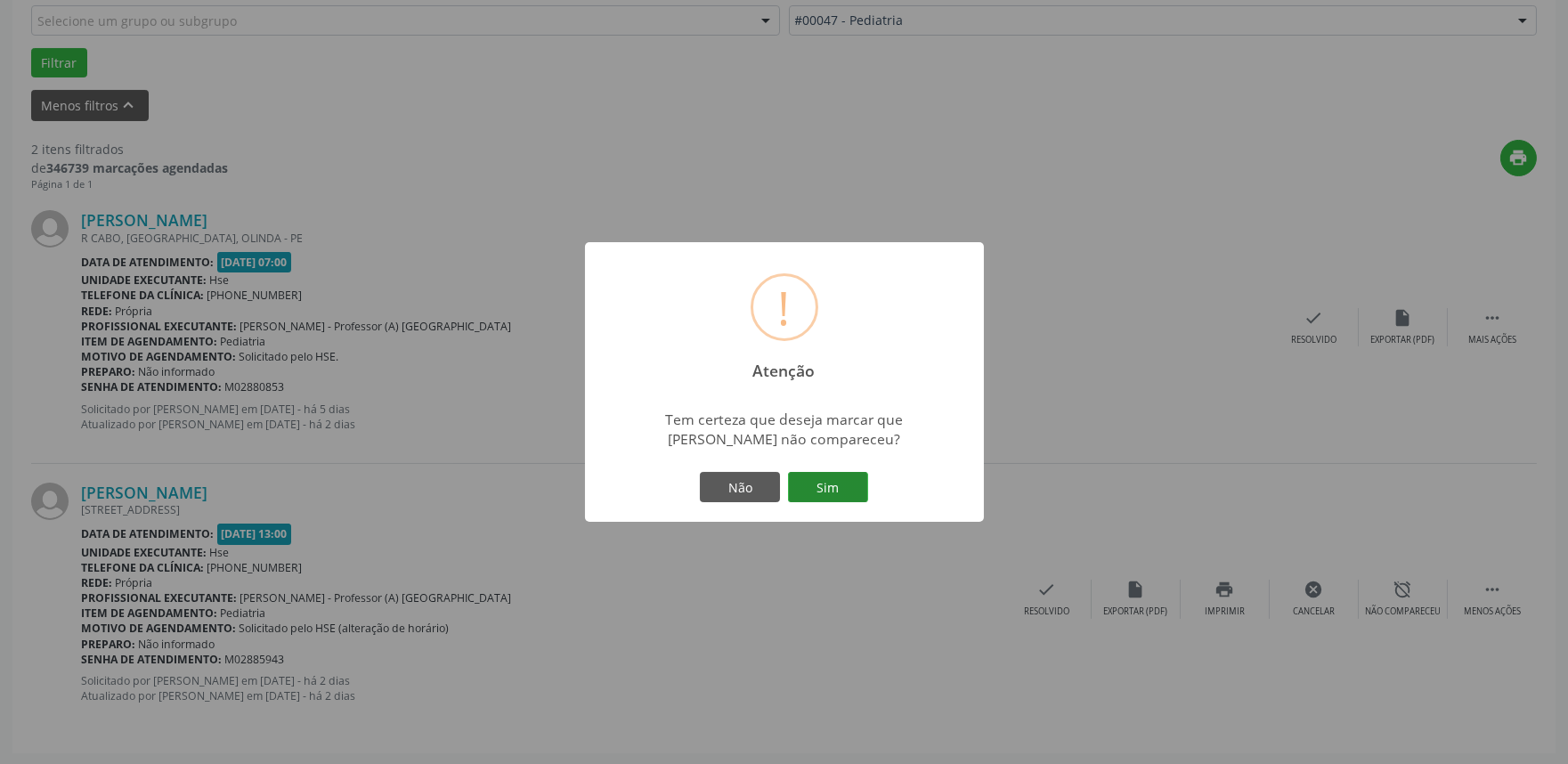
click at [815, 484] on button "Sim" at bounding box center [828, 487] width 80 height 31
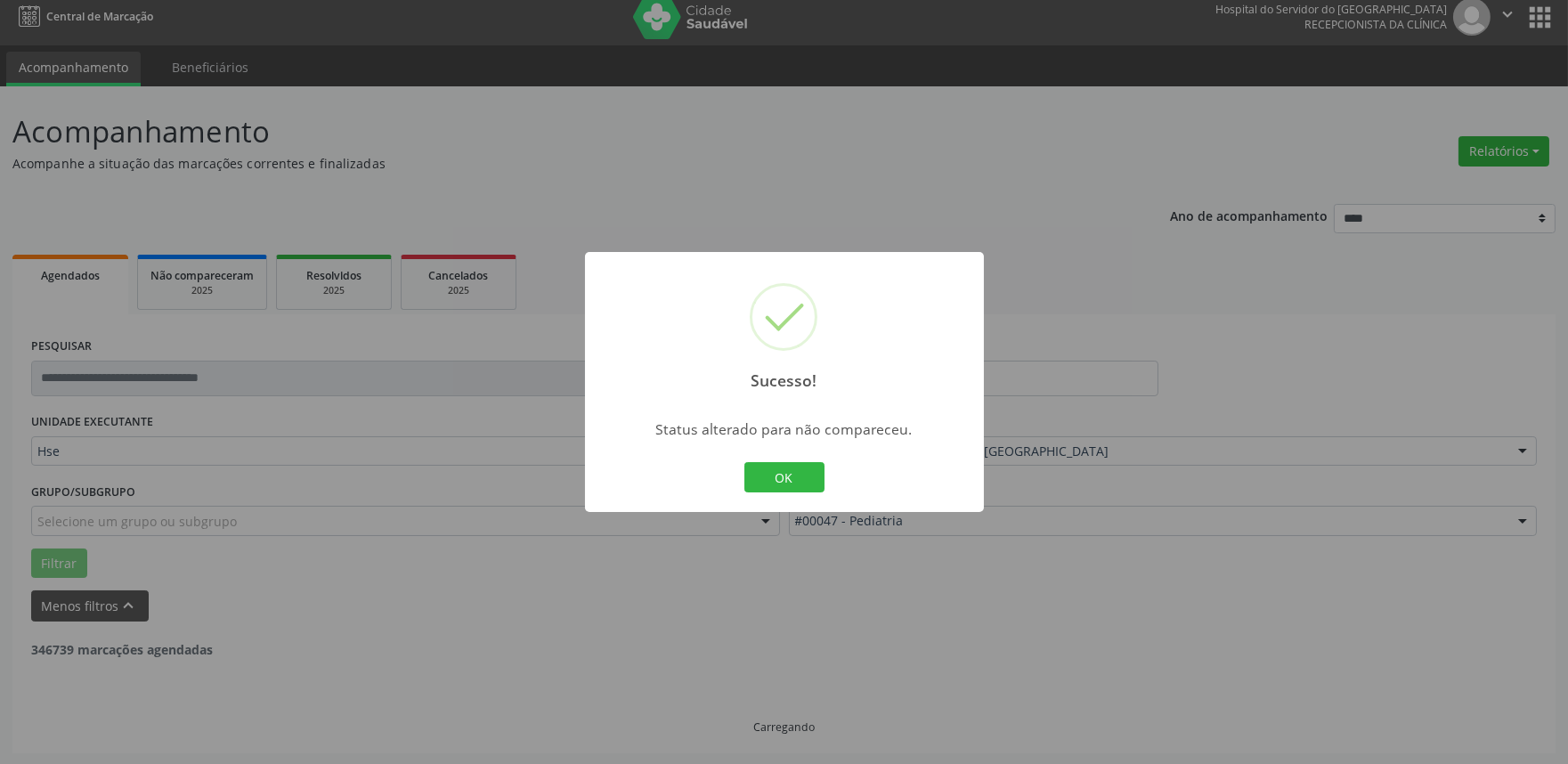
scroll to position [240, 0]
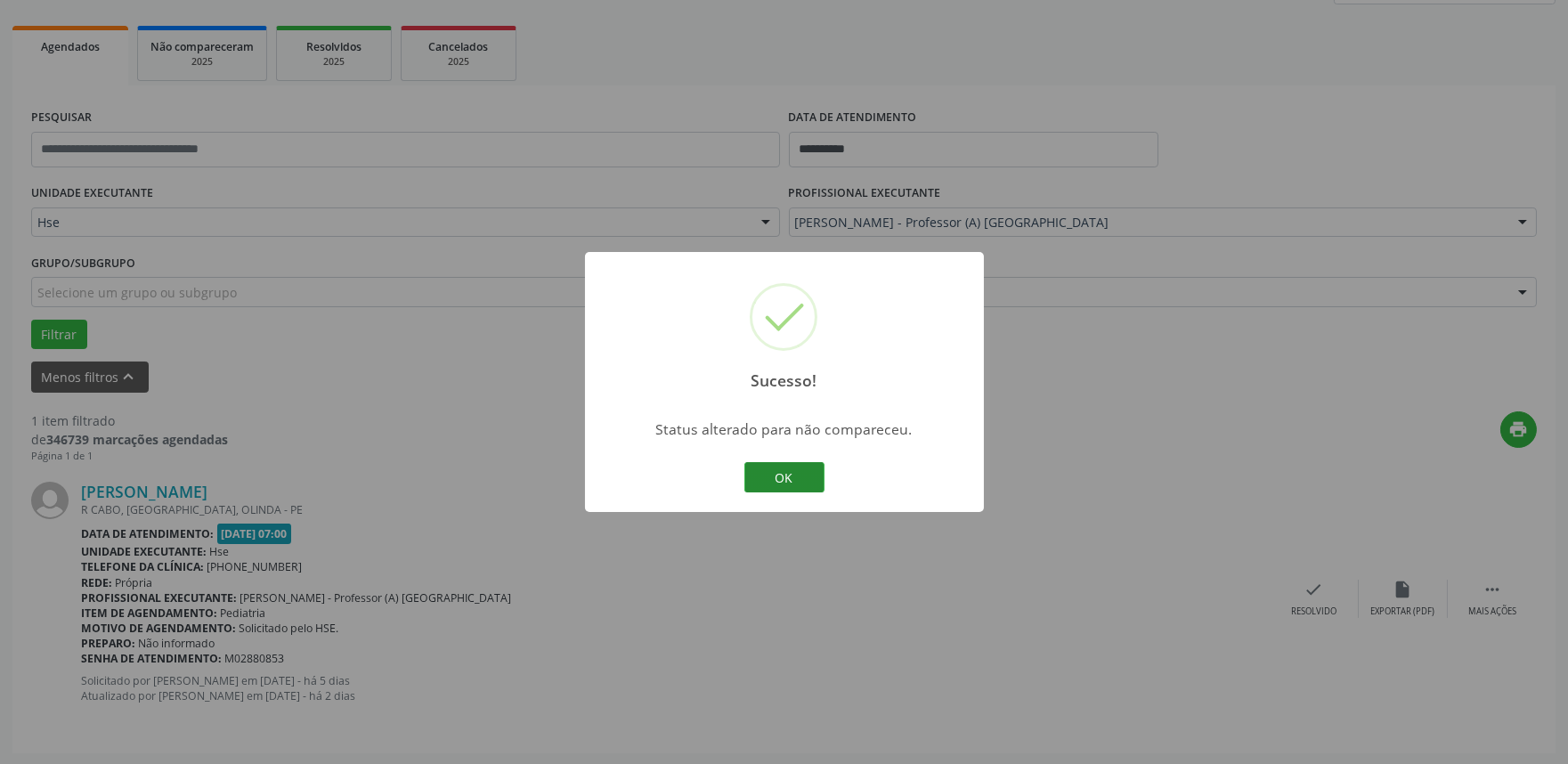
click at [788, 475] on button "OK" at bounding box center [784, 477] width 80 height 31
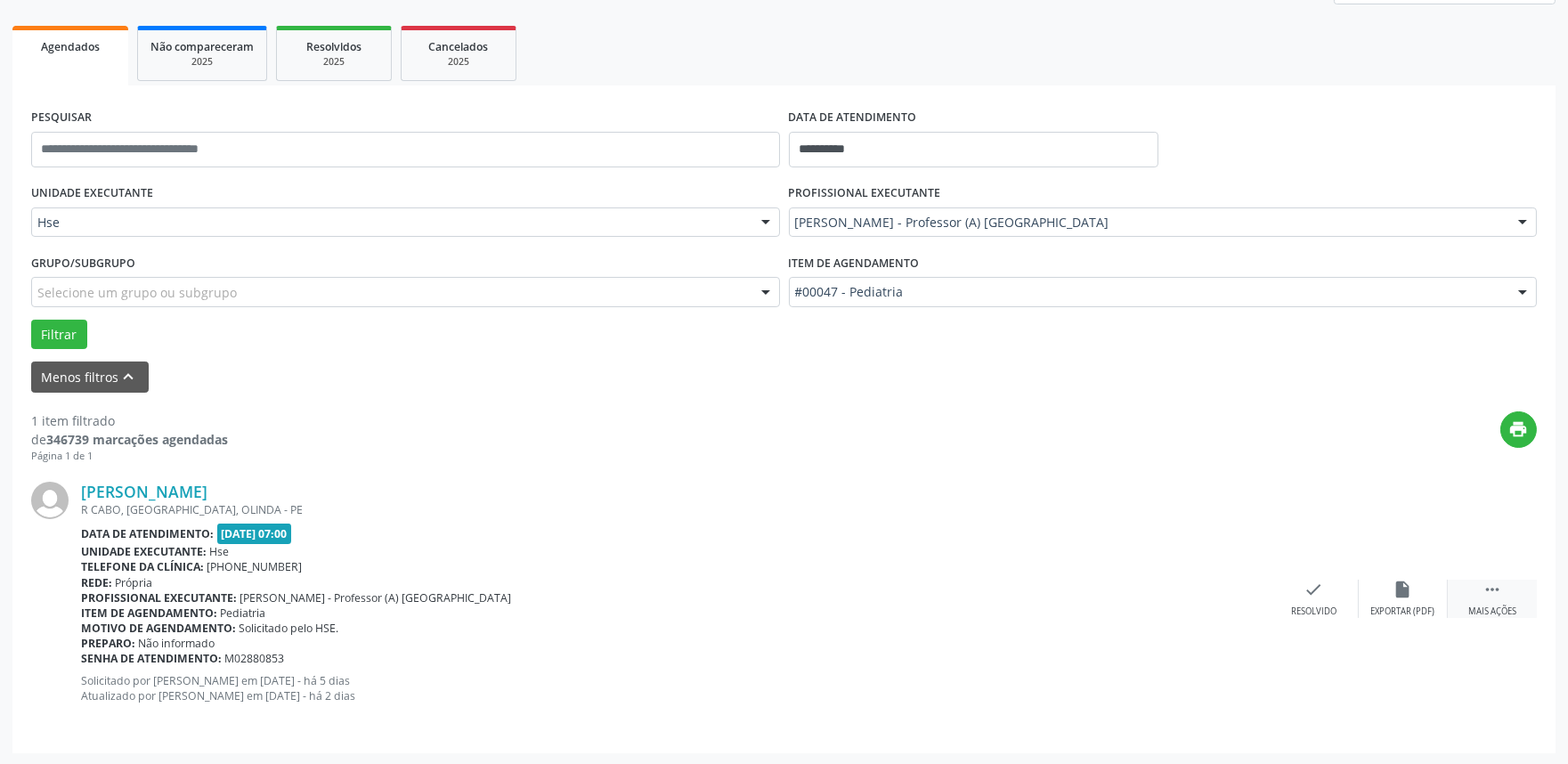
click at [1490, 593] on icon "" at bounding box center [1493, 590] width 20 height 20
click at [1409, 595] on icon "alarm_off" at bounding box center [1403, 590] width 20 height 20
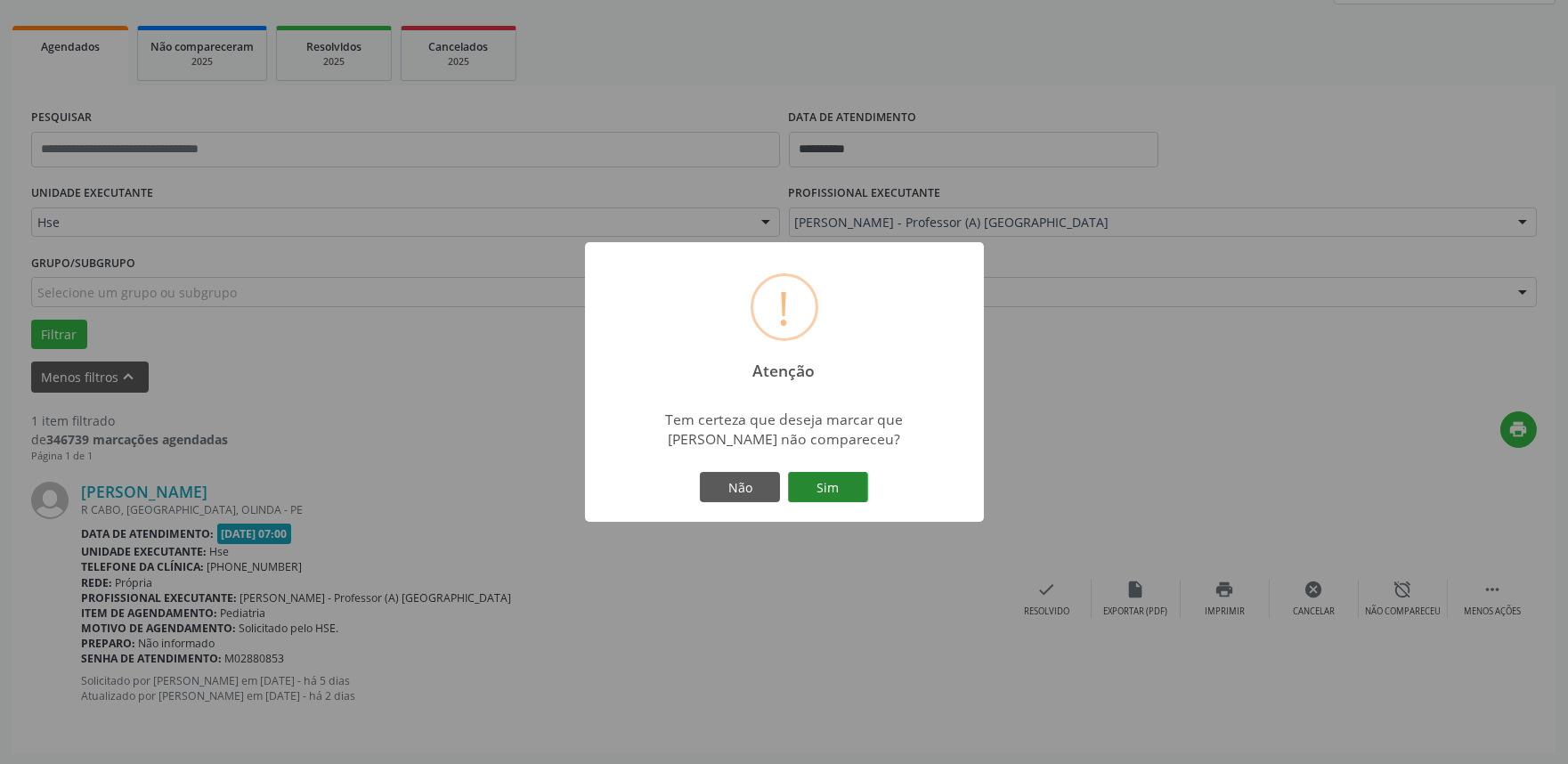
click at [824, 482] on button "Sim" at bounding box center [828, 487] width 80 height 31
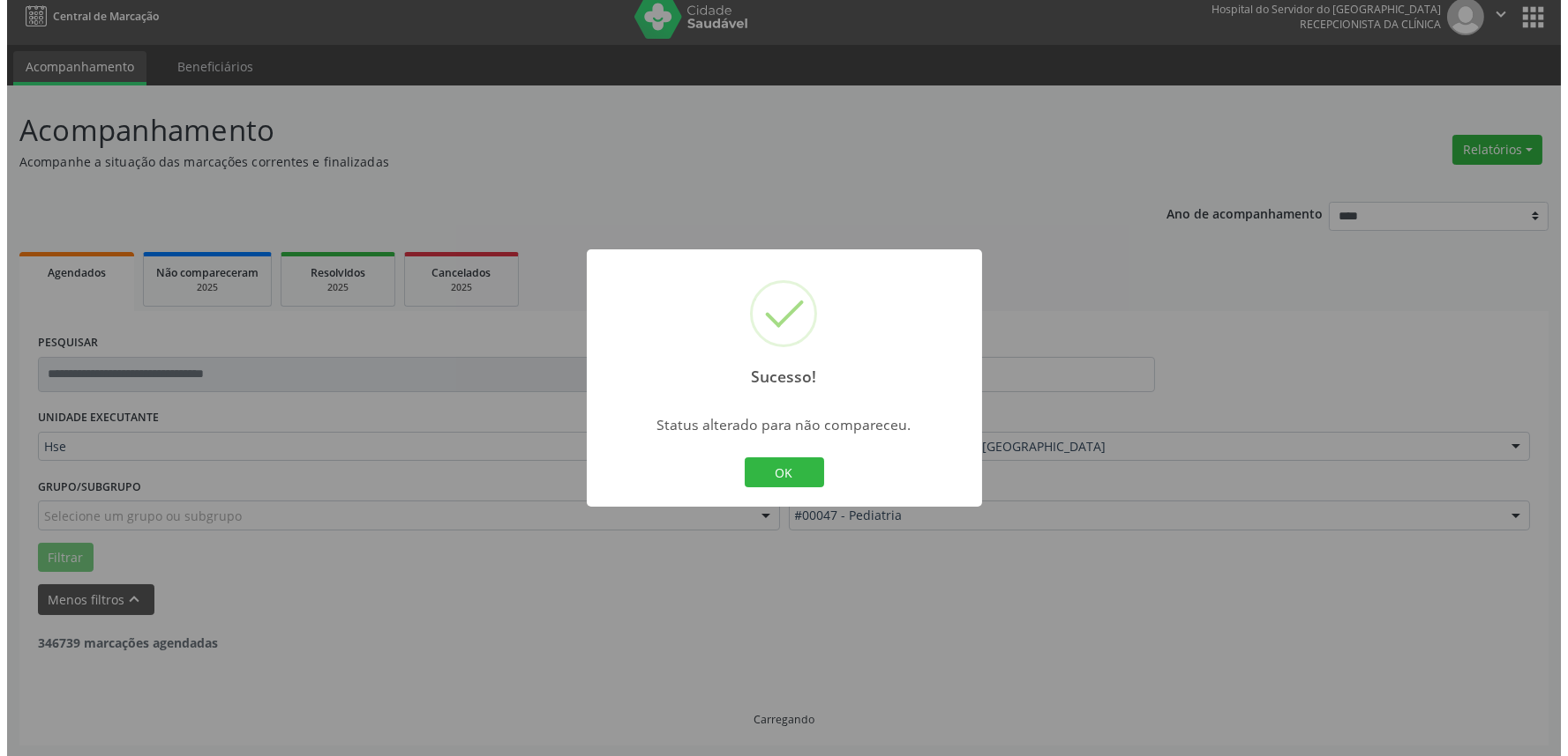
scroll to position [0, 0]
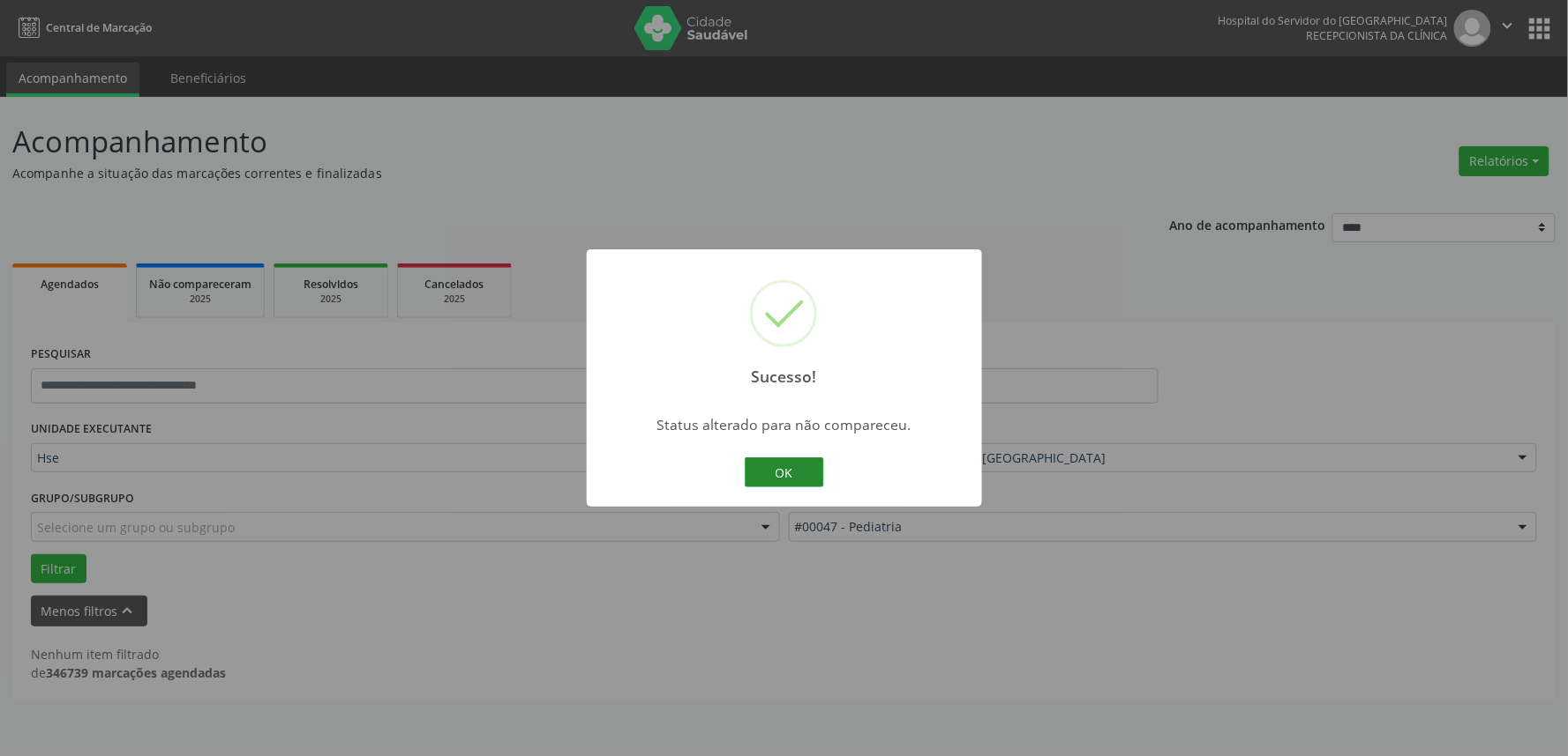
click at [806, 463] on button "OK" at bounding box center [784, 472] width 80 height 30
